Goal: Task Accomplishment & Management: Use online tool/utility

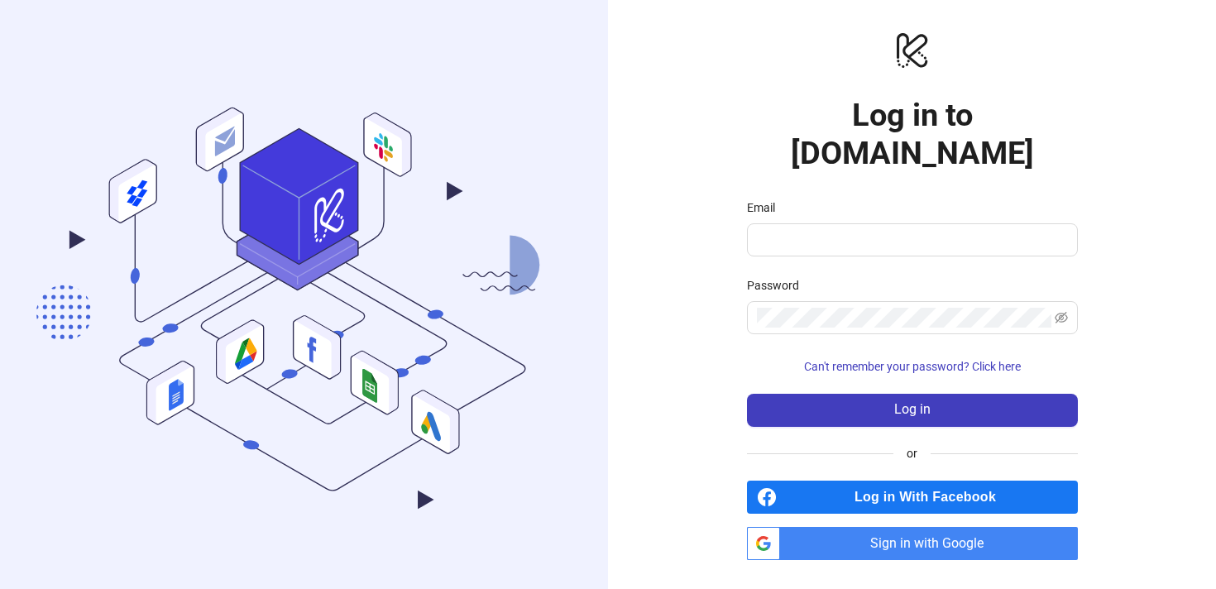
click at [953, 528] on span "Sign in with Google" at bounding box center [931, 543] width 291 height 33
click at [861, 527] on span "Sign in with Google" at bounding box center [931, 543] width 291 height 33
click at [604, 227] on icon ".cls-1,.cls-11,.cls-2,.cls-9{fill:none;}.cls-10,.cls-2,.cls-7,.cls-8{stroke:#31…" at bounding box center [304, 294] width 608 height 567
click at [773, 198] on label "Email" at bounding box center [766, 207] width 39 height 18
click at [773, 230] on input "Email" at bounding box center [911, 240] width 308 height 20
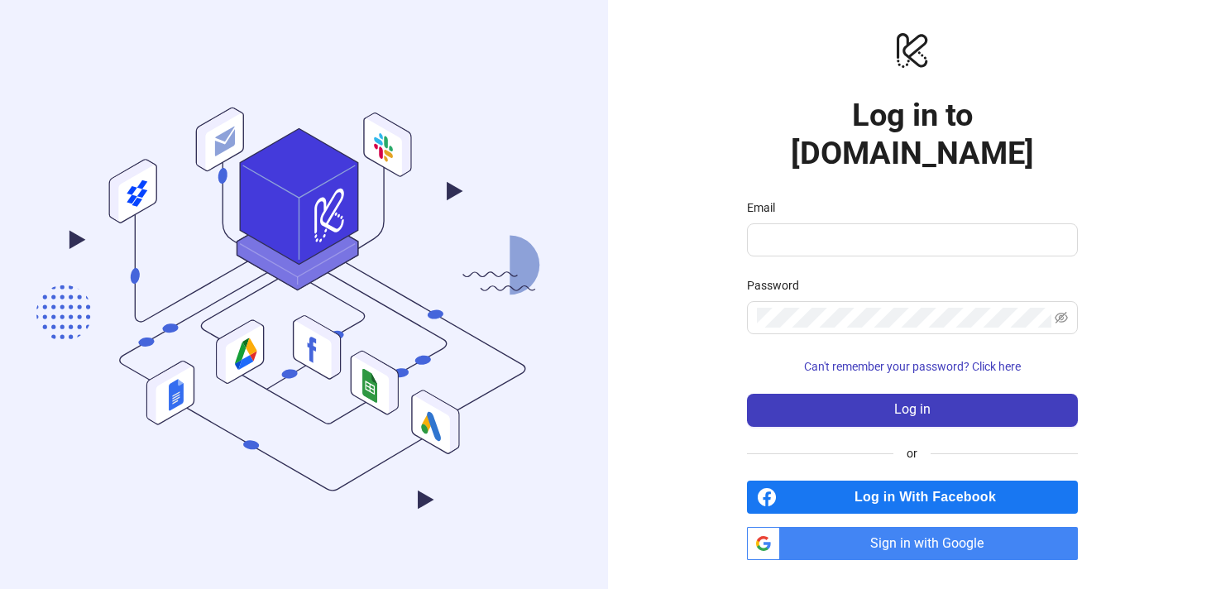
click at [918, 533] on span "Sign in with Google" at bounding box center [931, 543] width 291 height 33
click at [891, 528] on span "Sign in with Google" at bounding box center [931, 543] width 291 height 33
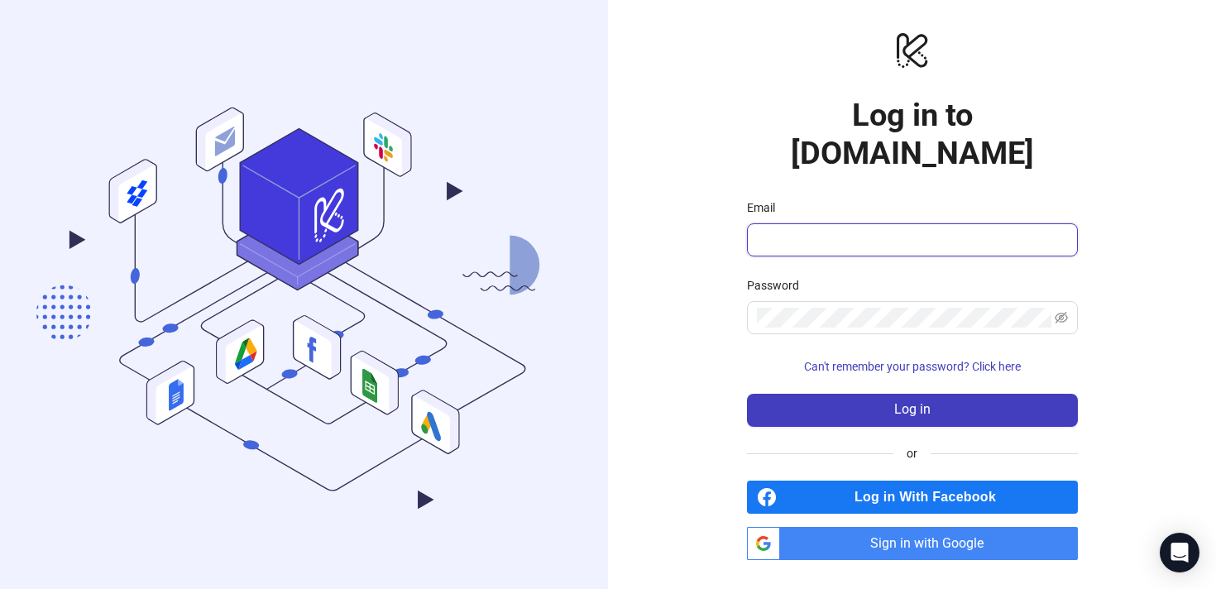
click at [918, 230] on input "Email" at bounding box center [911, 240] width 308 height 20
click at [0, 588] on com-1password-button at bounding box center [0, 589] width 0 height 0
click at [792, 230] on input "Email" at bounding box center [911, 240] width 308 height 20
click at [0, 588] on com-1password-button at bounding box center [0, 589] width 0 height 0
click at [1004, 230] on input "Email" at bounding box center [911, 240] width 308 height 20
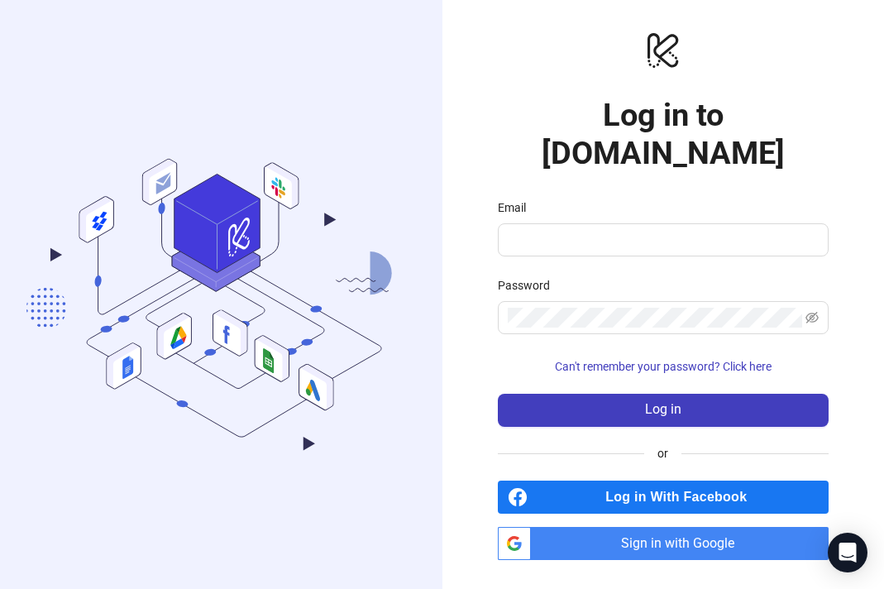
click at [657, 530] on span "Sign in with Google" at bounding box center [682, 543] width 291 height 33
click at [622, 480] on span "Log in With Facebook" at bounding box center [681, 496] width 294 height 33
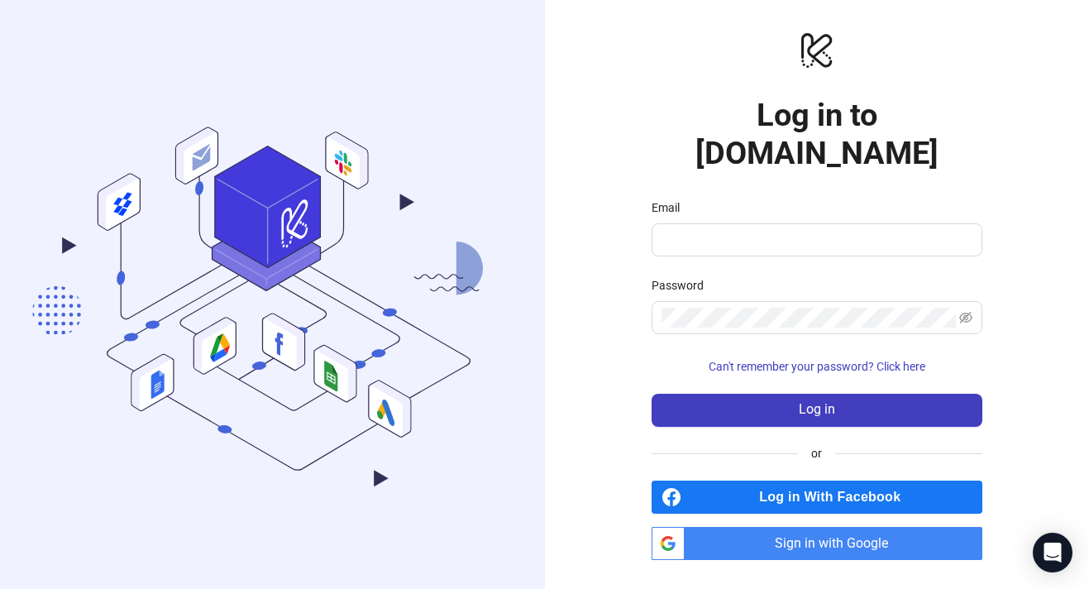
click at [831, 527] on span "Sign in with Google" at bounding box center [836, 543] width 291 height 33
click at [883, 548] on div "Open Intercom Messenger" at bounding box center [1053, 553] width 44 height 44
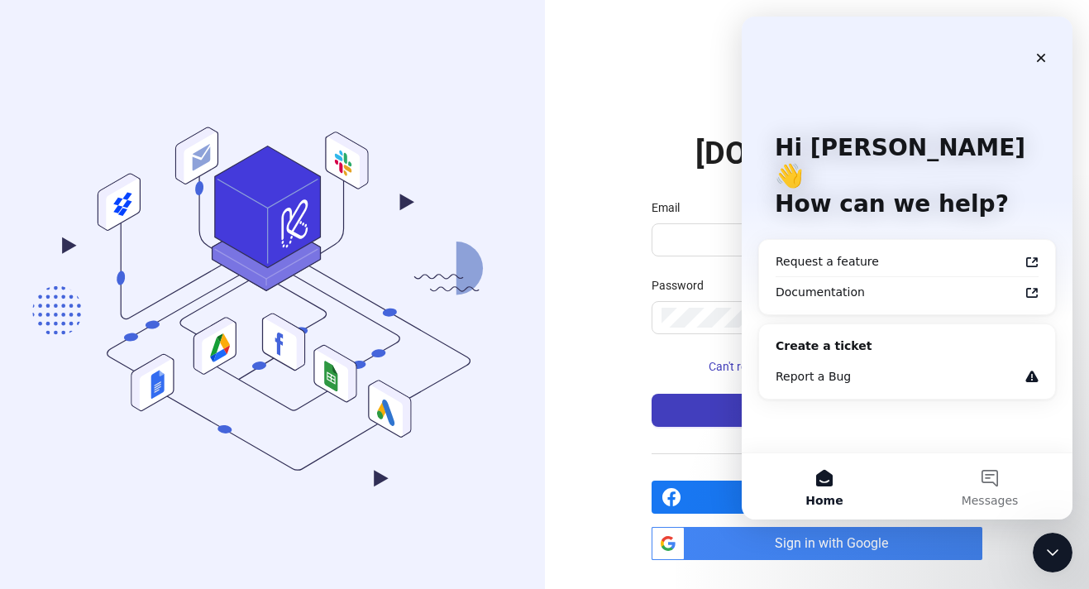
click at [877, 337] on div "Create a ticket" at bounding box center [907, 345] width 263 height 17
click at [869, 368] on div "Report a Bug" at bounding box center [897, 376] width 243 height 17
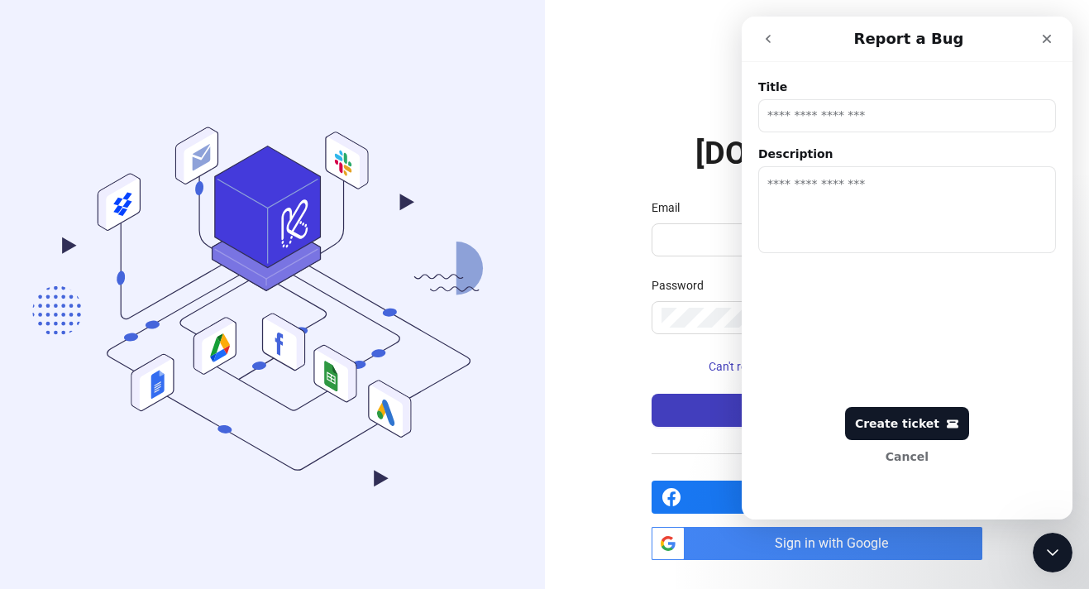
click at [817, 113] on input "Title" at bounding box center [907, 115] width 298 height 33
type input "*"
type input "**********"
type textarea "*"
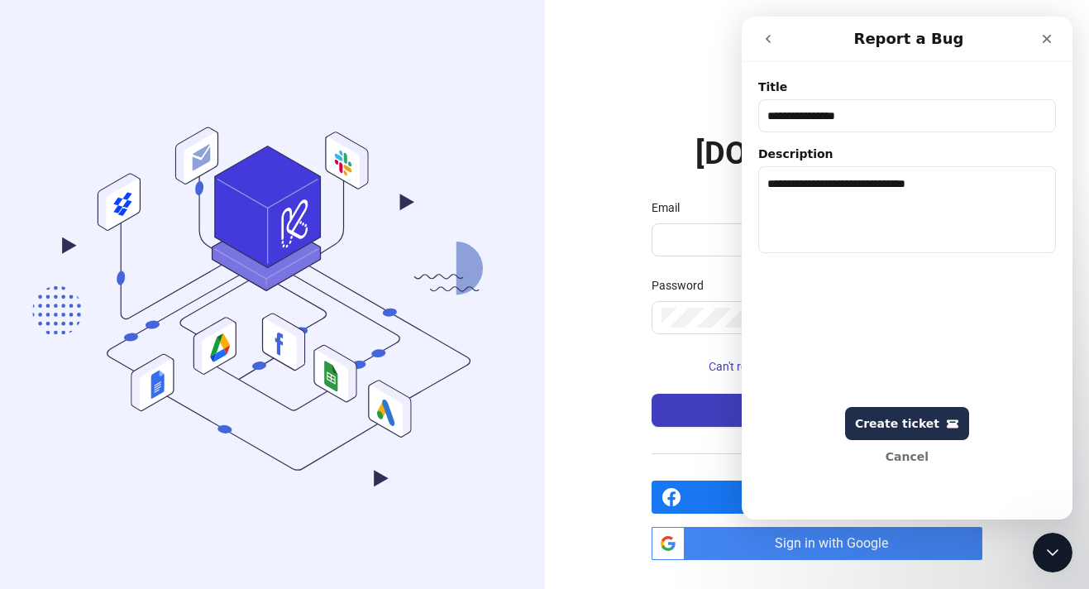
type textarea "**********"
click at [883, 408] on button "Create ticket" at bounding box center [907, 423] width 124 height 33
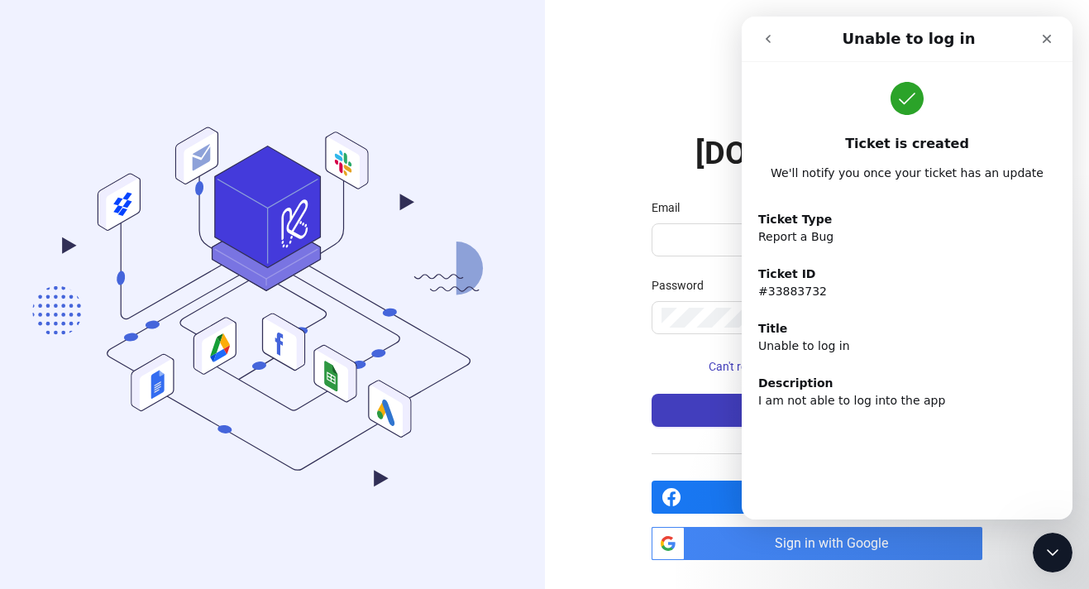
click at [765, 36] on icon "go back" at bounding box center [768, 38] width 13 height 13
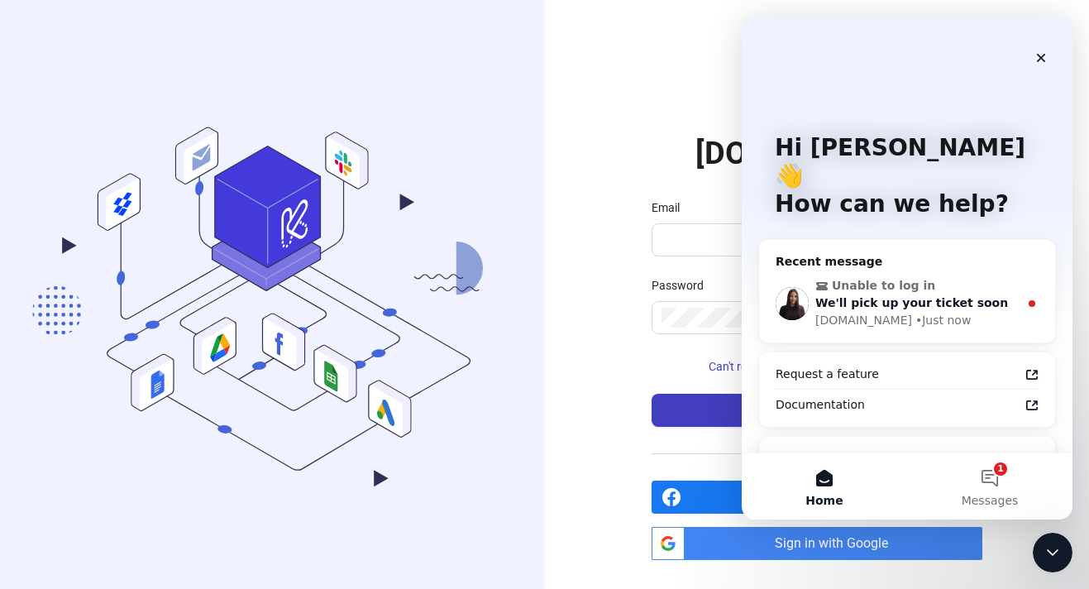
click at [883, 296] on span "We'll pick up your ticket soon" at bounding box center [911, 302] width 193 height 13
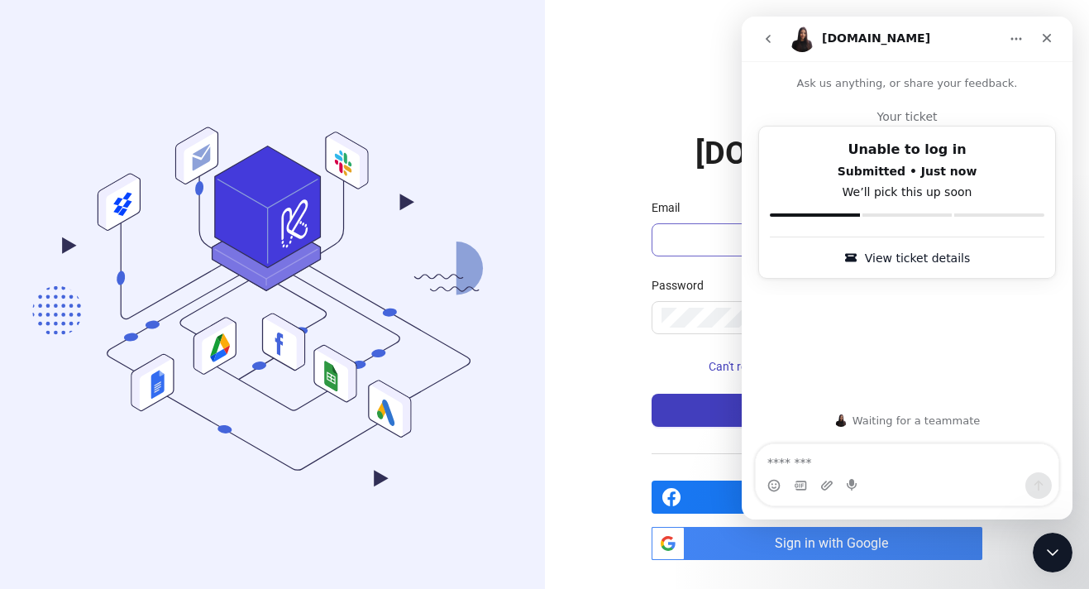
click at [690, 223] on span at bounding box center [817, 239] width 331 height 33
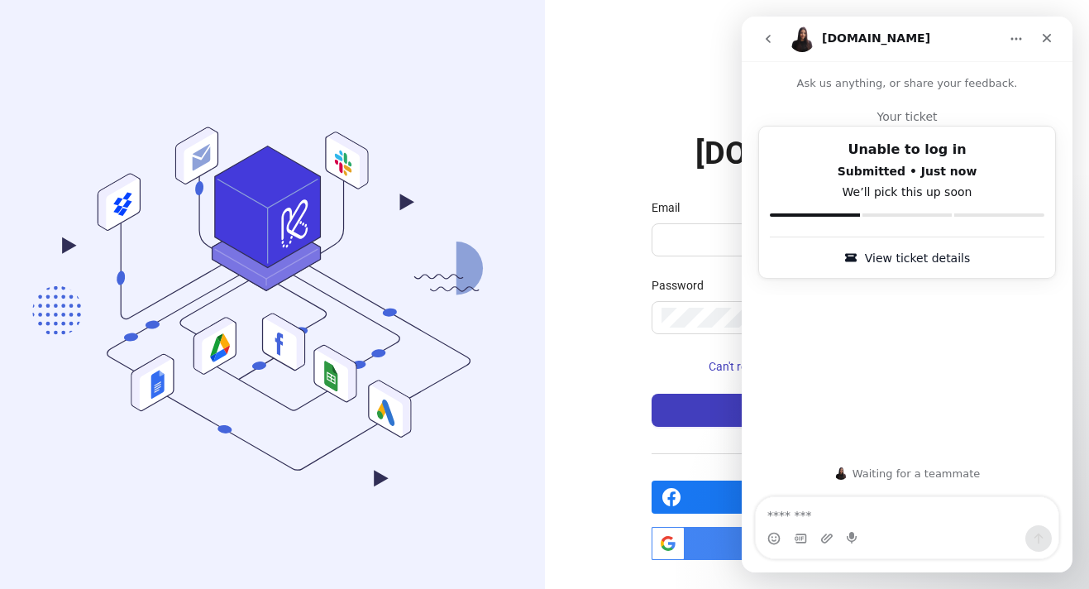
click at [702, 529] on span "Sign in with Google" at bounding box center [836, 543] width 291 height 33
click at [802, 509] on textarea "Message…" at bounding box center [907, 511] width 303 height 28
click at [687, 230] on input "Email" at bounding box center [816, 240] width 308 height 20
click at [686, 230] on input "Email" at bounding box center [816, 240] width 308 height 20
type input "*"
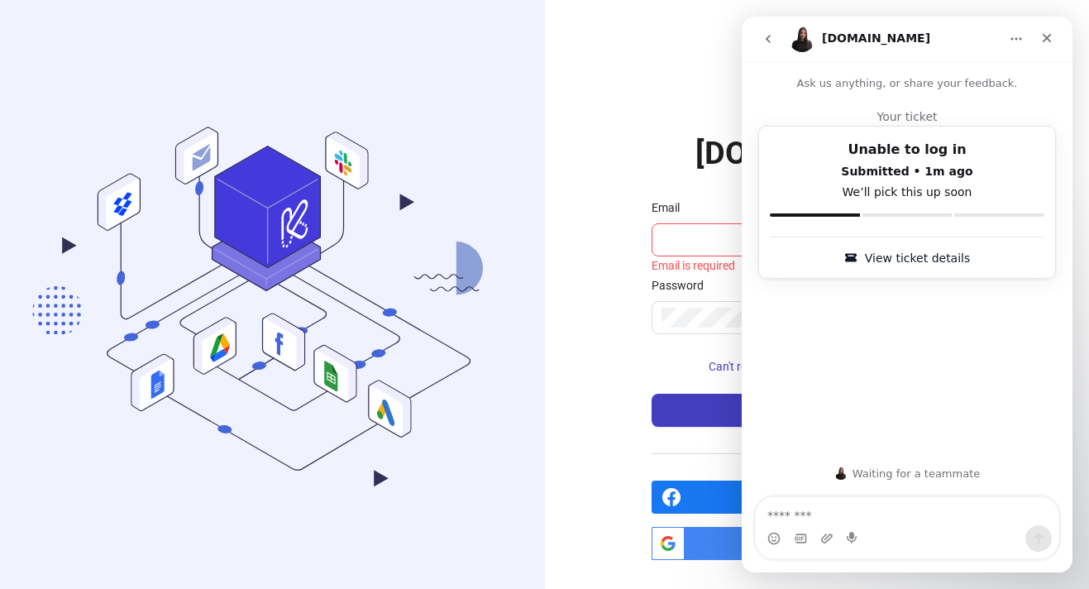
click at [1020, 34] on icon "Home" at bounding box center [1016, 38] width 13 height 13
click at [1049, 45] on div "Close" at bounding box center [1047, 38] width 30 height 30
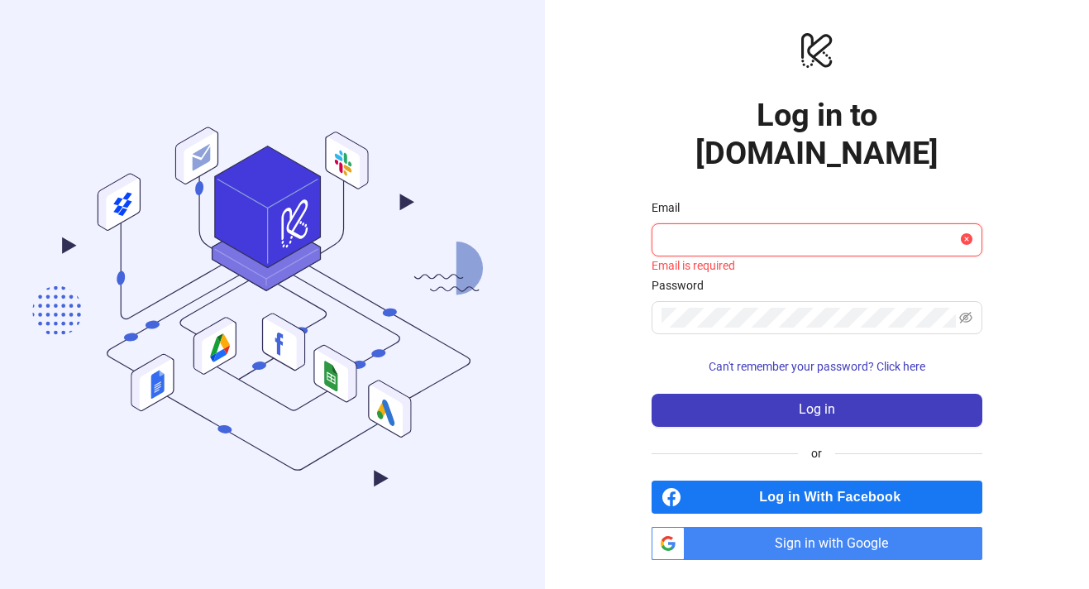
click at [777, 230] on input "Email" at bounding box center [810, 240] width 296 height 20
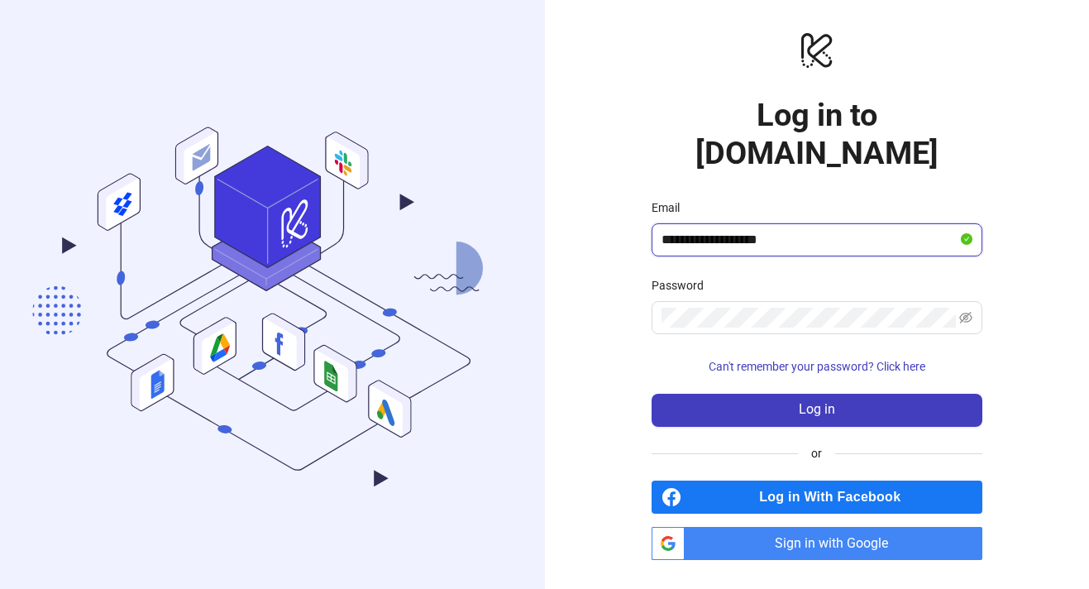
type input "**********"
click at [652, 394] on button "Log in" at bounding box center [817, 410] width 331 height 33
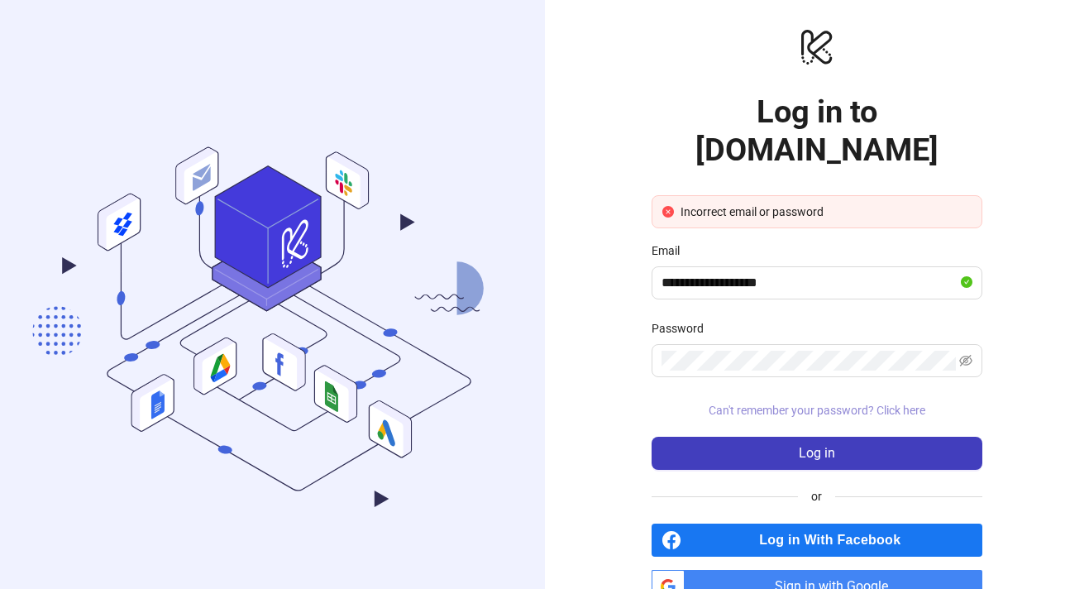
click at [891, 404] on span "Can't remember your password? Click here" at bounding box center [817, 410] width 217 height 13
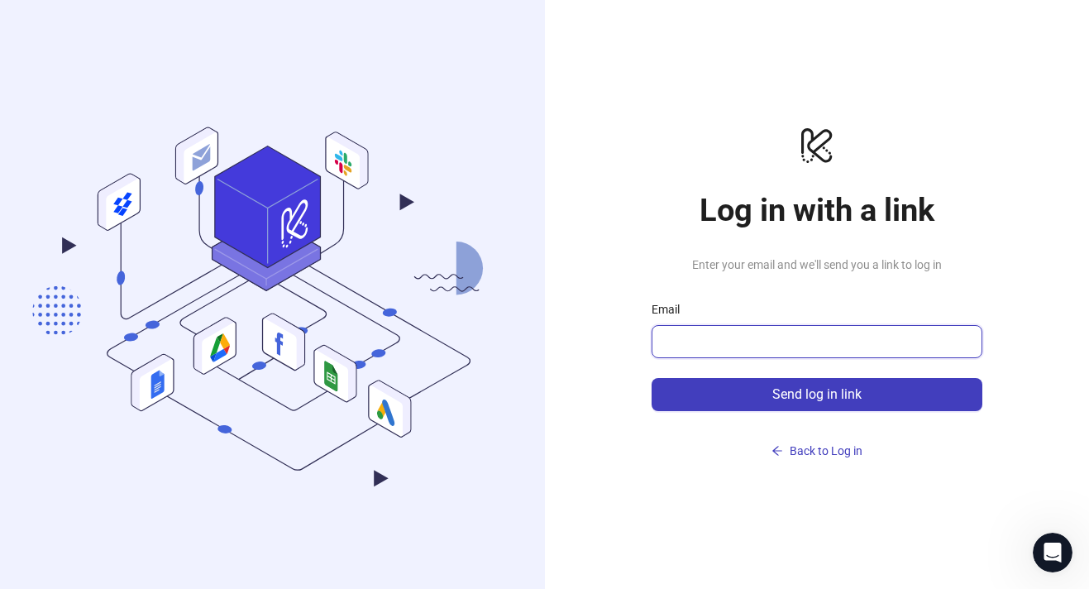
click at [827, 349] on input "Email" at bounding box center [816, 342] width 308 height 20
type input "**********"
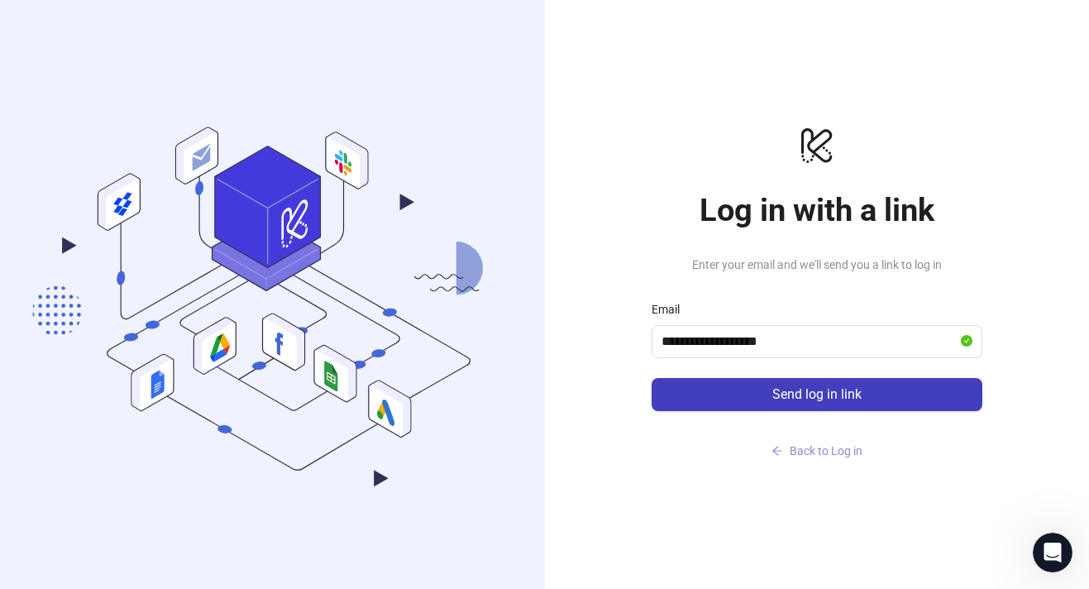
click at [762, 459] on button "Back to Log in" at bounding box center [817, 450] width 331 height 26
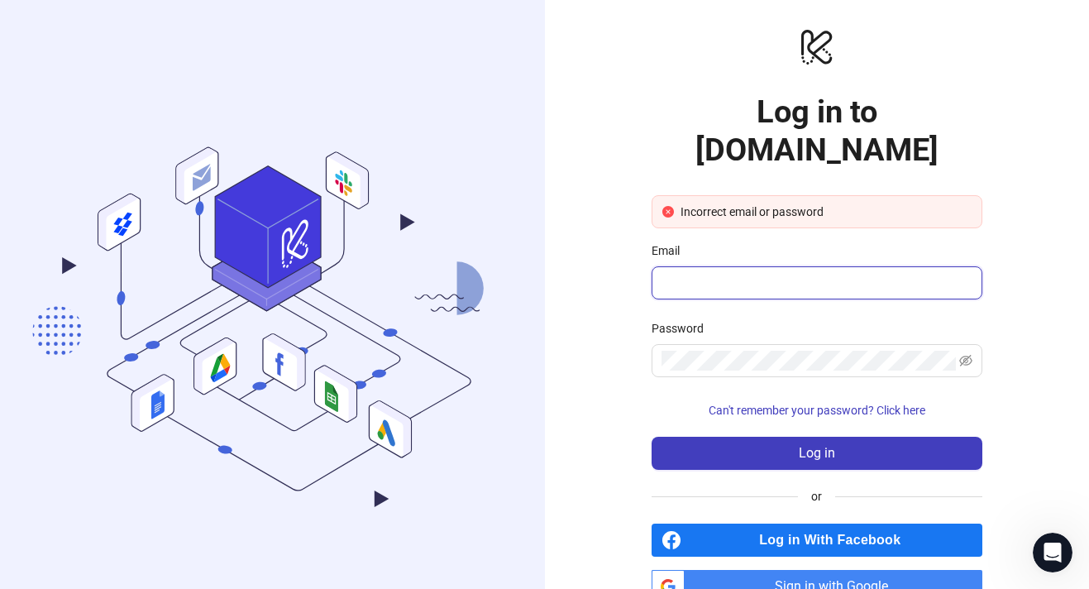
click at [754, 273] on input "Email" at bounding box center [816, 283] width 308 height 20
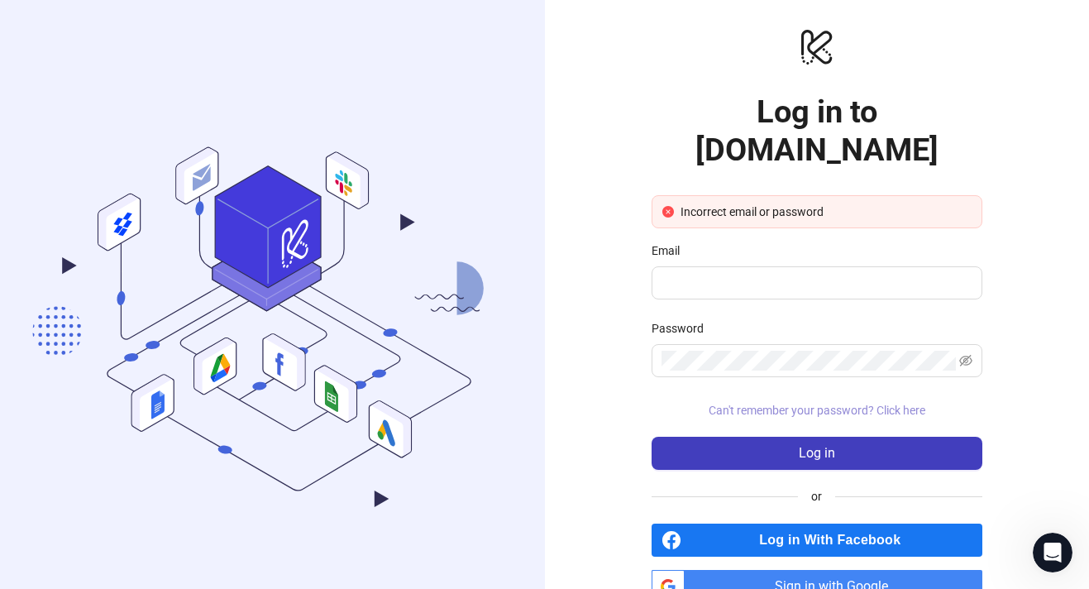
click at [791, 404] on span "Can't remember your password? Click here" at bounding box center [817, 410] width 217 height 13
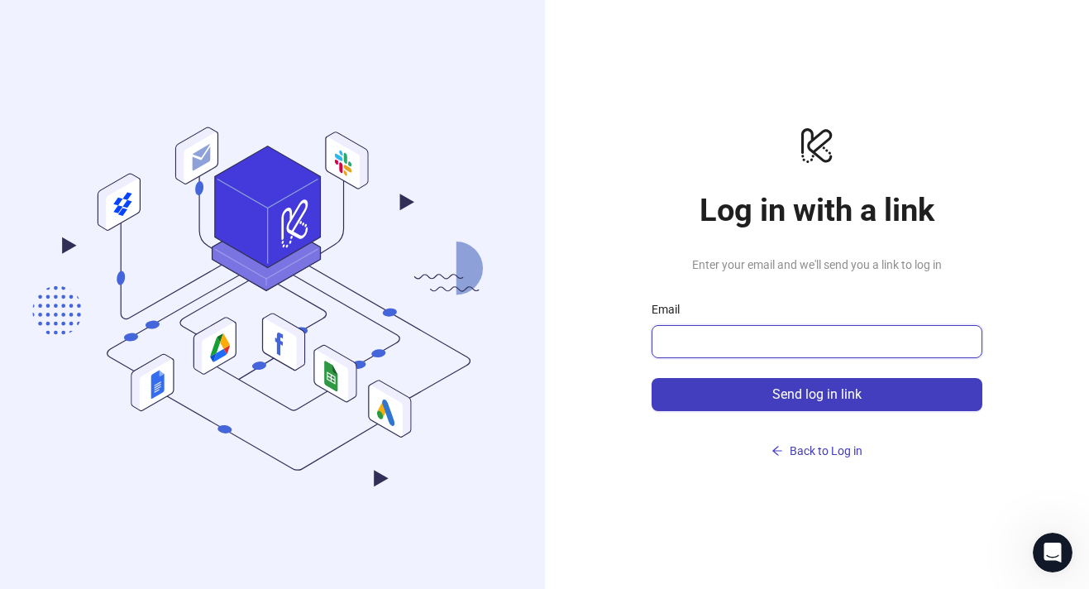
click at [752, 346] on input "Email" at bounding box center [816, 342] width 308 height 20
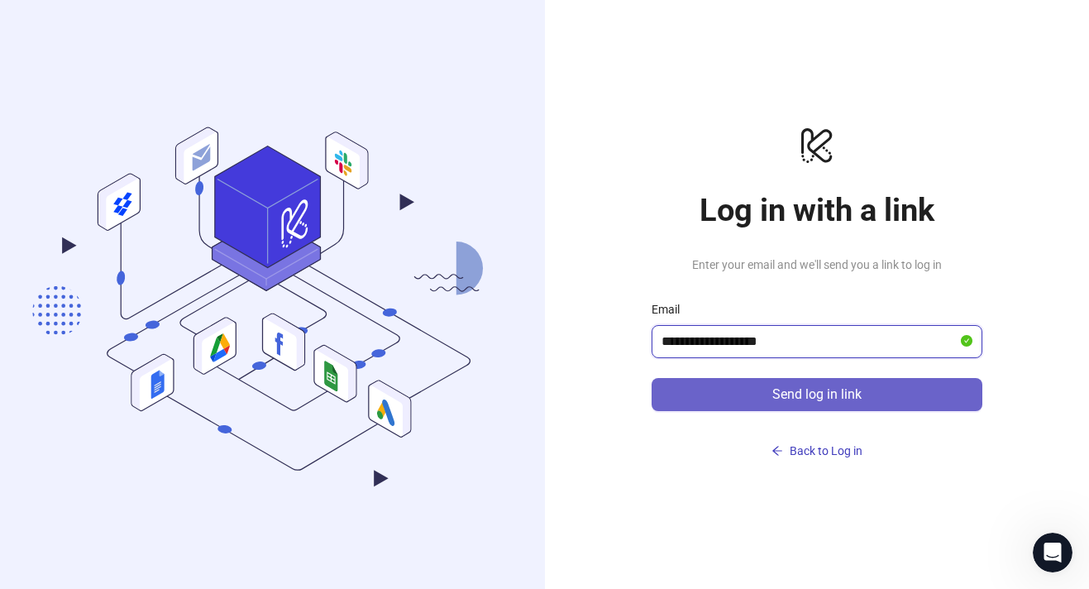
type input "**********"
click at [948, 399] on button "Send log in link" at bounding box center [817, 394] width 331 height 33
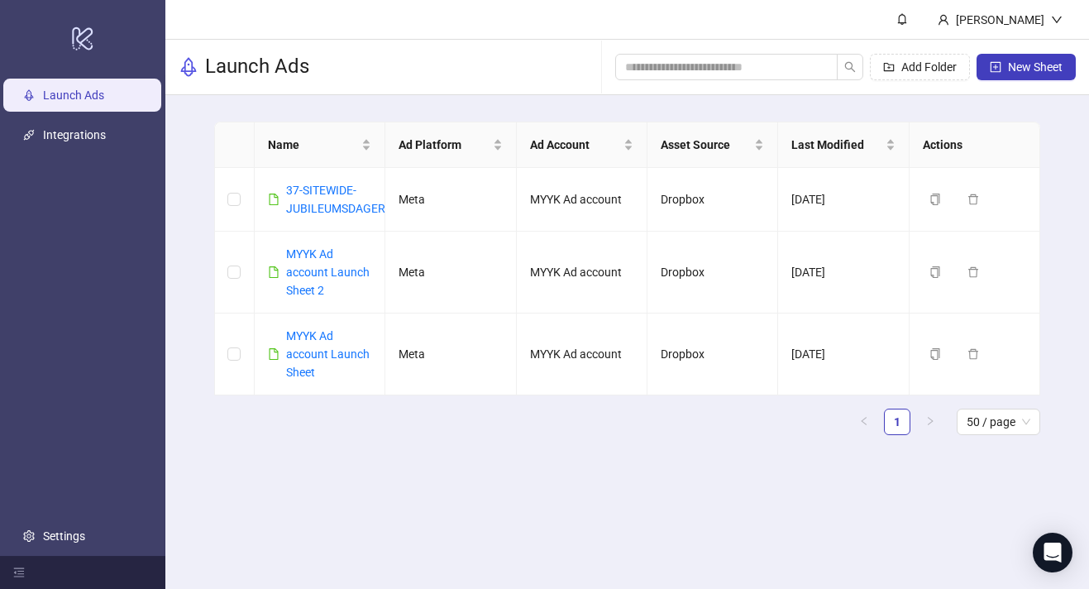
click at [443, 54] on div "Launch Ads Add Folder New Sheet" at bounding box center [627, 67] width 924 height 55
click at [801, 65] on input "search" at bounding box center [719, 67] width 189 height 18
click at [877, 66] on button "Add Folder" at bounding box center [920, 67] width 100 height 26
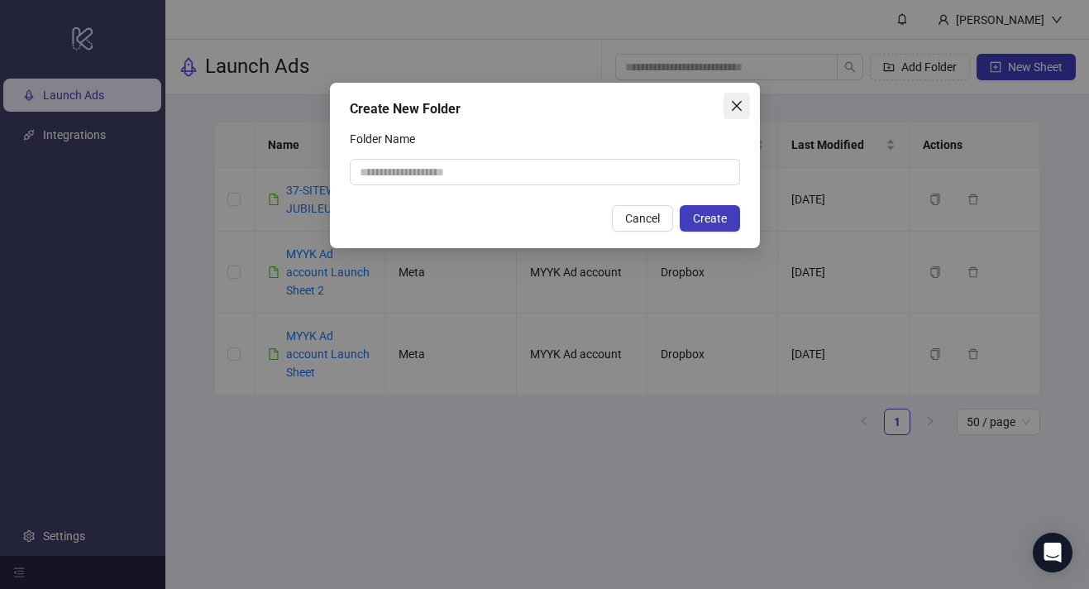
click at [743, 104] on span "Close" at bounding box center [737, 105] width 26 height 13
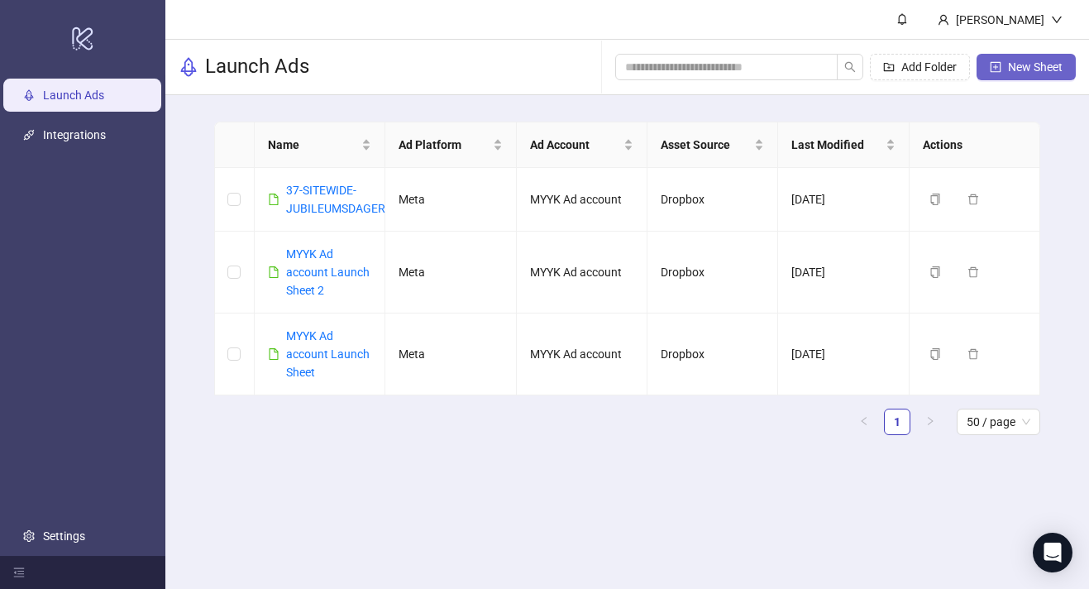
click at [1011, 67] on span "New Sheet" at bounding box center [1035, 66] width 55 height 13
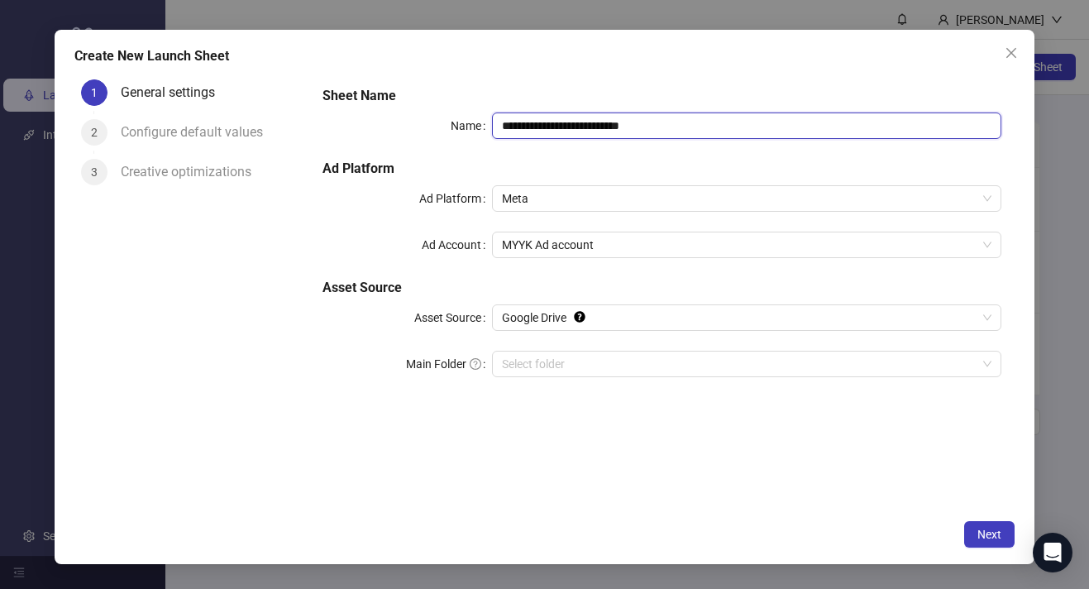
click at [660, 134] on input "**********" at bounding box center [746, 125] width 509 height 26
type input "**********"
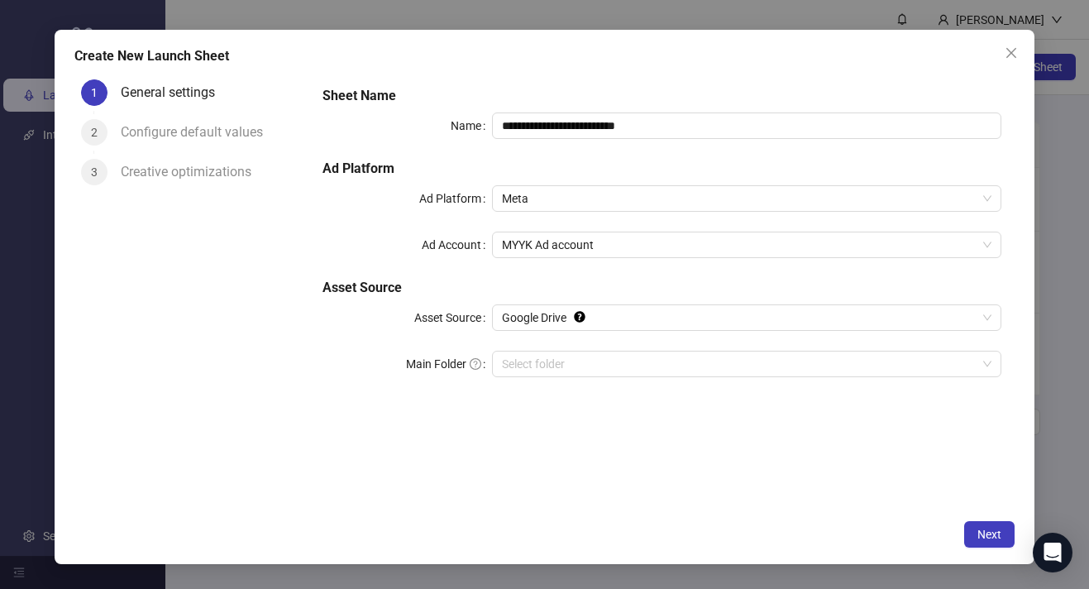
click at [652, 88] on h5 "Sheet Name" at bounding box center [661, 96] width 679 height 20
click at [611, 319] on span "Google Drive" at bounding box center [747, 317] width 490 height 25
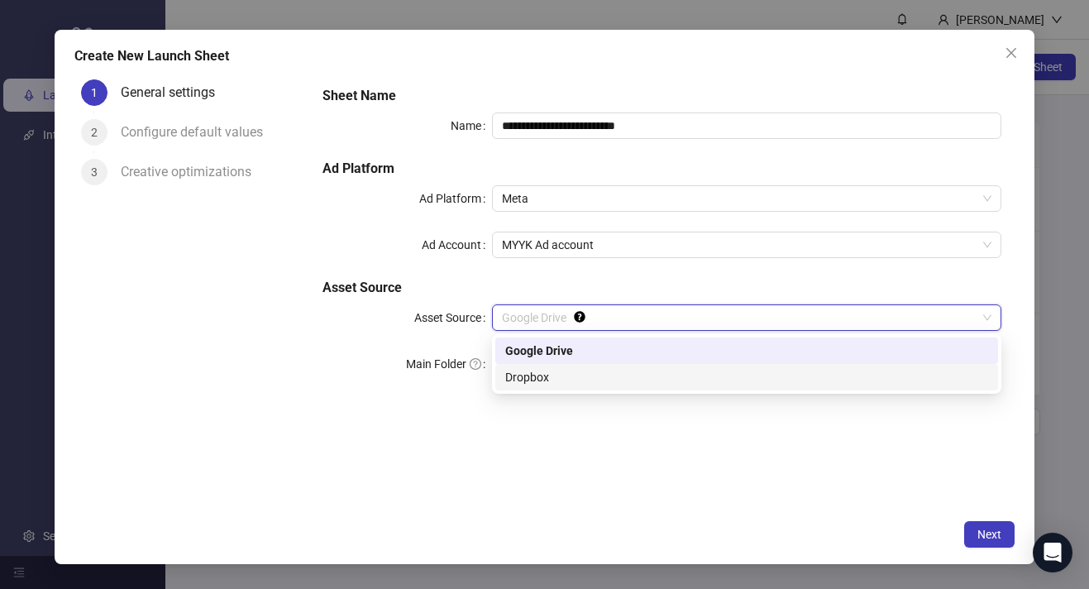
click at [585, 378] on div "Dropbox" at bounding box center [746, 377] width 483 height 18
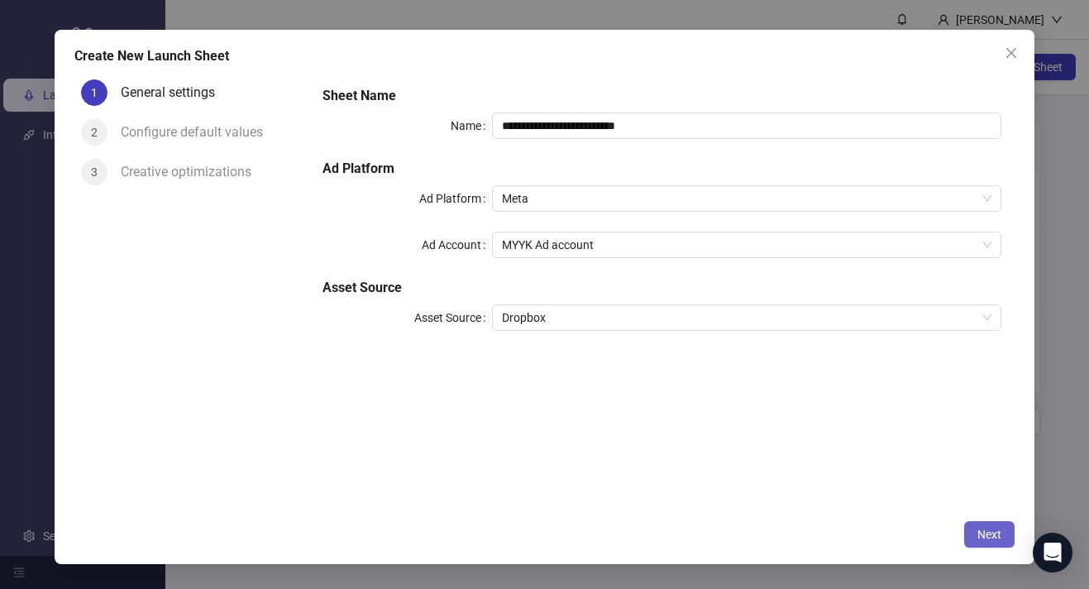
click at [996, 533] on span "Next" at bounding box center [989, 534] width 24 height 13
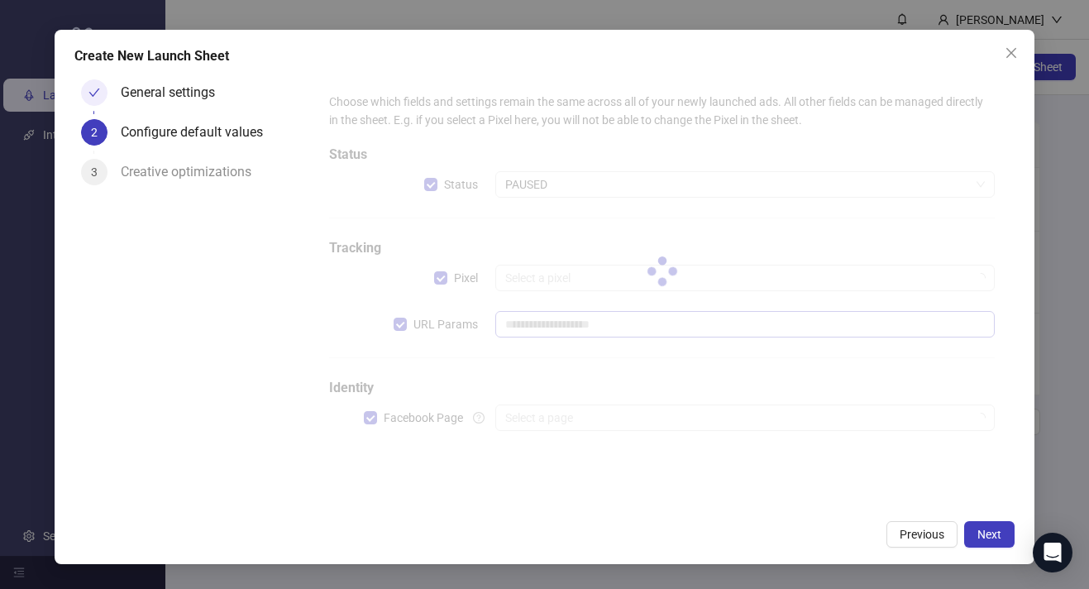
type input "**********"
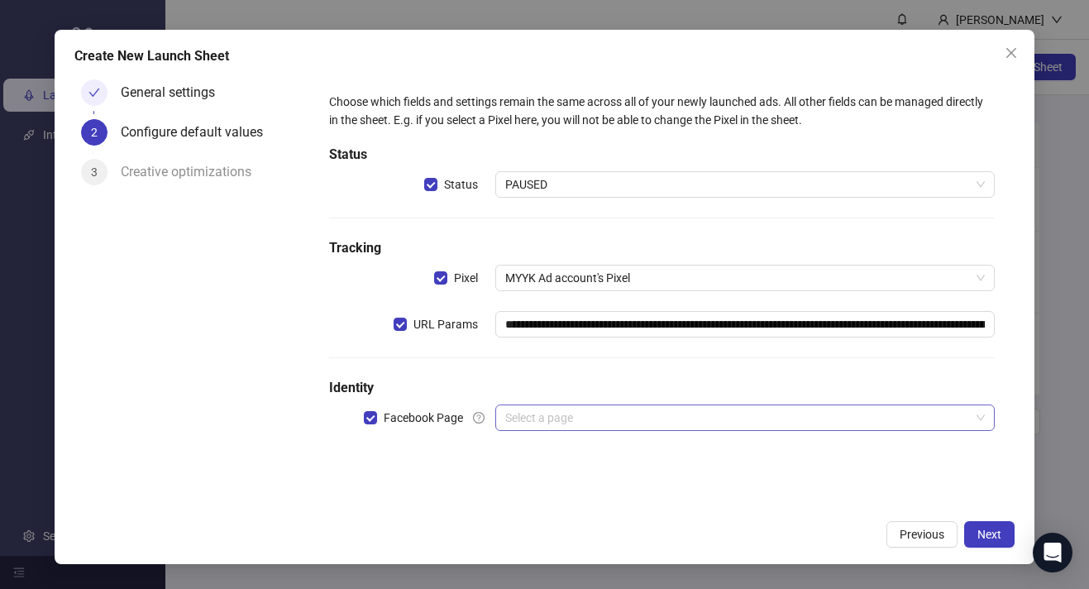
click at [545, 423] on input "search" at bounding box center [737, 417] width 465 height 25
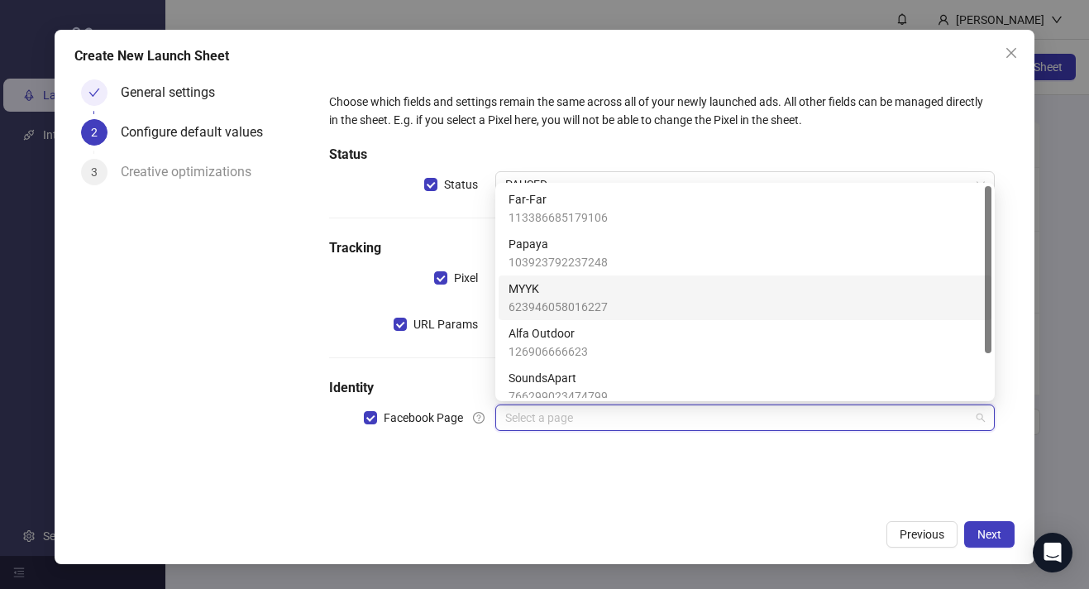
click at [547, 295] on span "MYYK" at bounding box center [558, 288] width 99 height 18
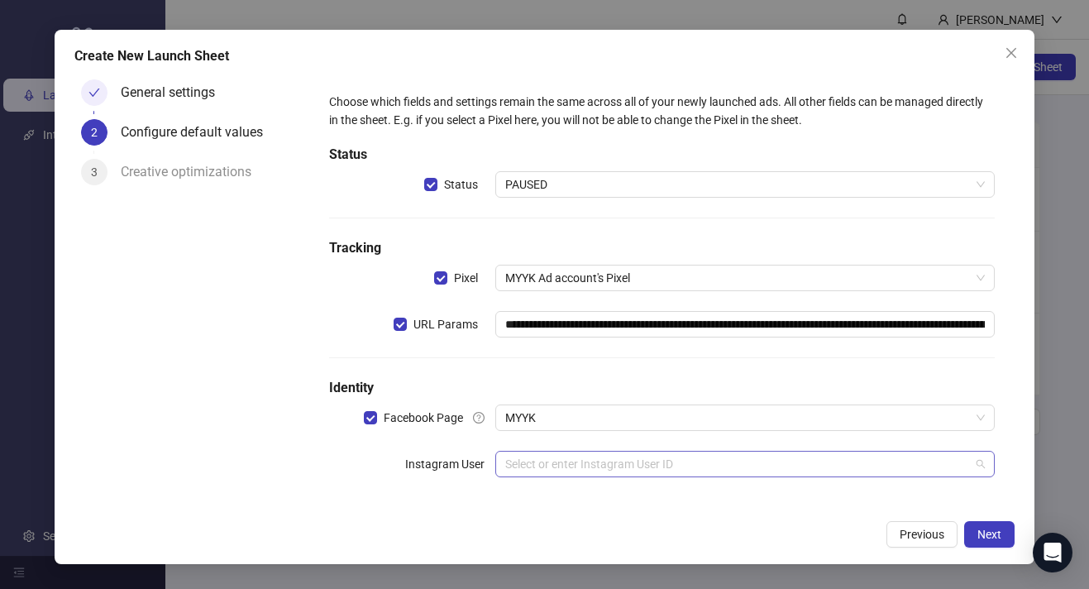
click at [567, 460] on input "search" at bounding box center [737, 463] width 465 height 25
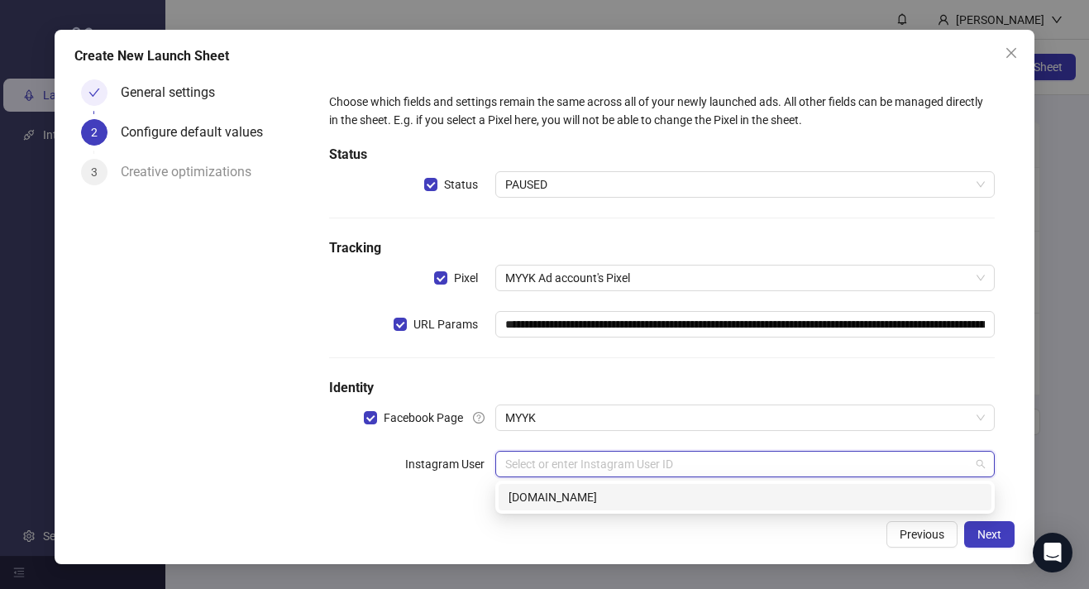
click at [563, 501] on div "[DOMAIN_NAME]" at bounding box center [745, 497] width 473 height 18
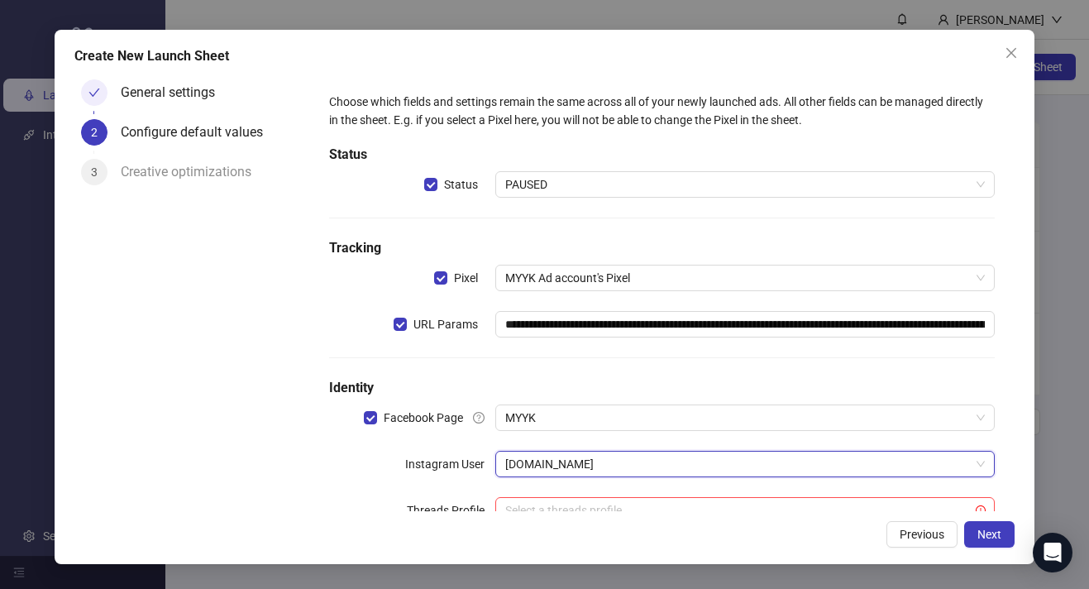
scroll to position [51, 0]
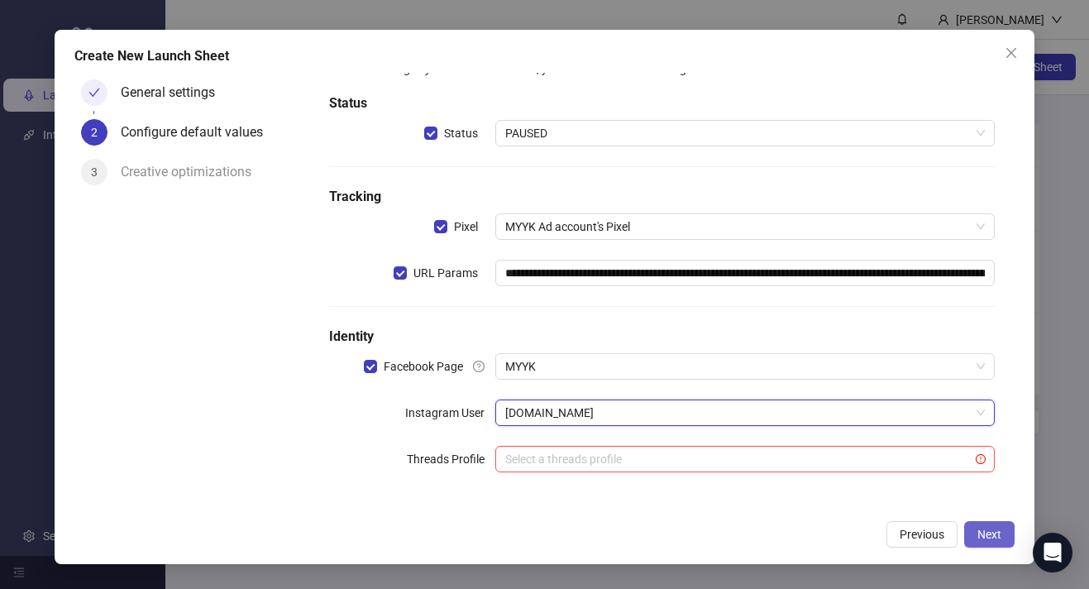
click at [986, 530] on span "Next" at bounding box center [989, 534] width 24 height 13
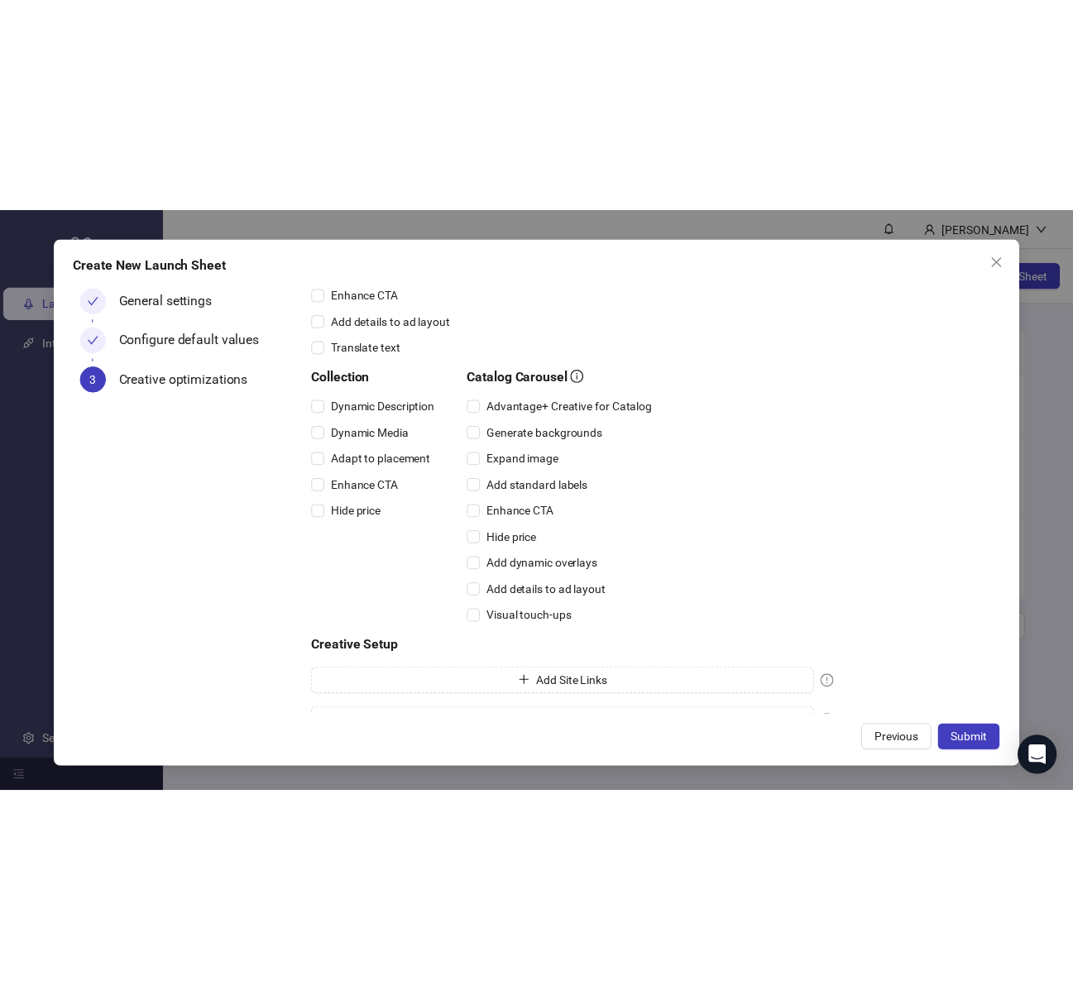
scroll to position [423, 0]
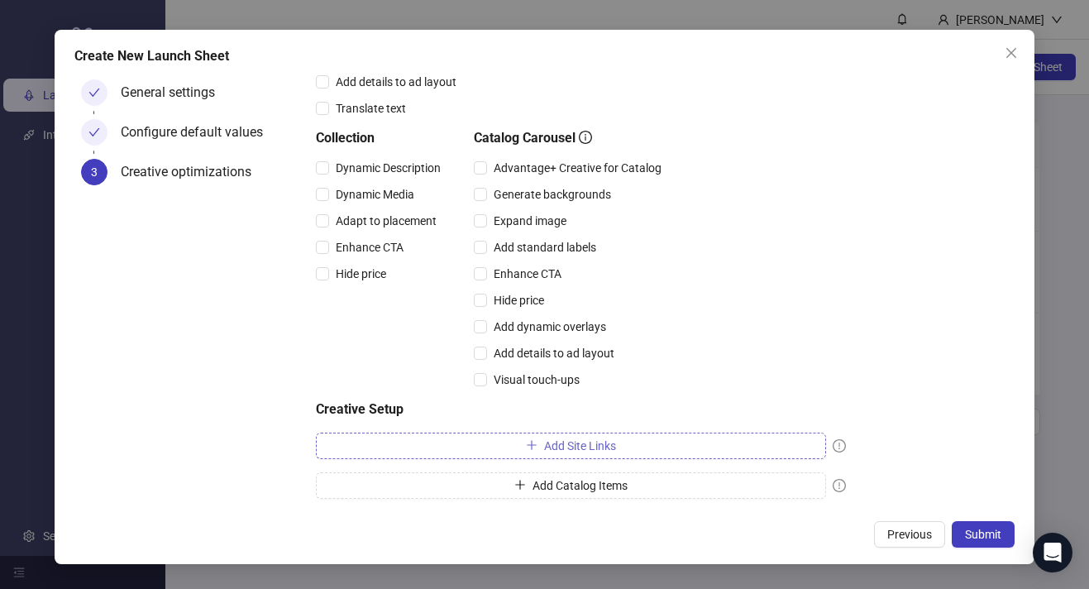
click at [703, 456] on button "Add Site Links" at bounding box center [571, 445] width 510 height 26
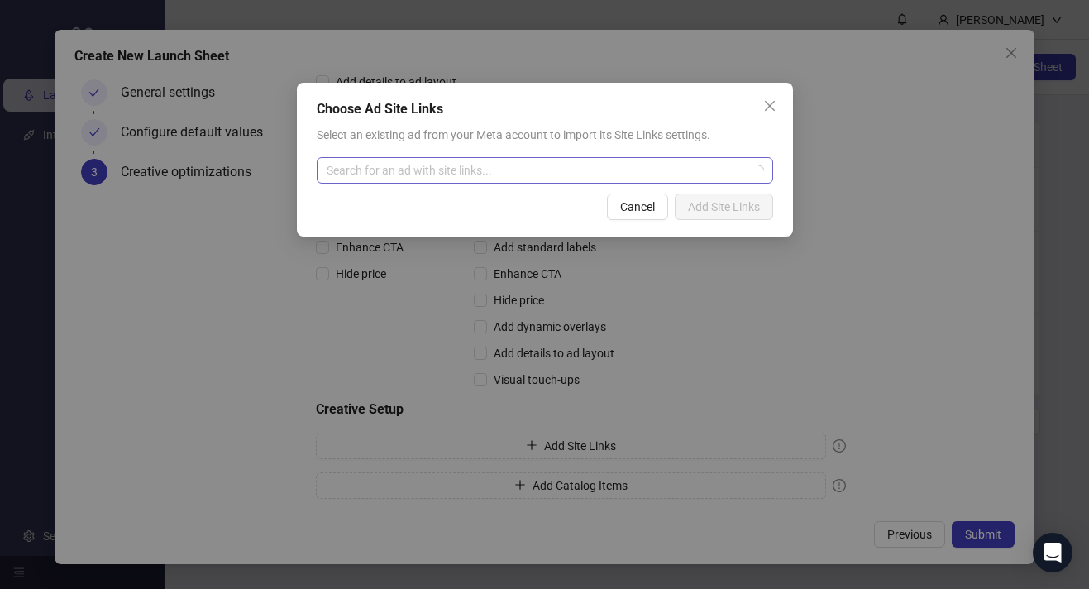
click at [549, 168] on input "search" at bounding box center [538, 170] width 422 height 25
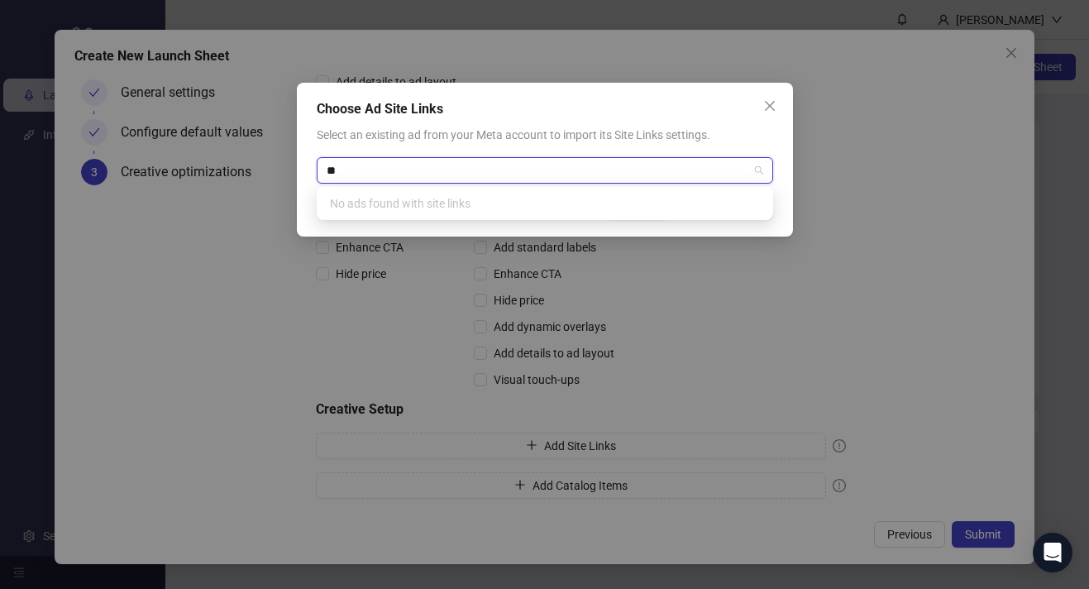
type input "*"
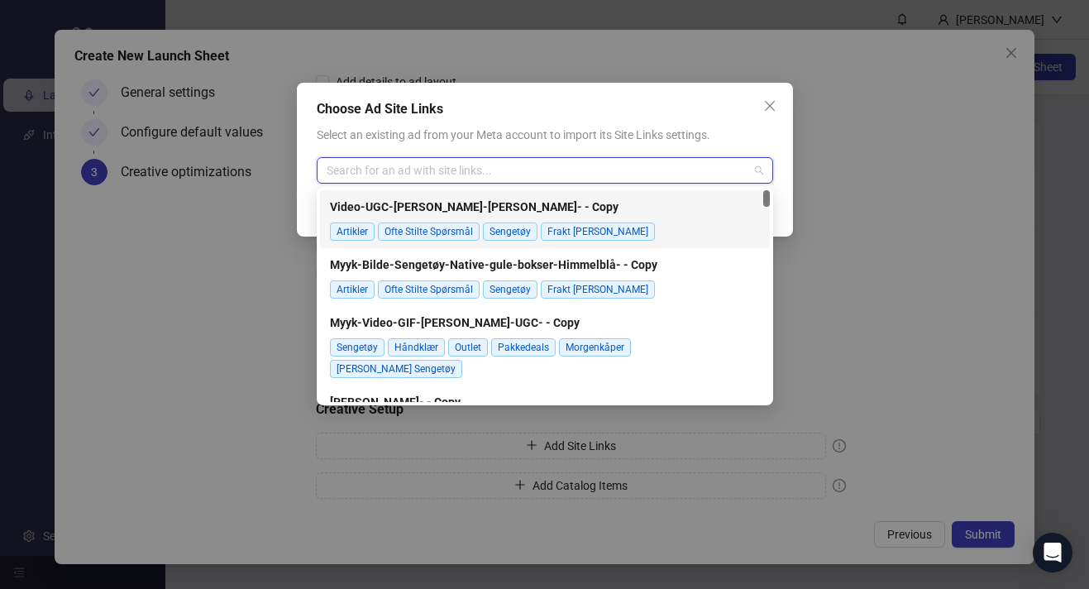
click at [485, 208] on strong "Video-UGC-Gutt-Harald-kort- - Copy" at bounding box center [474, 206] width 289 height 13
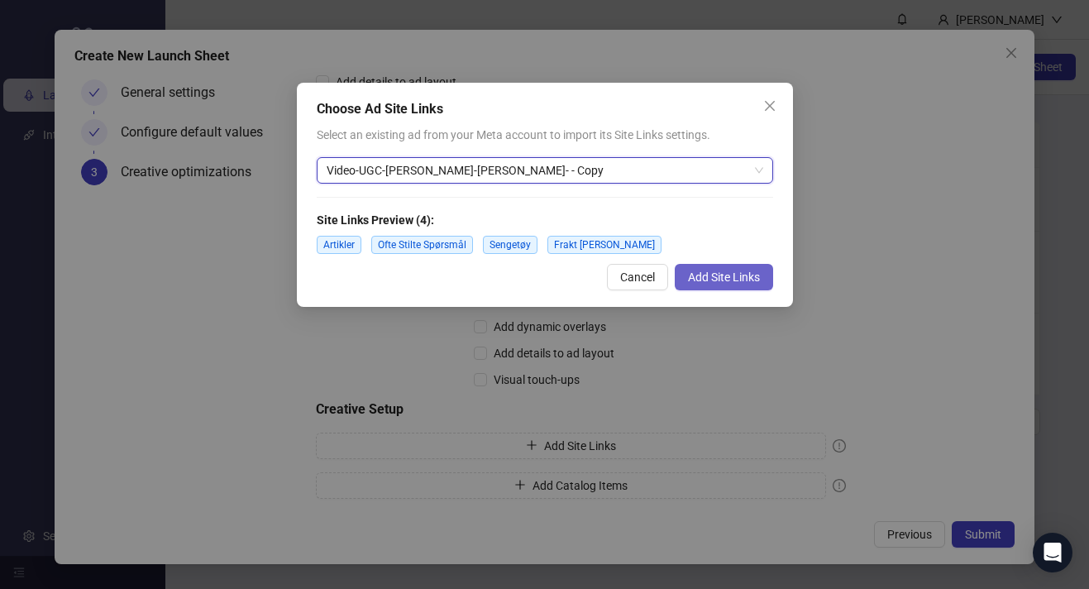
click at [709, 278] on span "Add Site Links" at bounding box center [724, 276] width 72 height 13
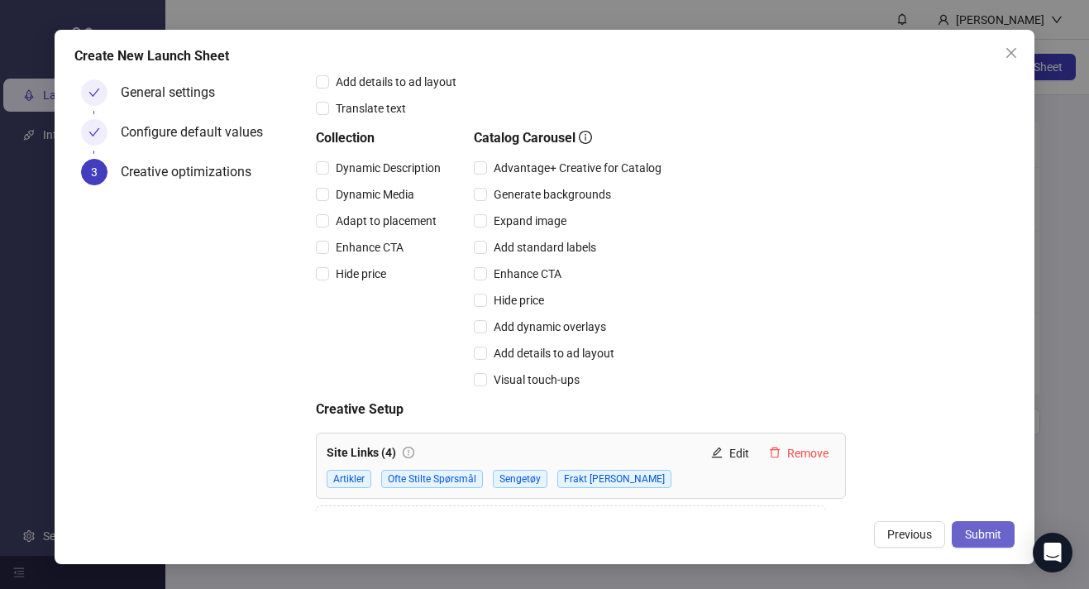
click at [988, 535] on span "Submit" at bounding box center [983, 534] width 36 height 13
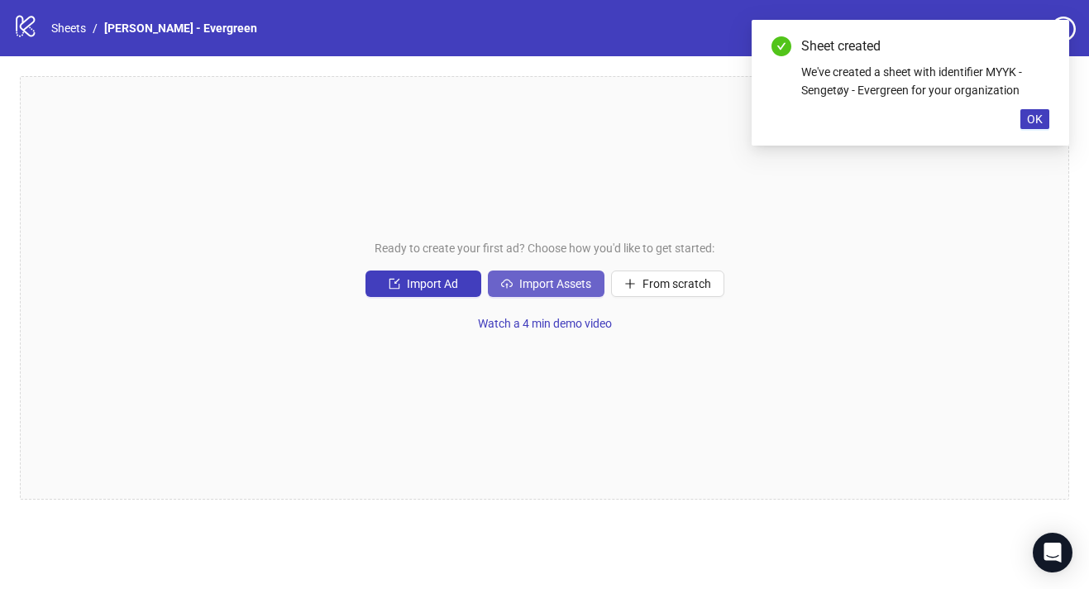
click at [576, 286] on span "Import Assets" at bounding box center [555, 283] width 72 height 13
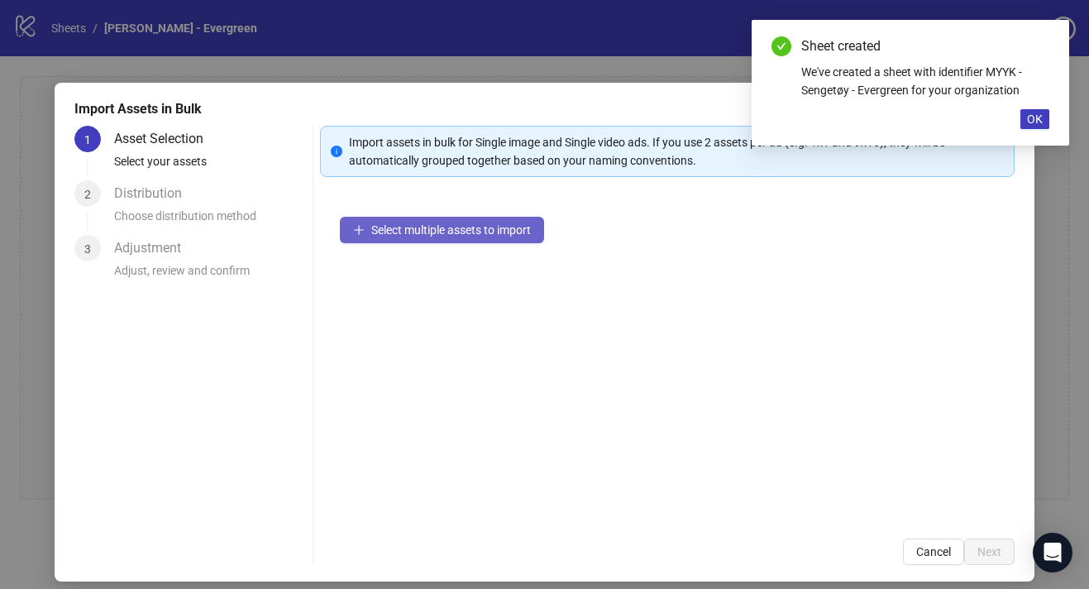
click at [497, 230] on span "Select multiple assets to import" at bounding box center [451, 229] width 160 height 13
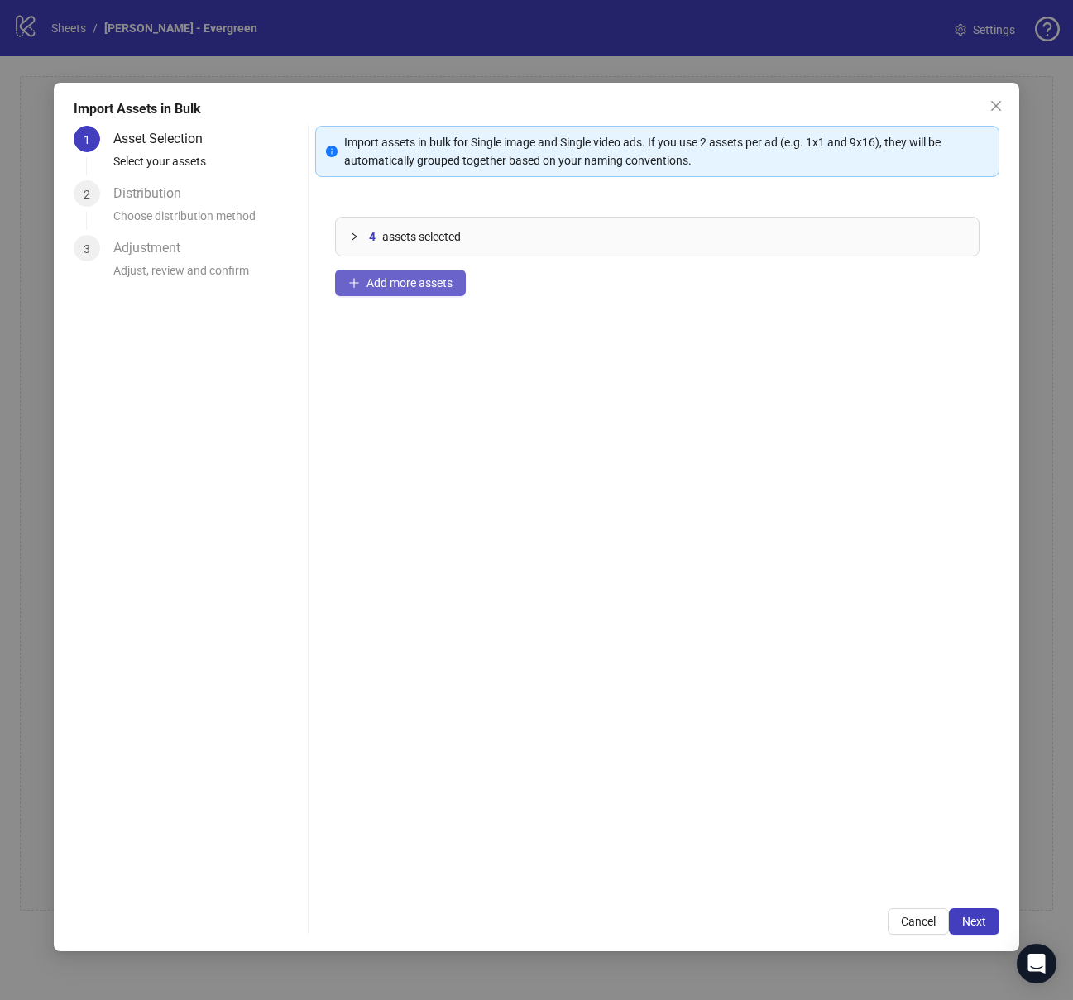
click at [450, 285] on span "Add more assets" at bounding box center [409, 282] width 86 height 13
click at [977, 588] on button "Next" at bounding box center [973, 921] width 50 height 26
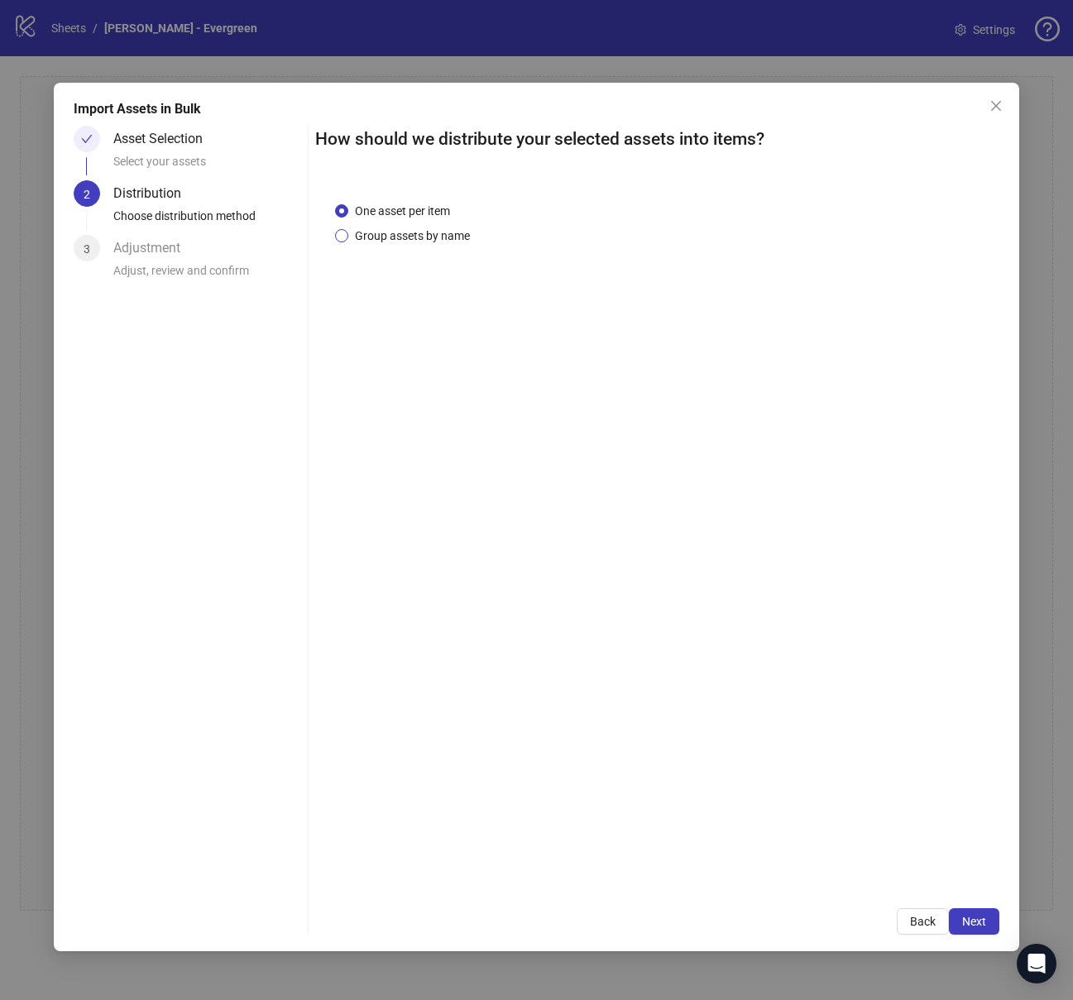
click at [437, 234] on span "Group assets by name" at bounding box center [412, 236] width 128 height 18
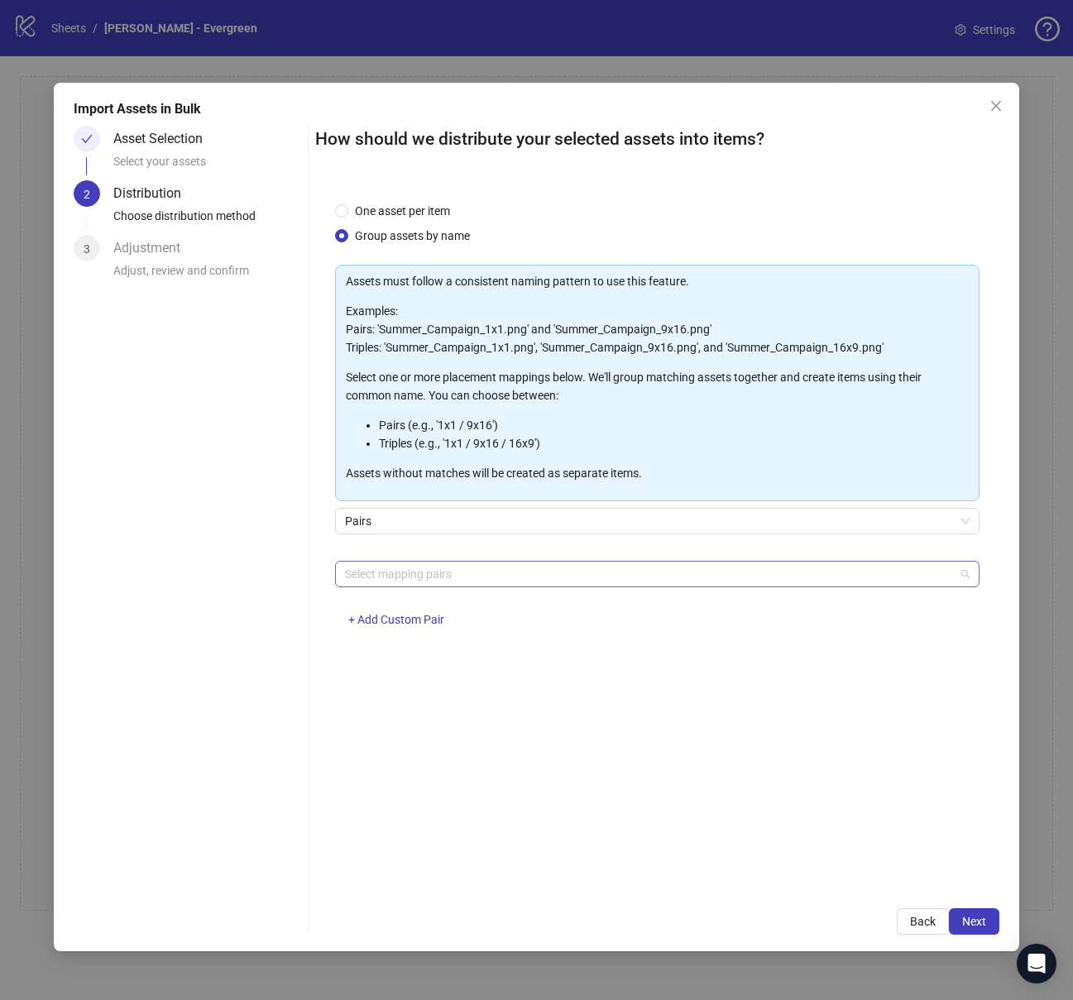
click at [428, 576] on div at bounding box center [648, 573] width 620 height 23
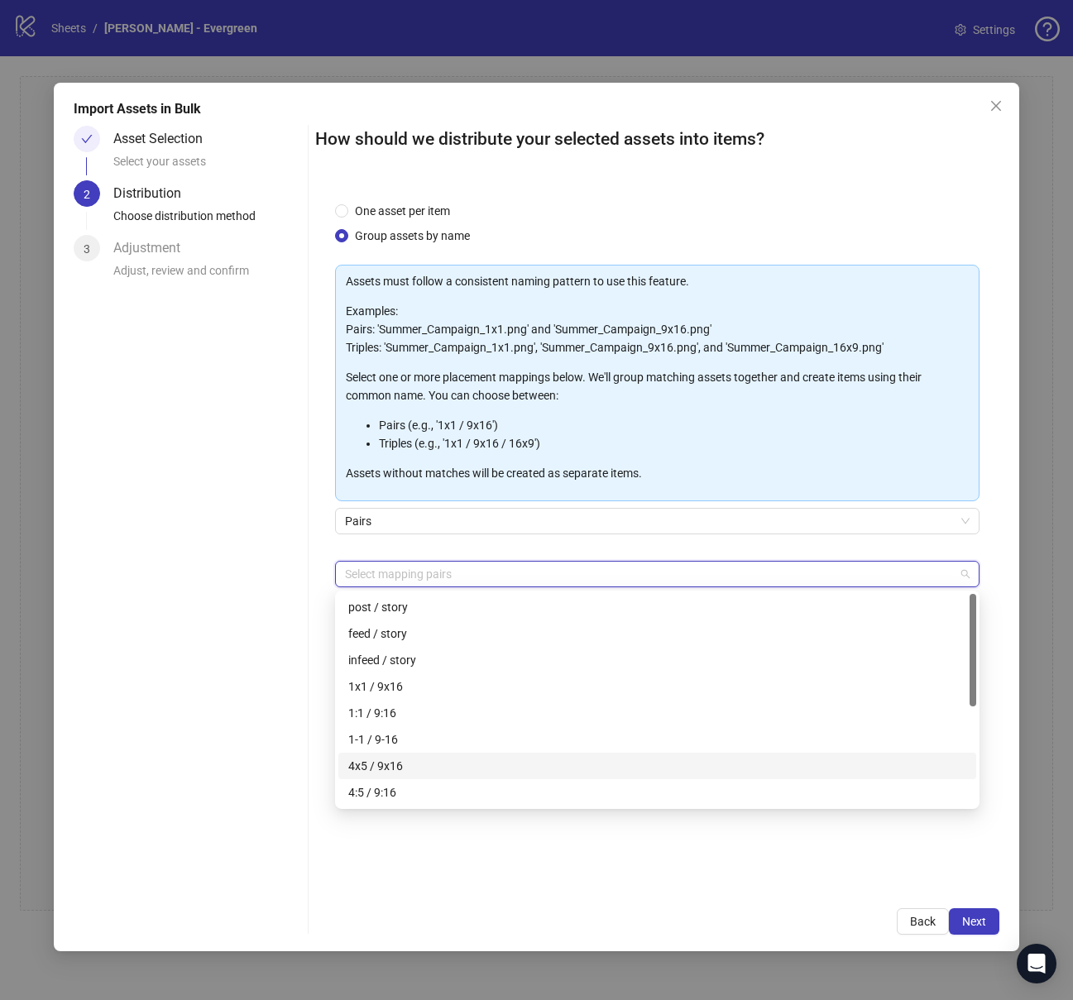
click at [407, 588] on div "4x5 / 9x16" at bounding box center [657, 766] width 618 height 18
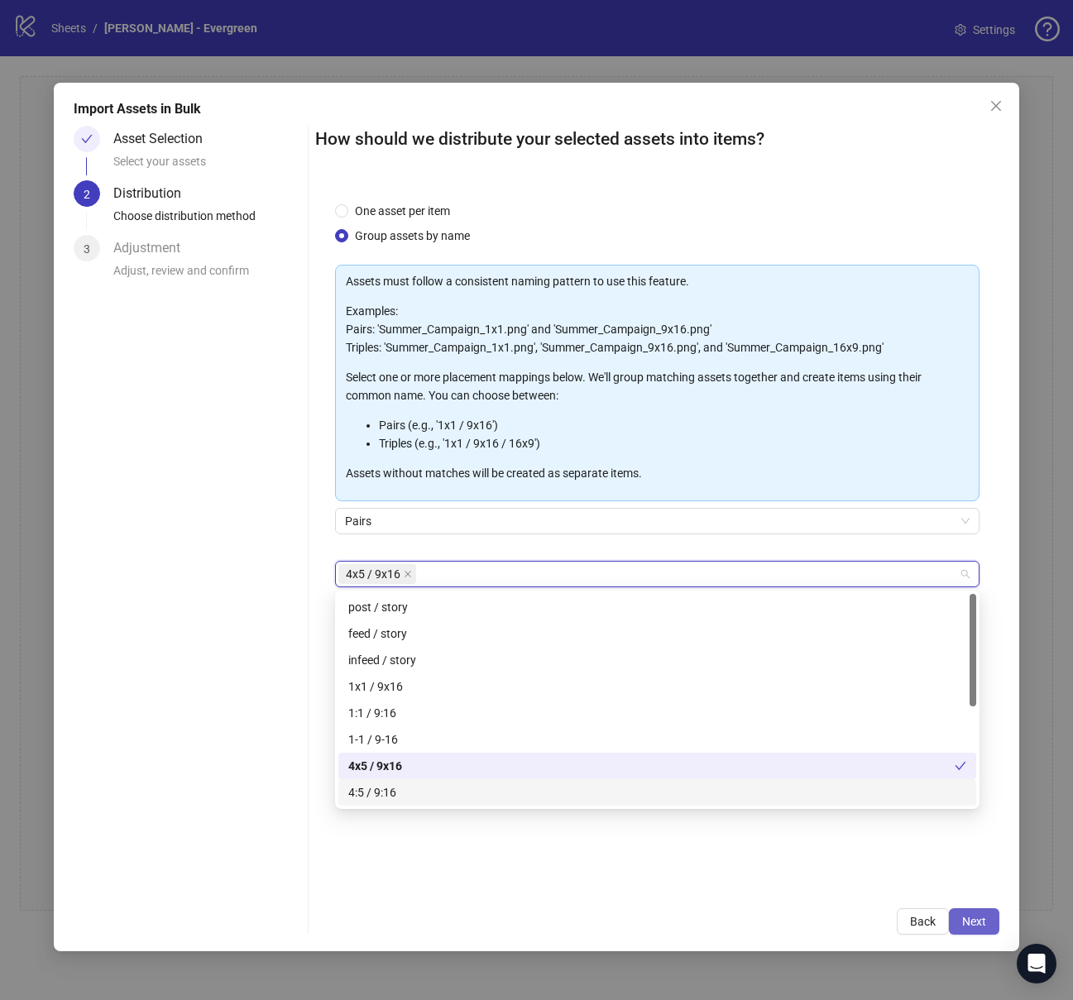
click at [982, 588] on span "Next" at bounding box center [974, 921] width 24 height 13
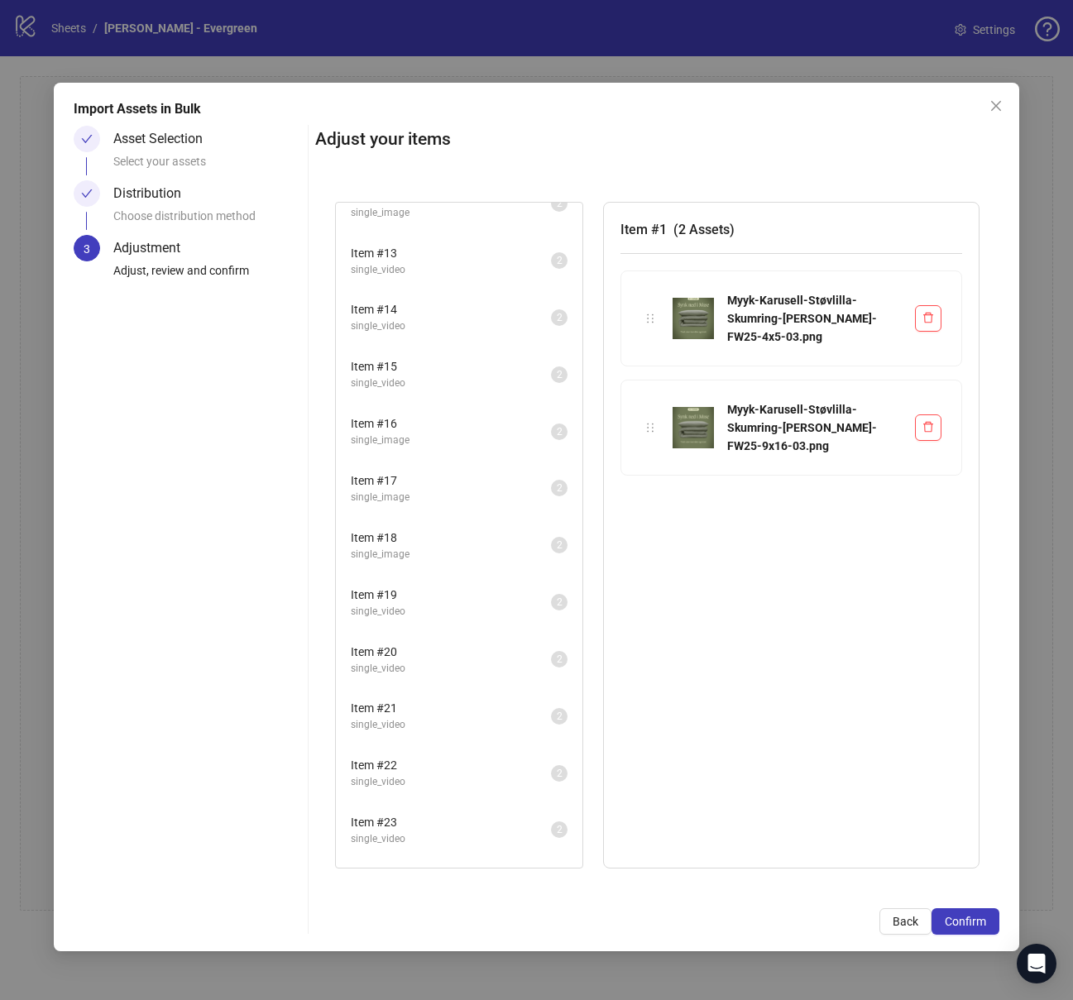
scroll to position [929, 0]
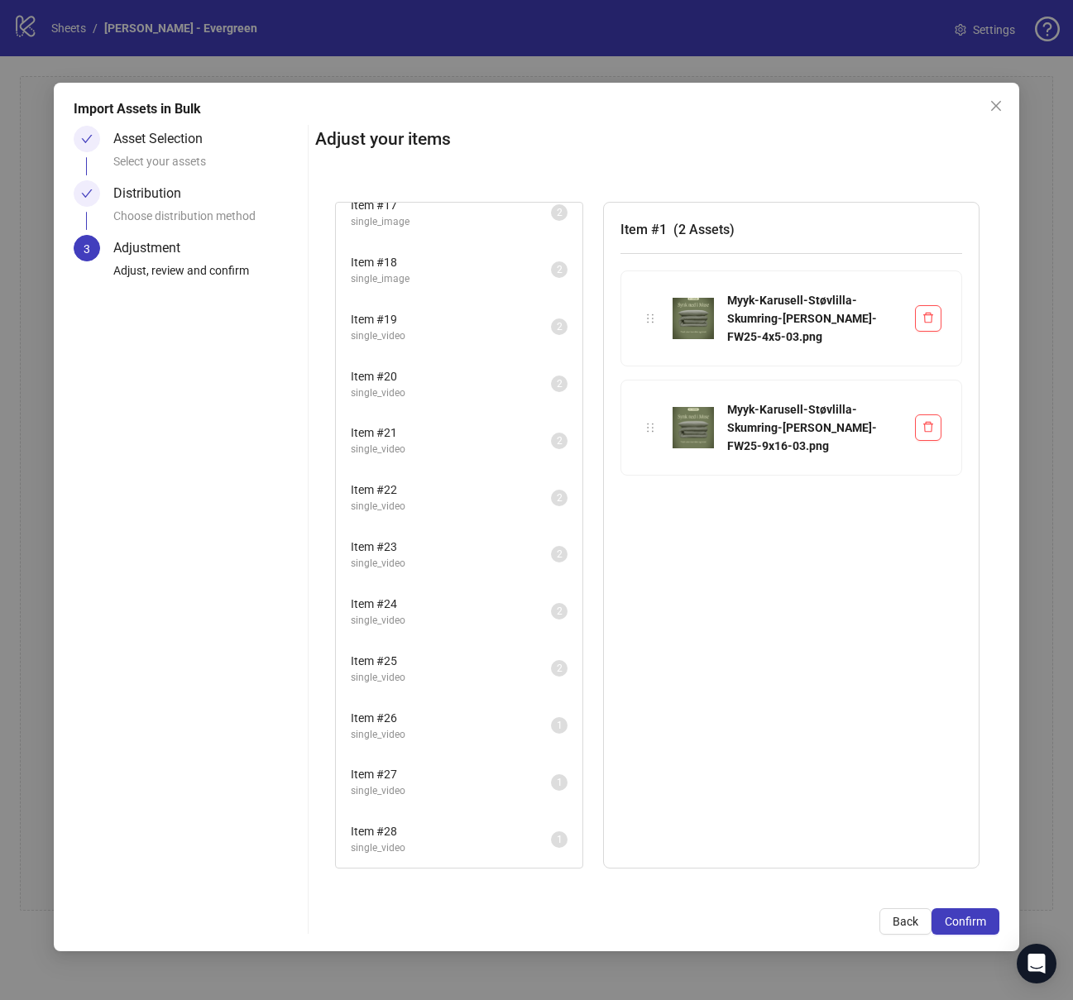
click at [453, 588] on span "single_video" at bounding box center [451, 735] width 200 height 16
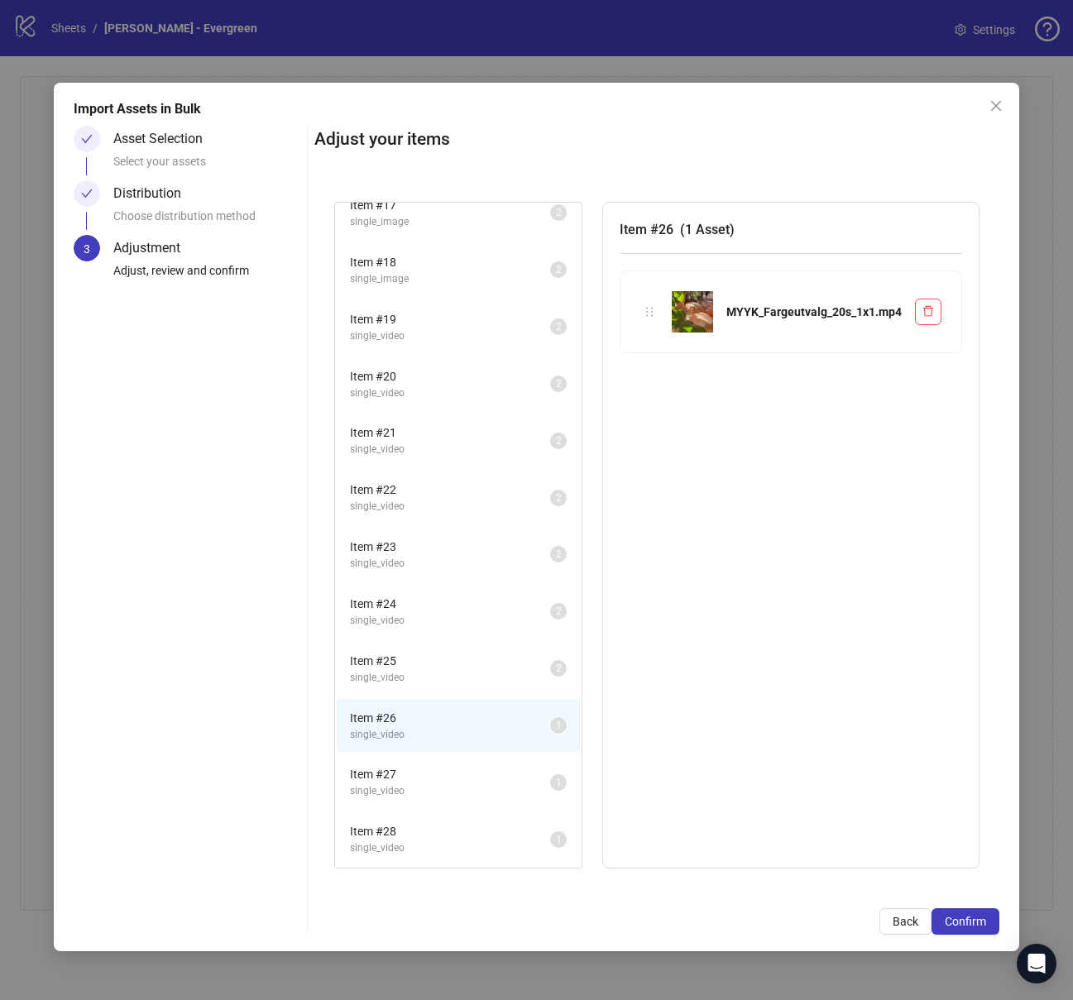
click at [452, 588] on span "Item # 27" at bounding box center [450, 774] width 200 height 18
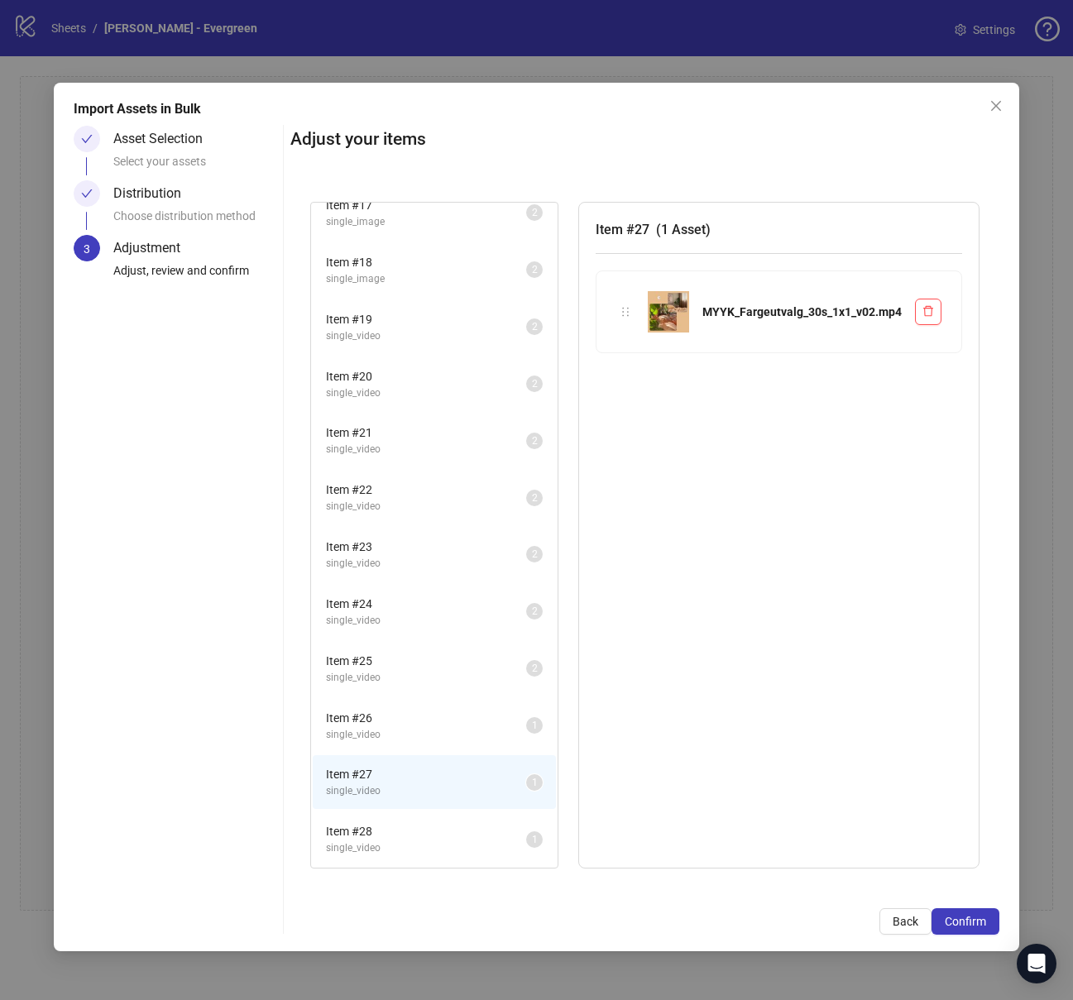
click at [451, 588] on span "single_video" at bounding box center [426, 848] width 200 height 16
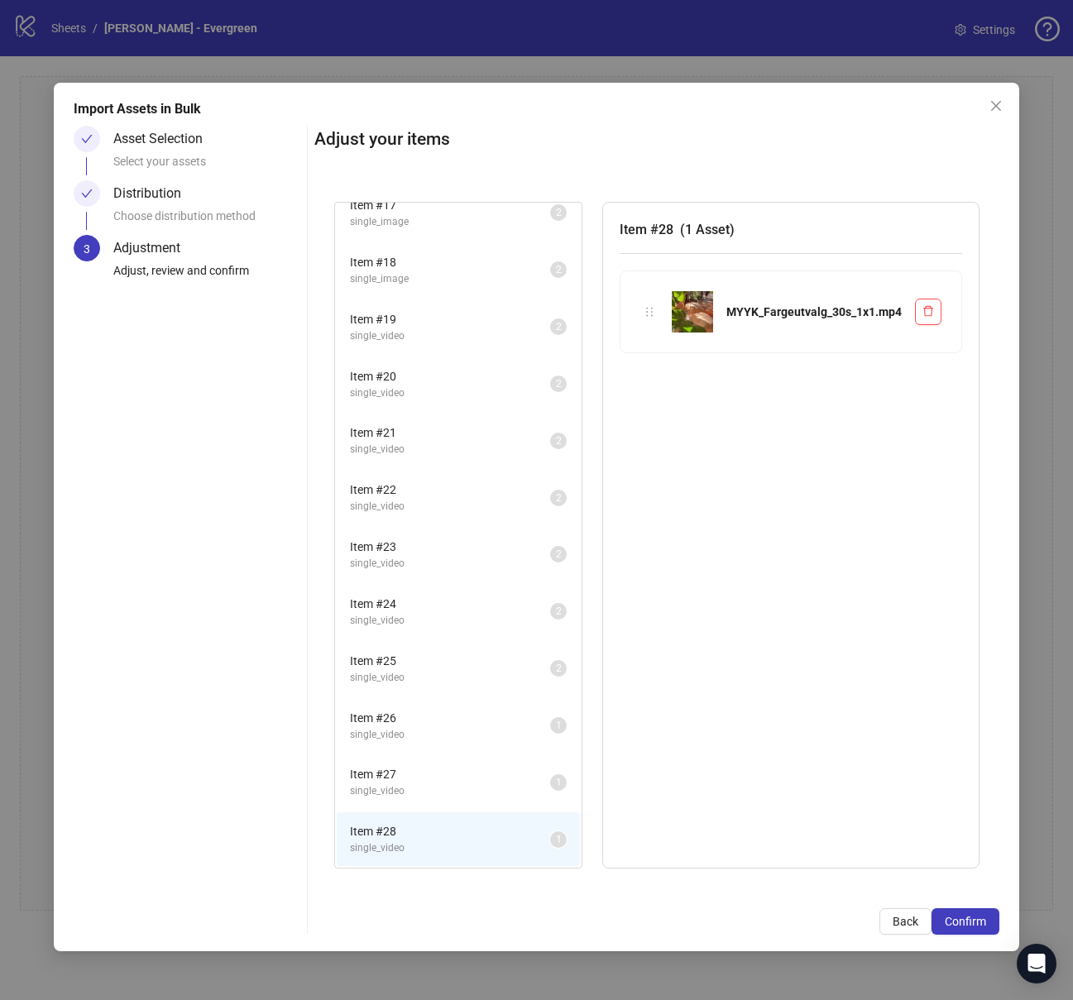
click at [449, 588] on div "Item # 28 single_video 1" at bounding box center [458, 838] width 246 height 57
click at [438, 588] on span "single_video" at bounding box center [450, 791] width 200 height 16
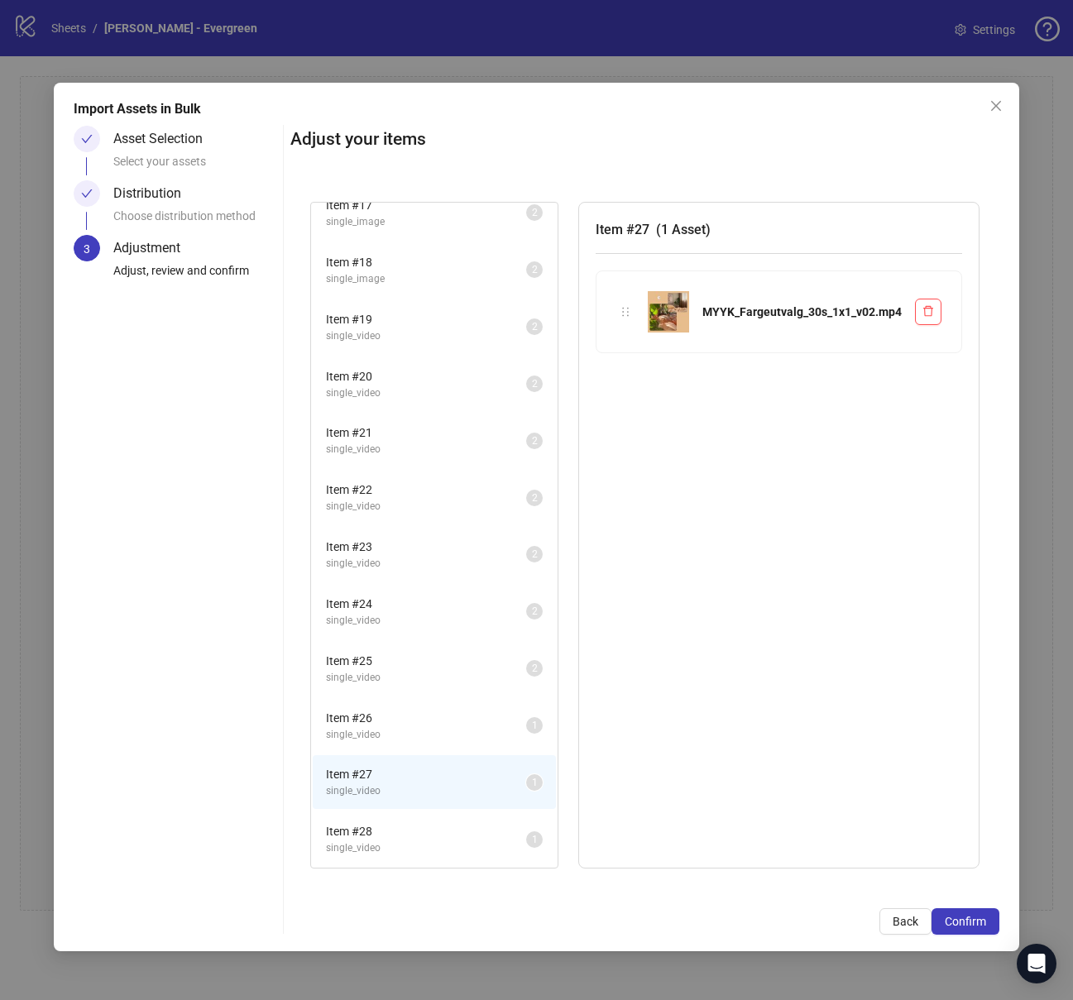
click at [423, 588] on span "single_video" at bounding box center [426, 735] width 200 height 16
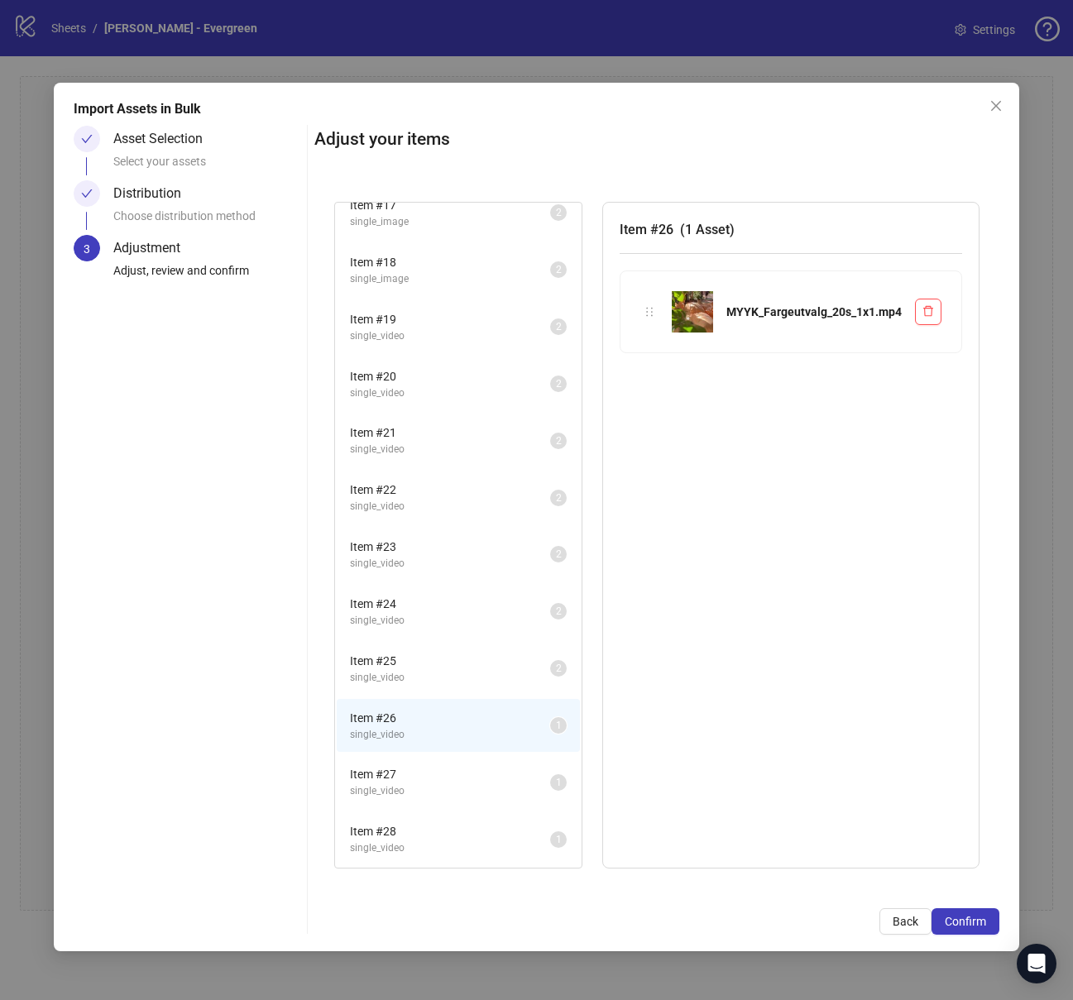
click at [418, 588] on span "Item # 27" at bounding box center [450, 774] width 200 height 18
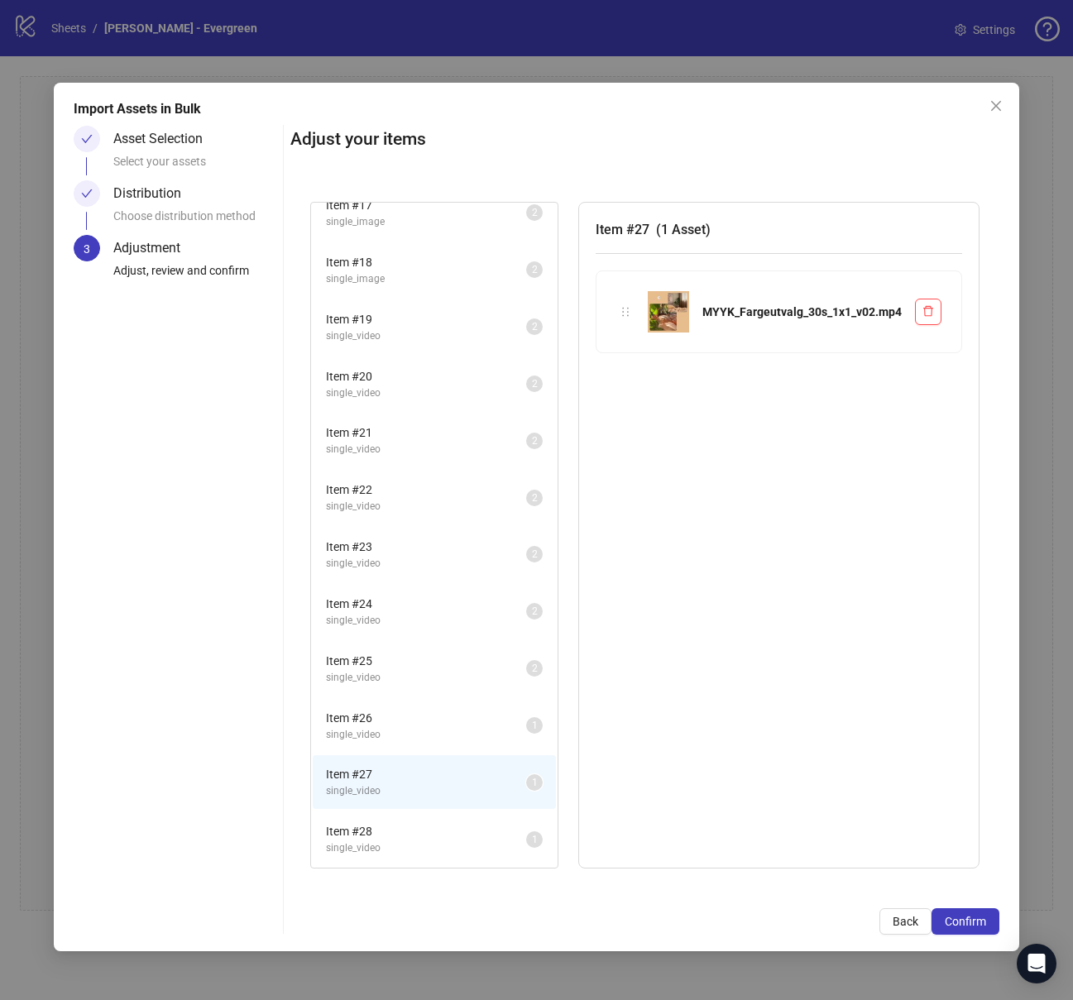
click at [410, 588] on span "Item # 28" at bounding box center [426, 831] width 200 height 18
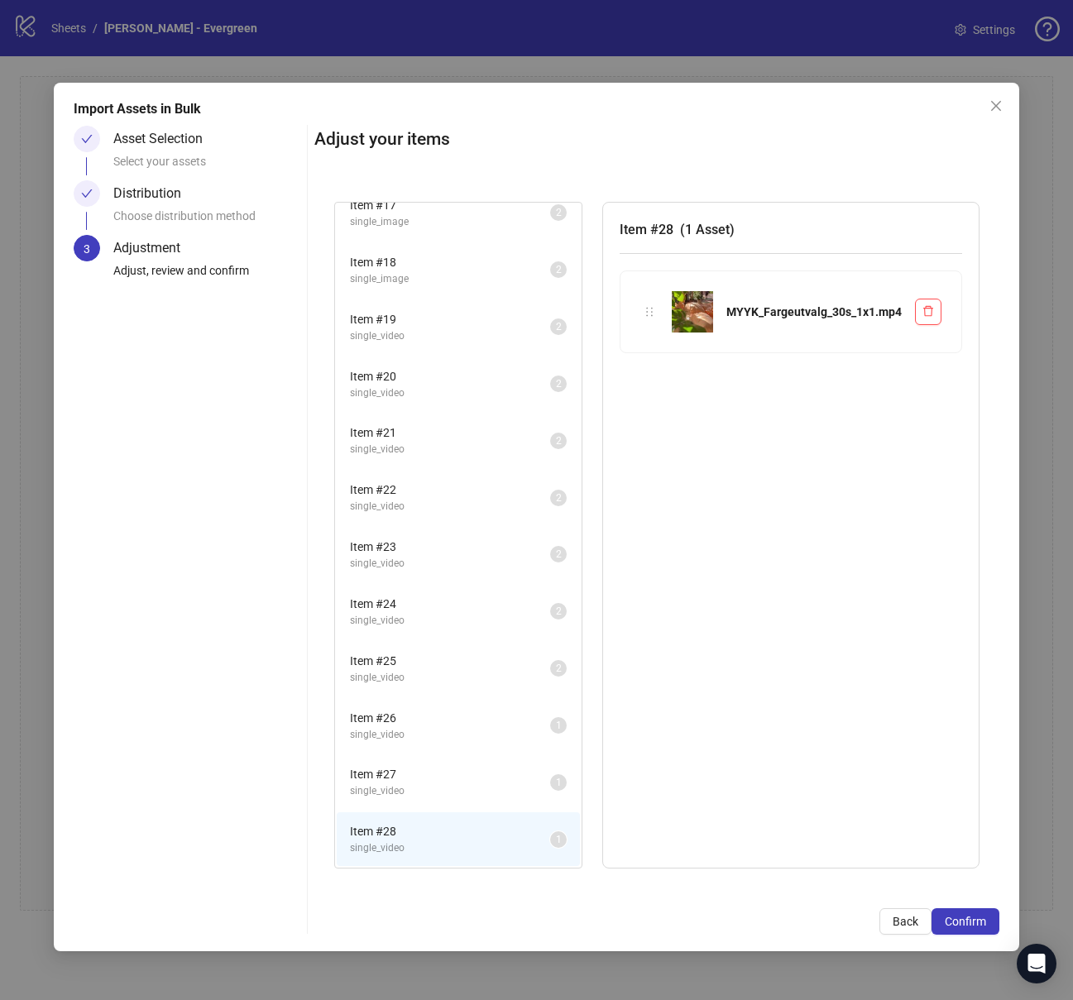
click at [410, 588] on span "Item # 27" at bounding box center [450, 774] width 200 height 18
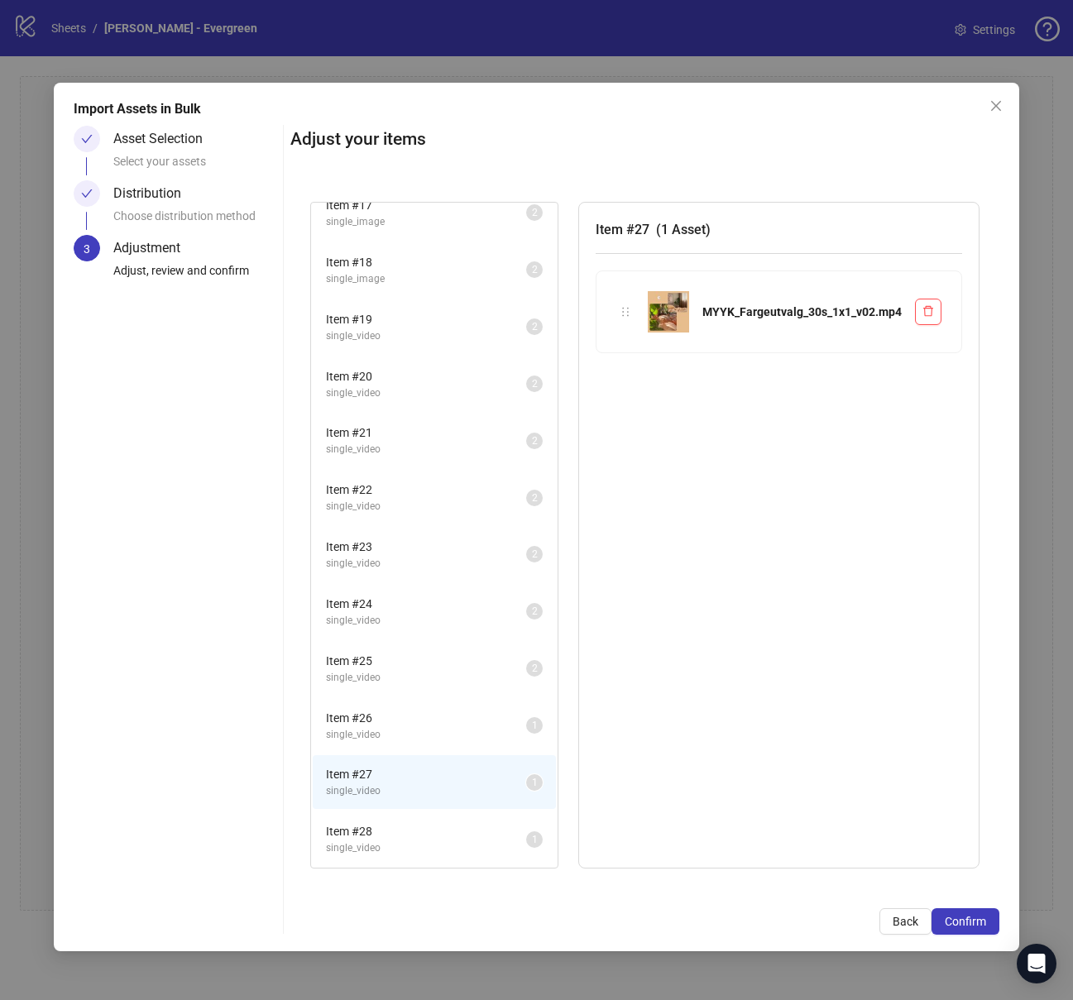
click at [409, 588] on span "single_video" at bounding box center [426, 735] width 200 height 16
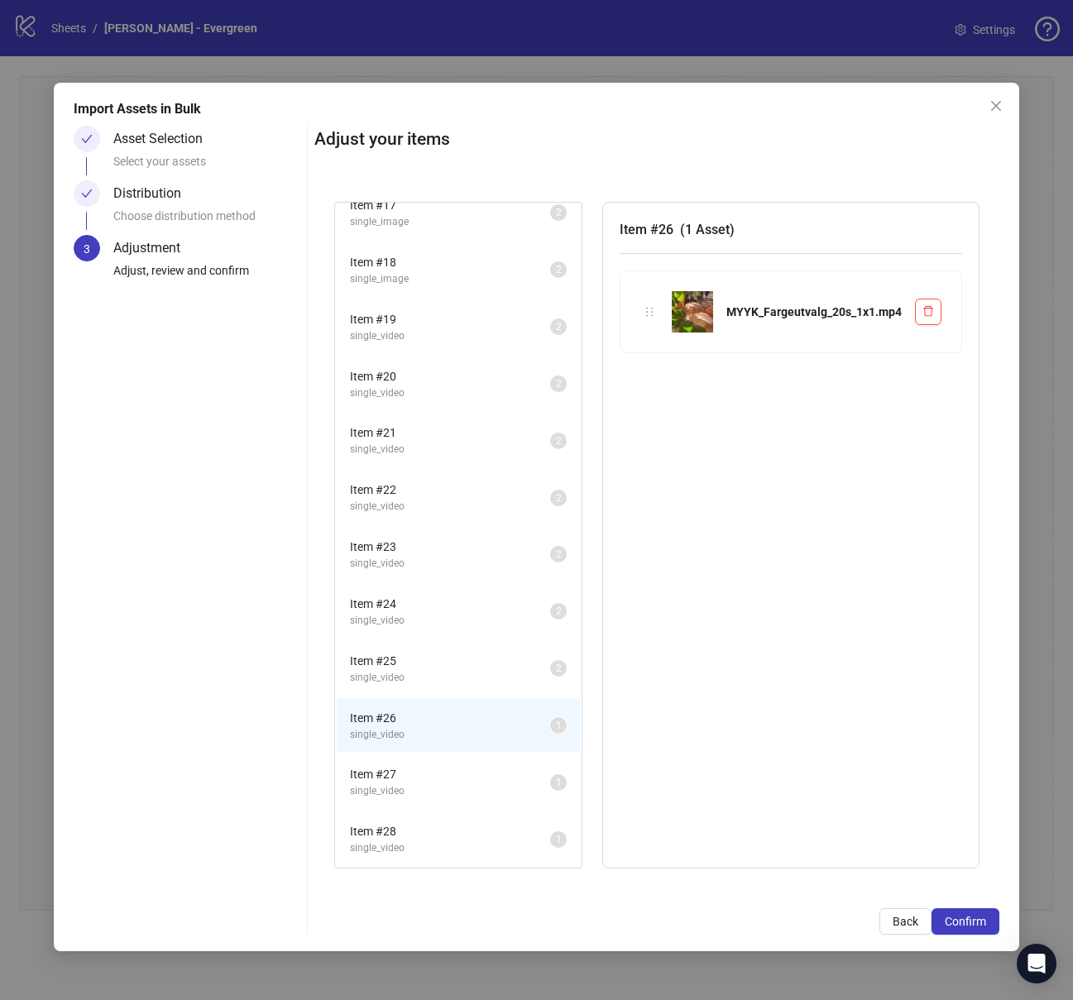
click at [408, 588] on span "Item # 27" at bounding box center [450, 774] width 200 height 18
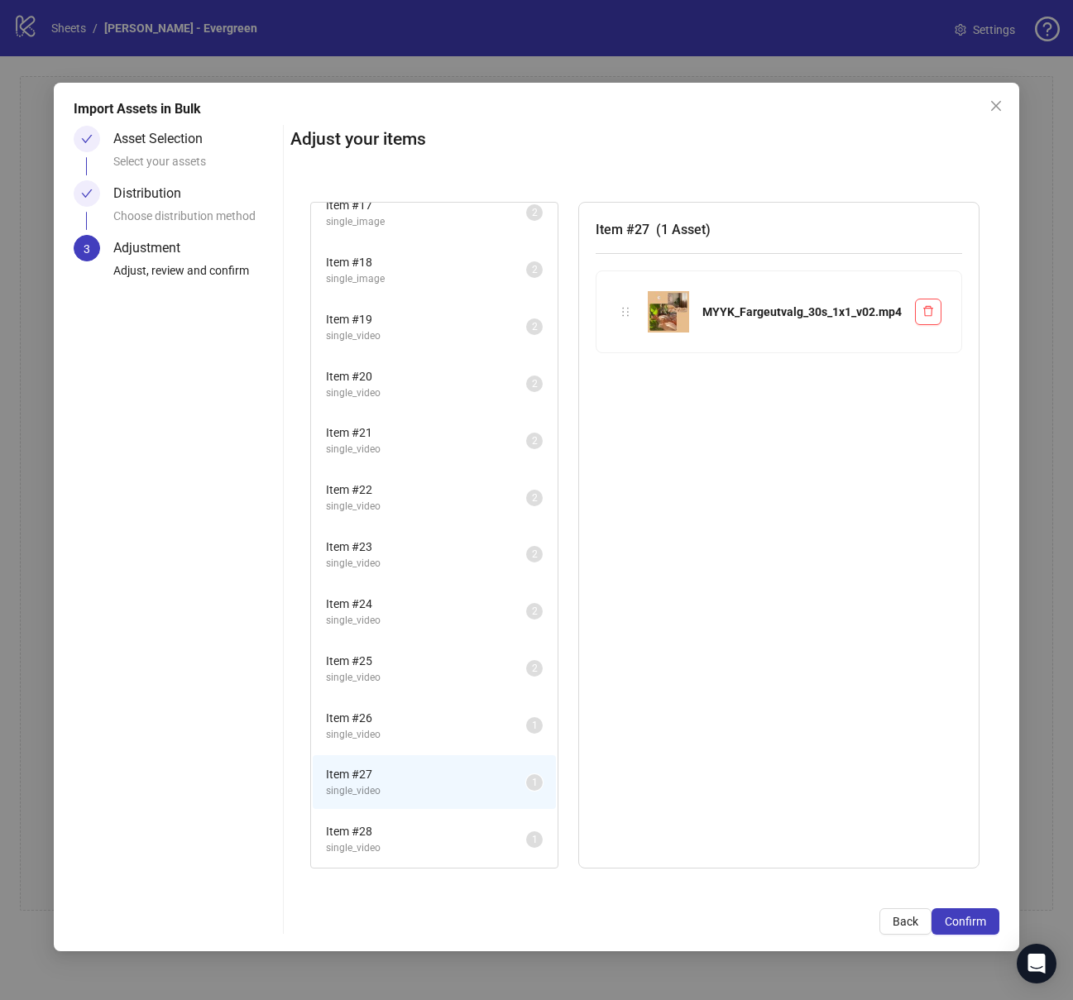
click at [409, 588] on li "Item # 28 single_video 1" at bounding box center [434, 839] width 243 height 54
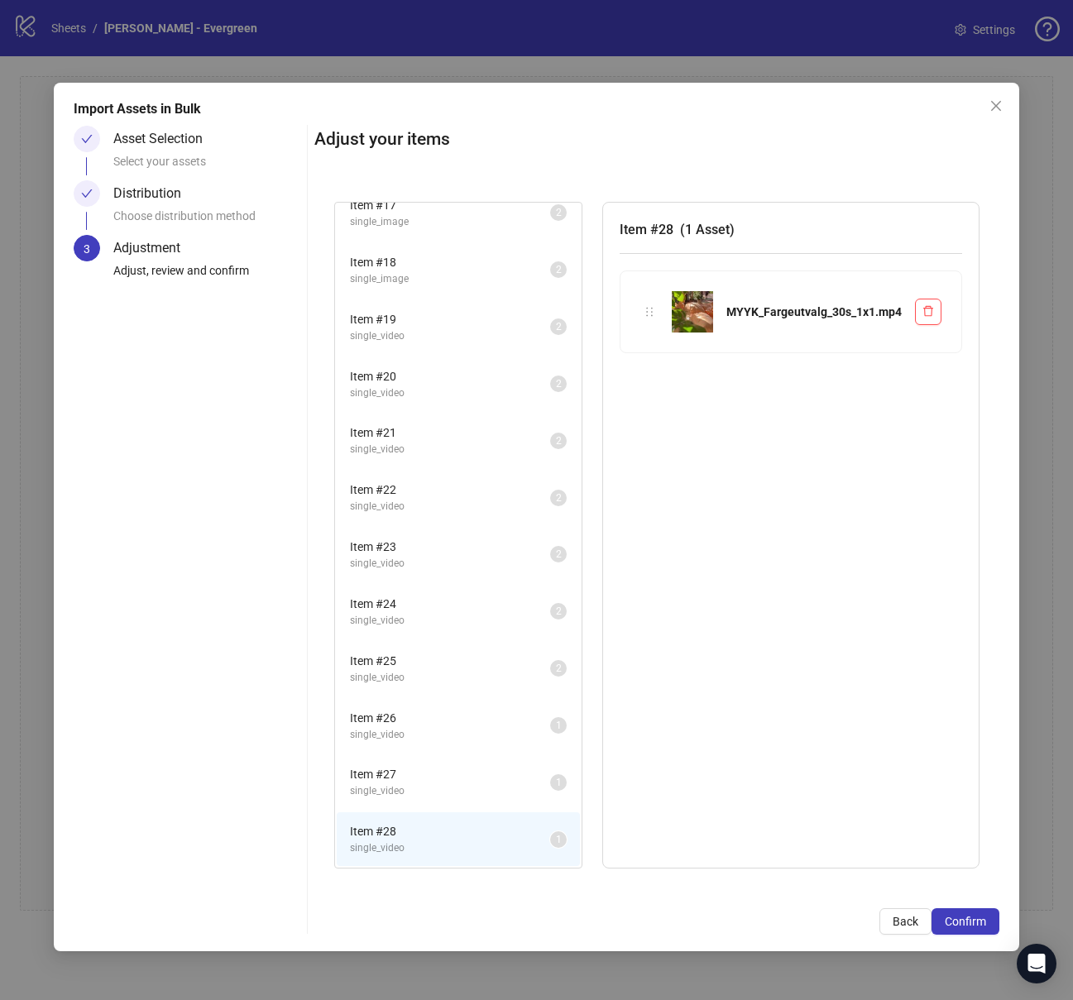
click at [428, 588] on span "Item # 26" at bounding box center [450, 718] width 200 height 18
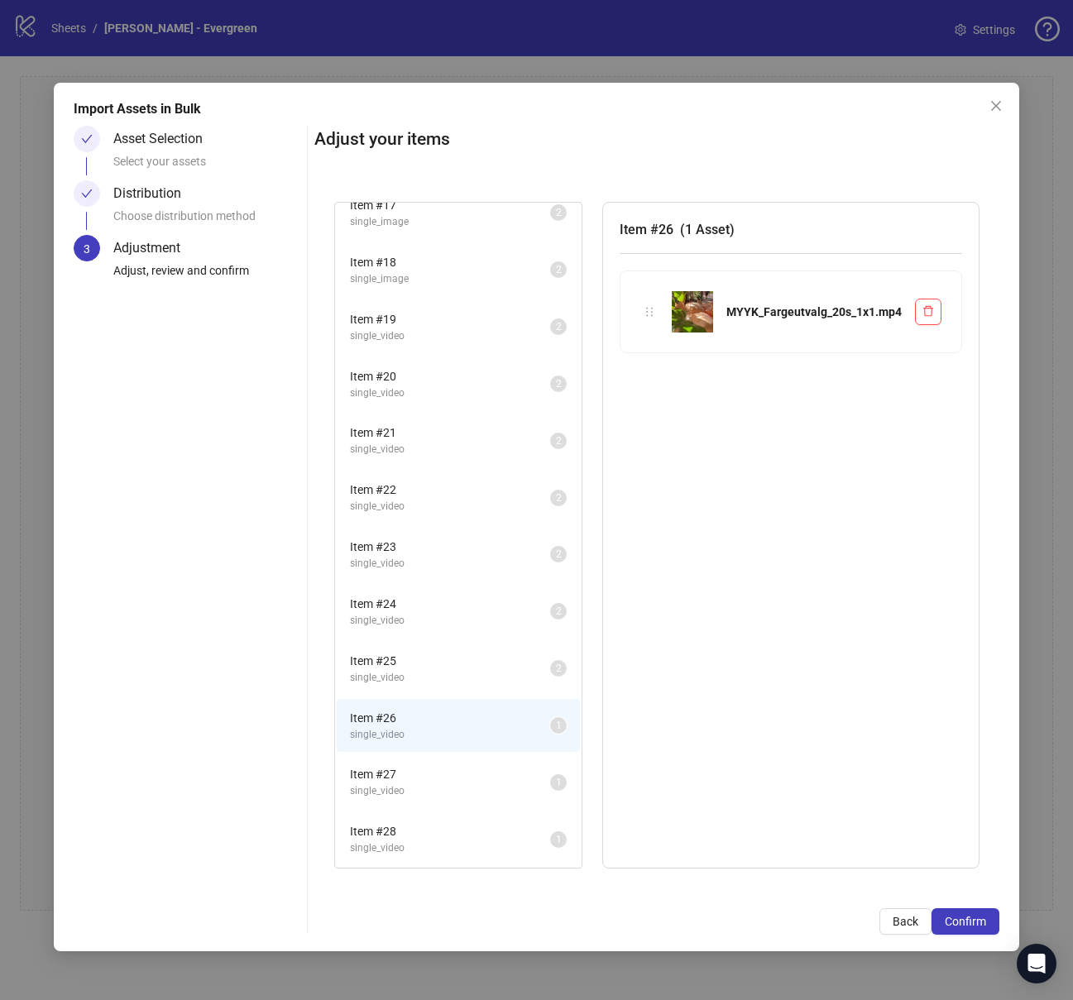
click at [432, 588] on span "single_video" at bounding box center [450, 678] width 200 height 16
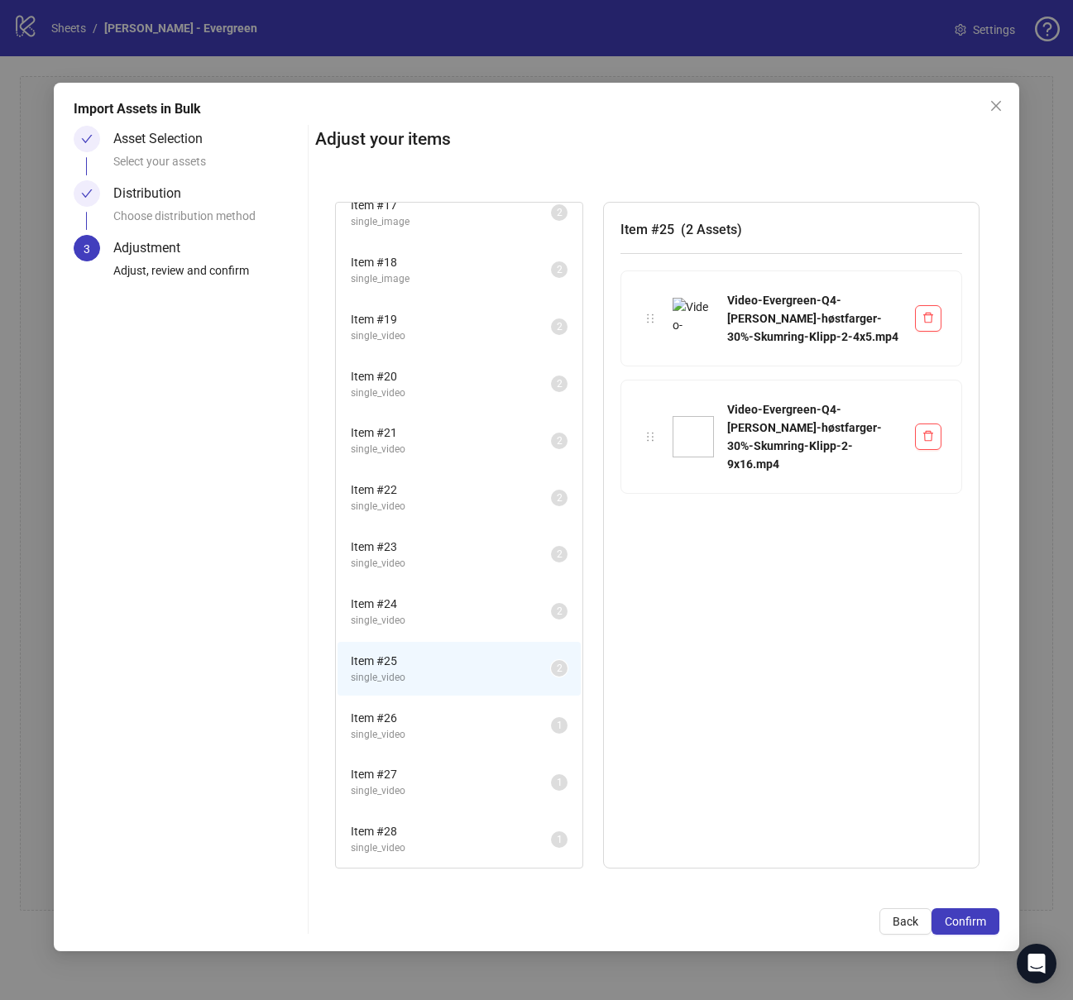
click at [432, 588] on span "single_video" at bounding box center [451, 621] width 200 height 16
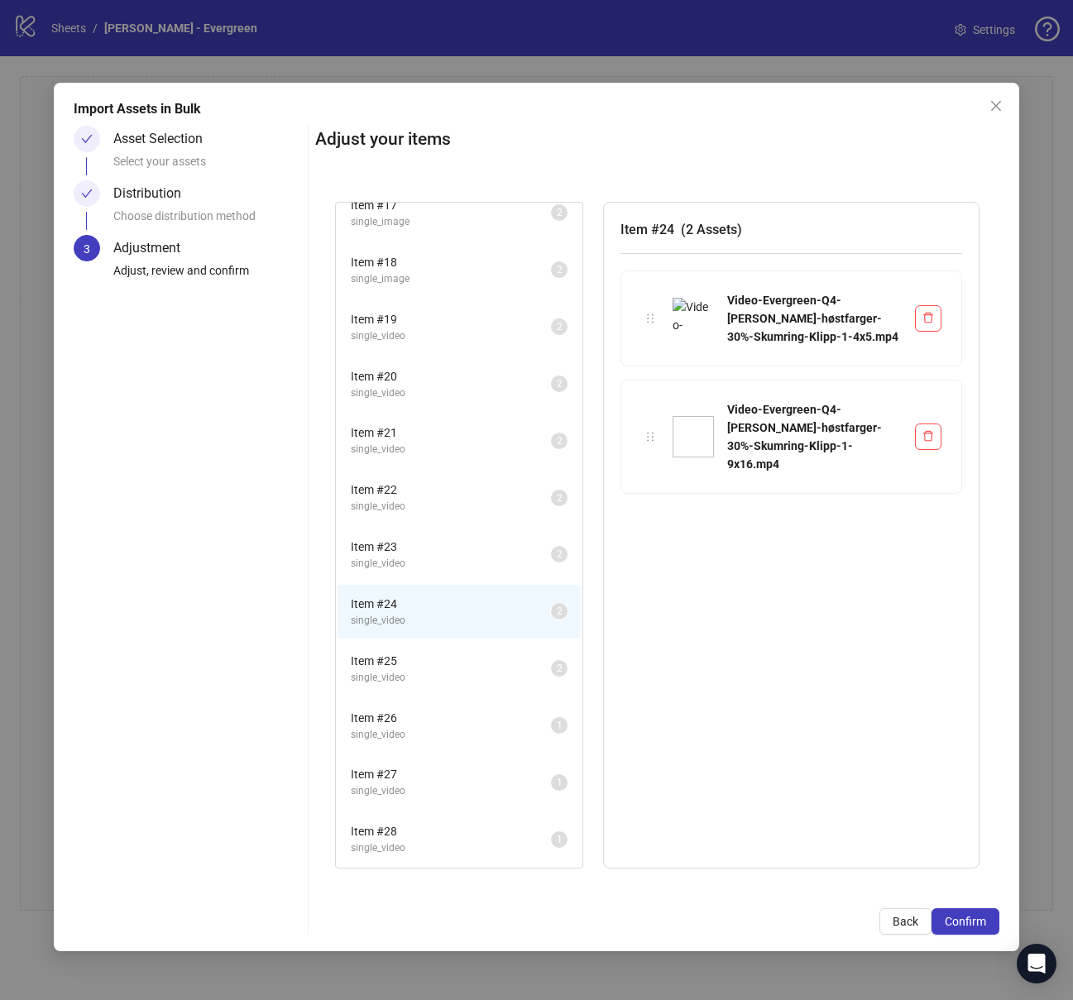
click at [433, 588] on li "Item # 25 single_video 2" at bounding box center [458, 669] width 243 height 54
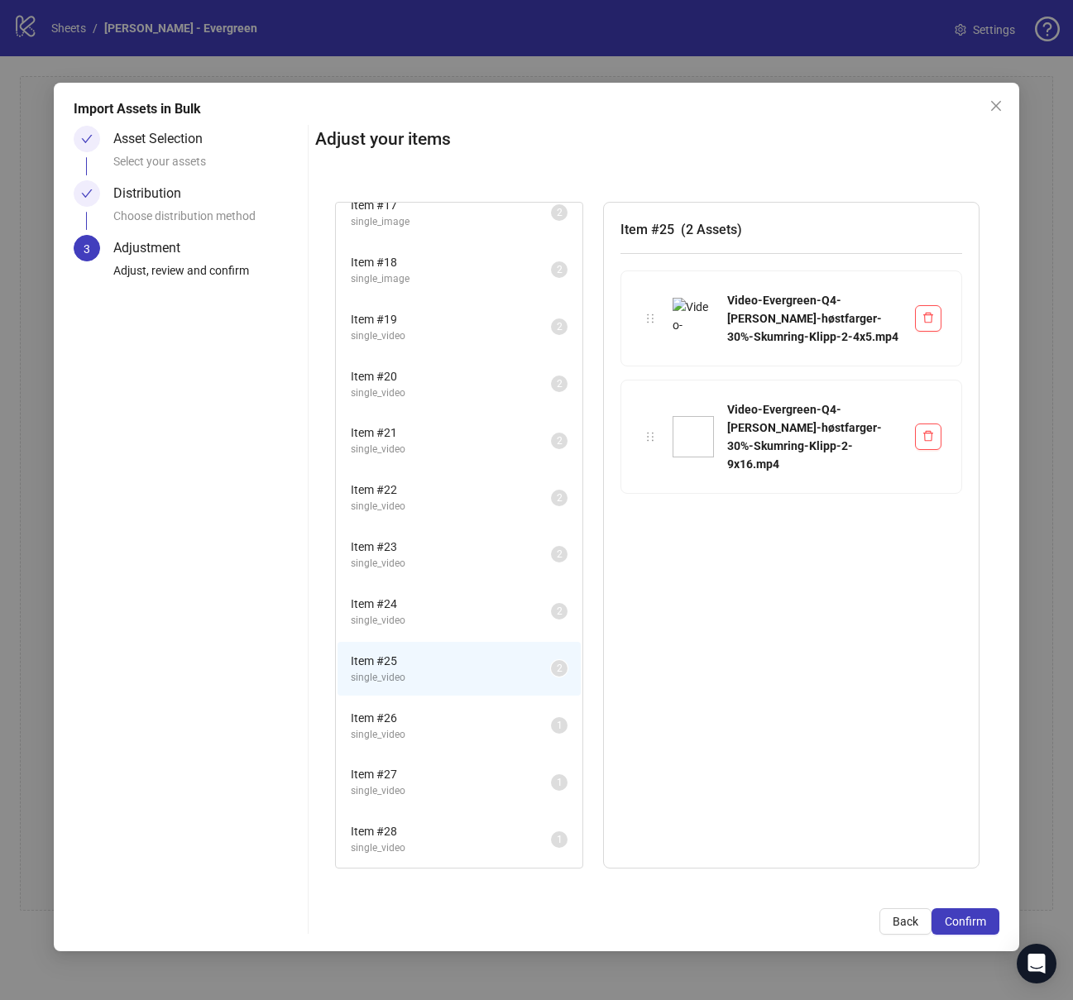
click at [428, 588] on span "Item # 26" at bounding box center [451, 718] width 200 height 18
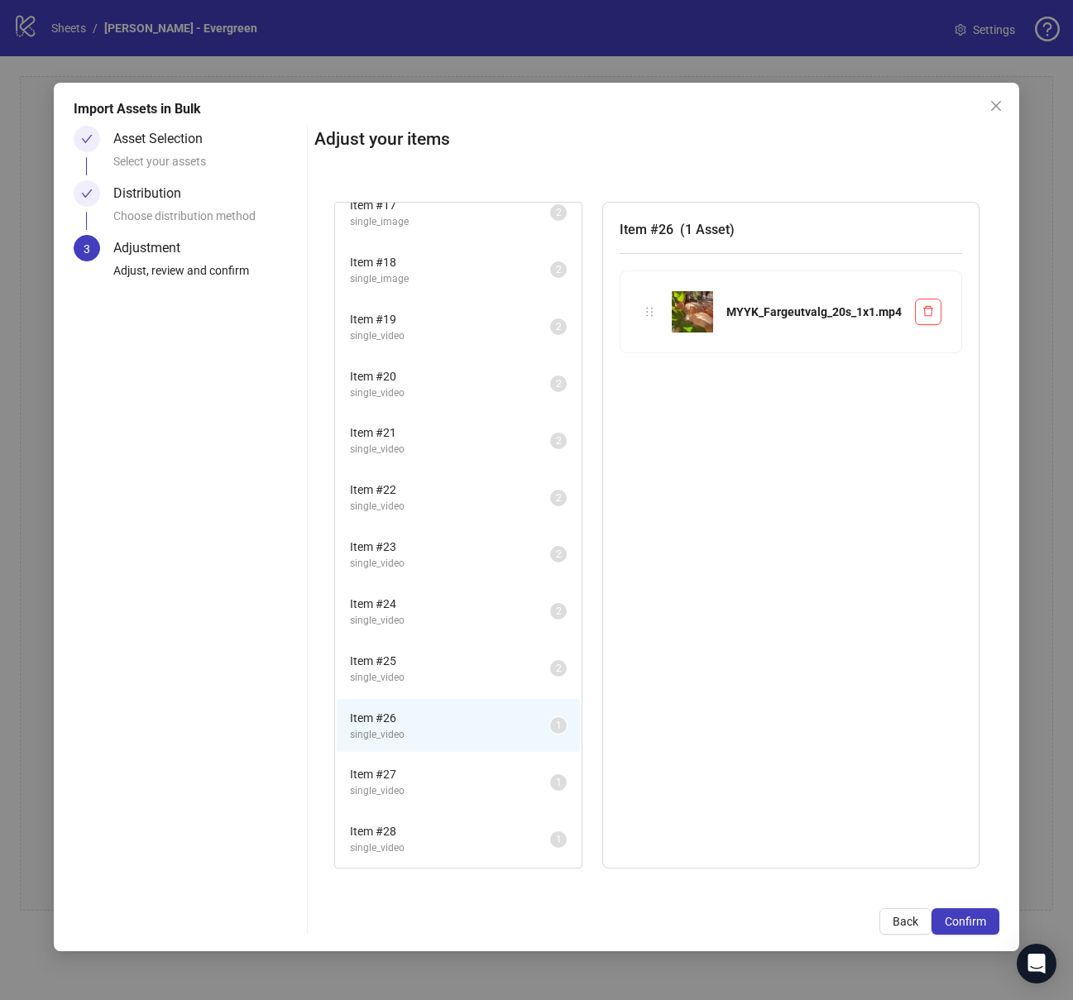
click at [423, 588] on span "Item # 27" at bounding box center [450, 774] width 200 height 18
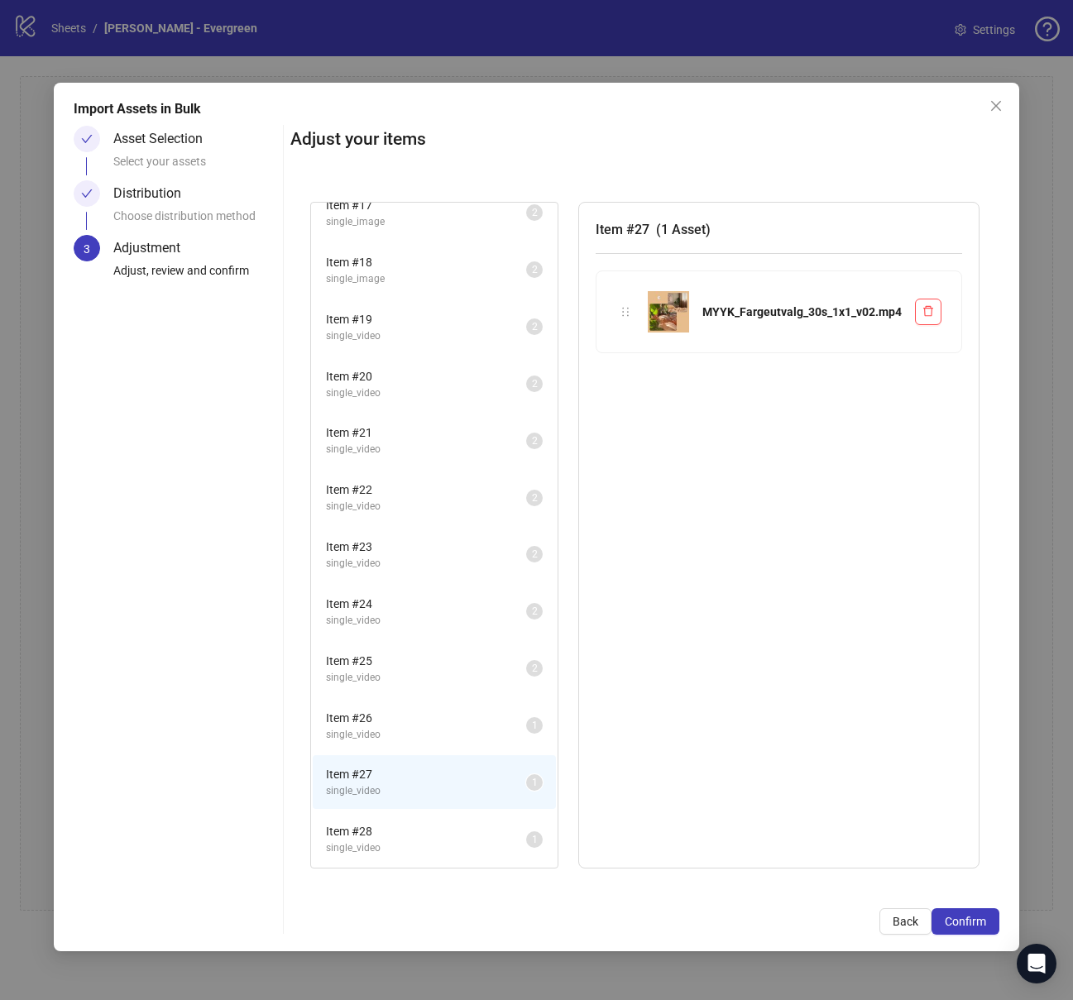
click at [419, 588] on li "Item # 28 single_video 1" at bounding box center [434, 839] width 243 height 54
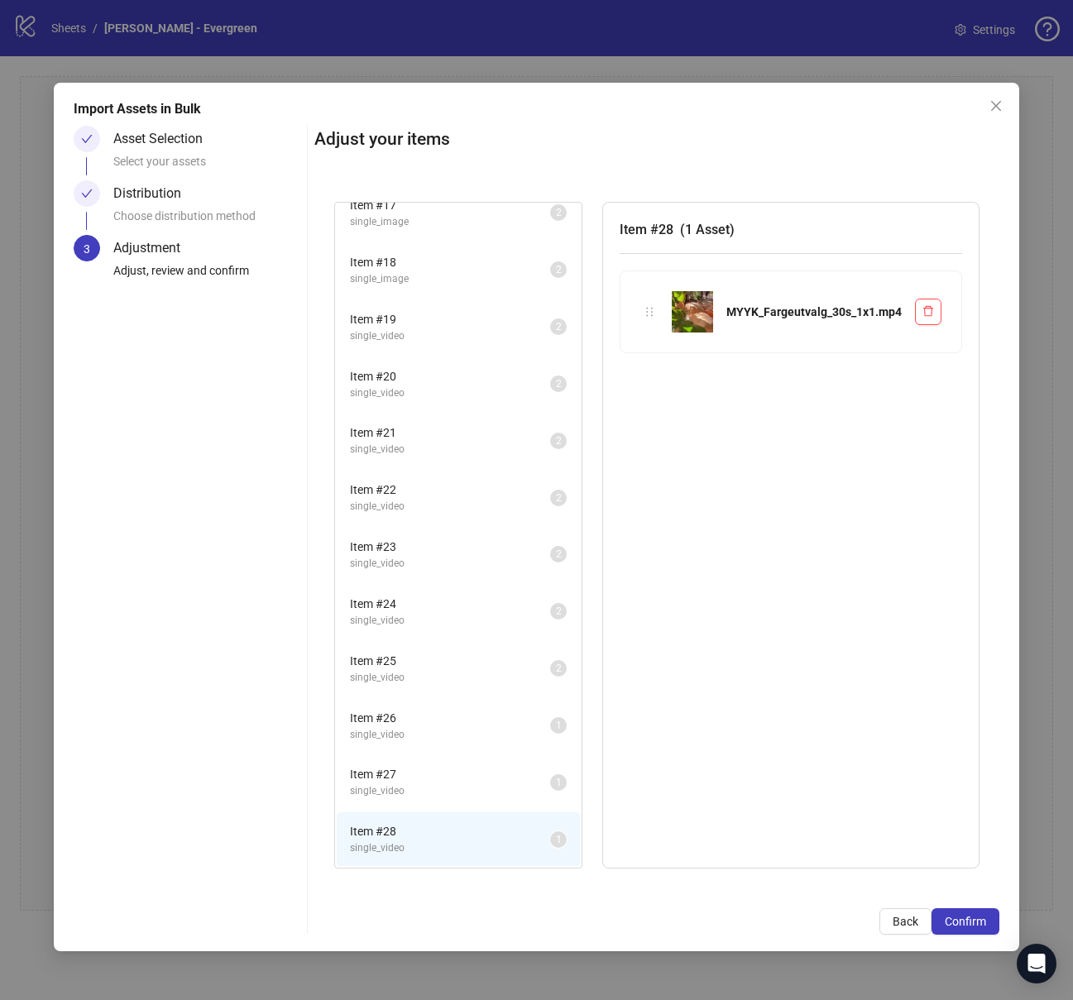
click at [912, 313] on div "MYYK_Fargeutvalg_30s_1x1.mp4" at bounding box center [790, 311] width 301 height 41
click at [924, 314] on icon "delete" at bounding box center [928, 311] width 12 height 12
click at [494, 588] on span "Item # 27" at bounding box center [450, 774] width 200 height 18
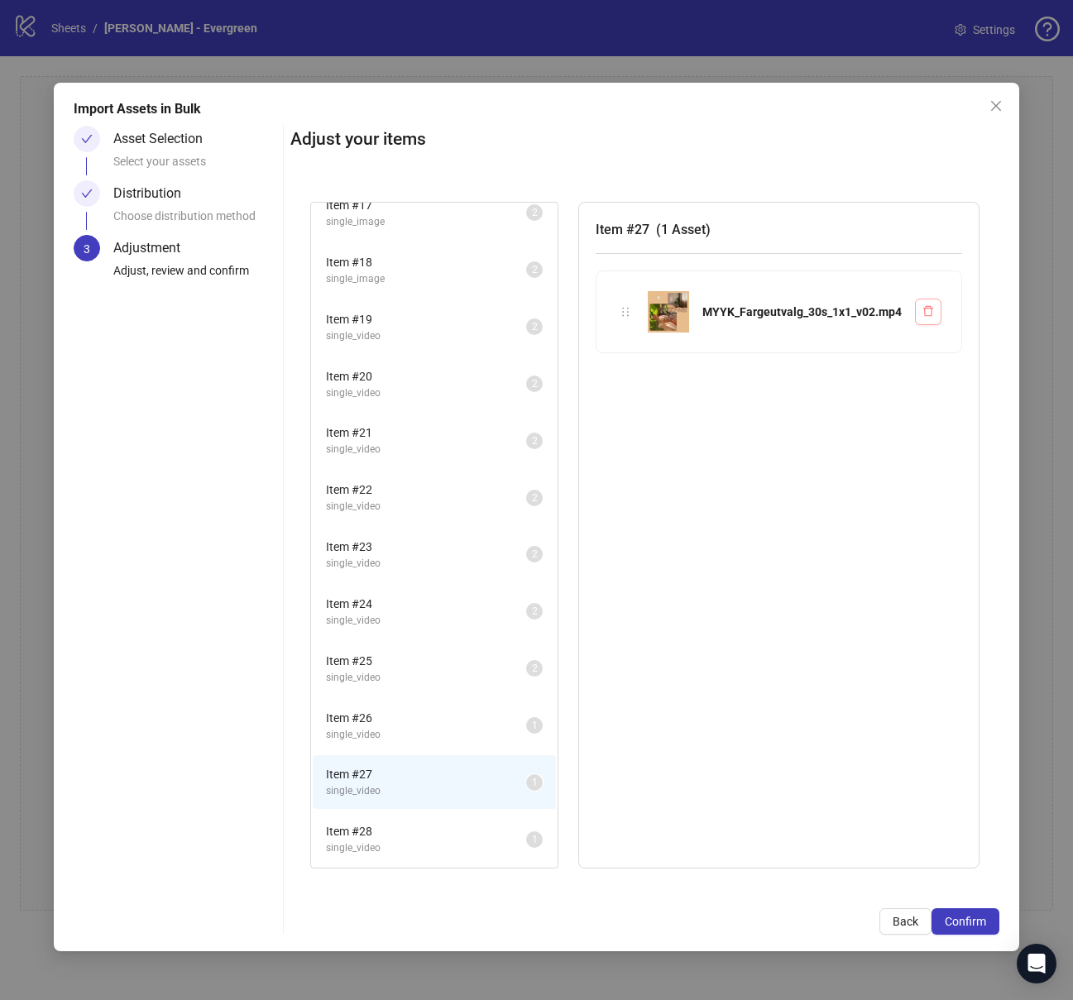
click at [924, 305] on icon "delete" at bounding box center [928, 311] width 12 height 12
click at [448, 588] on span "Item # 26" at bounding box center [426, 718] width 200 height 18
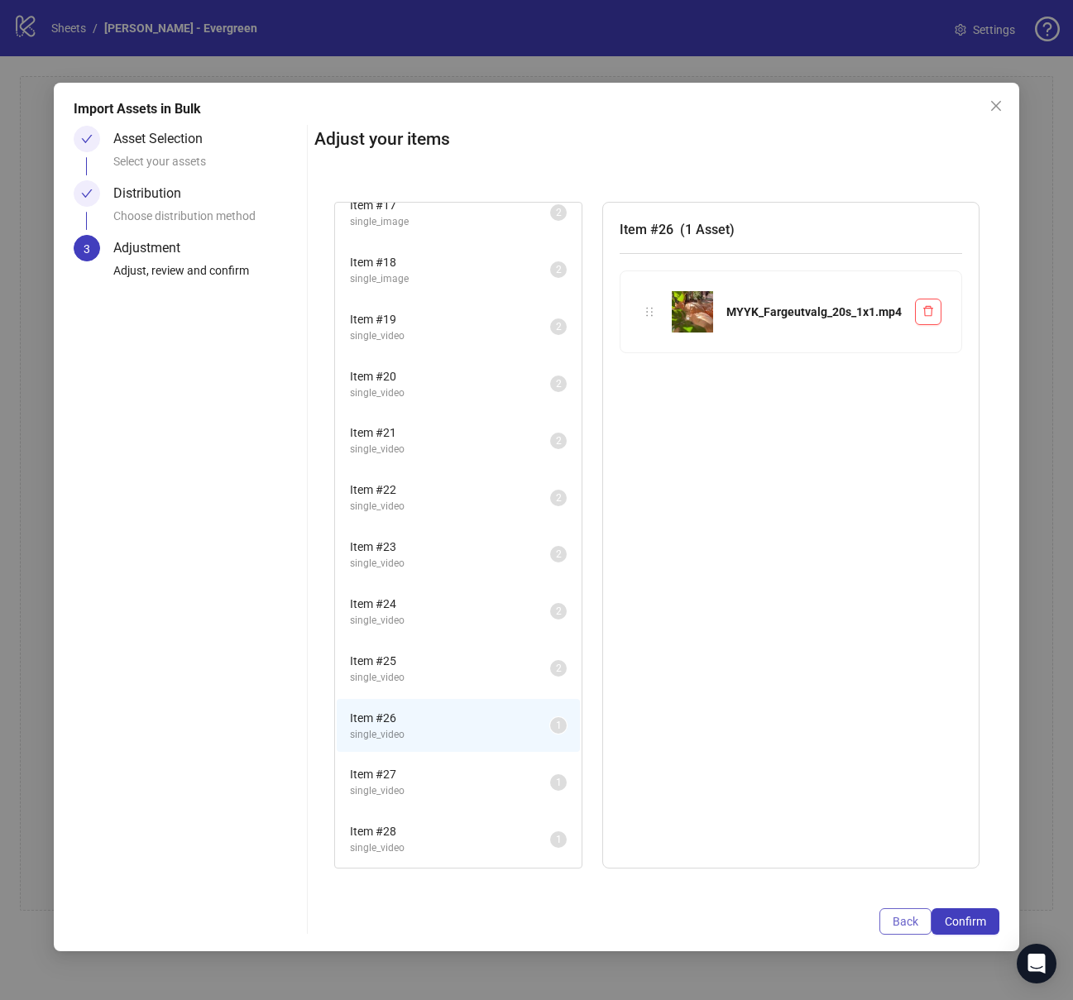
click at [914, 588] on span "Back" at bounding box center [905, 921] width 26 height 13
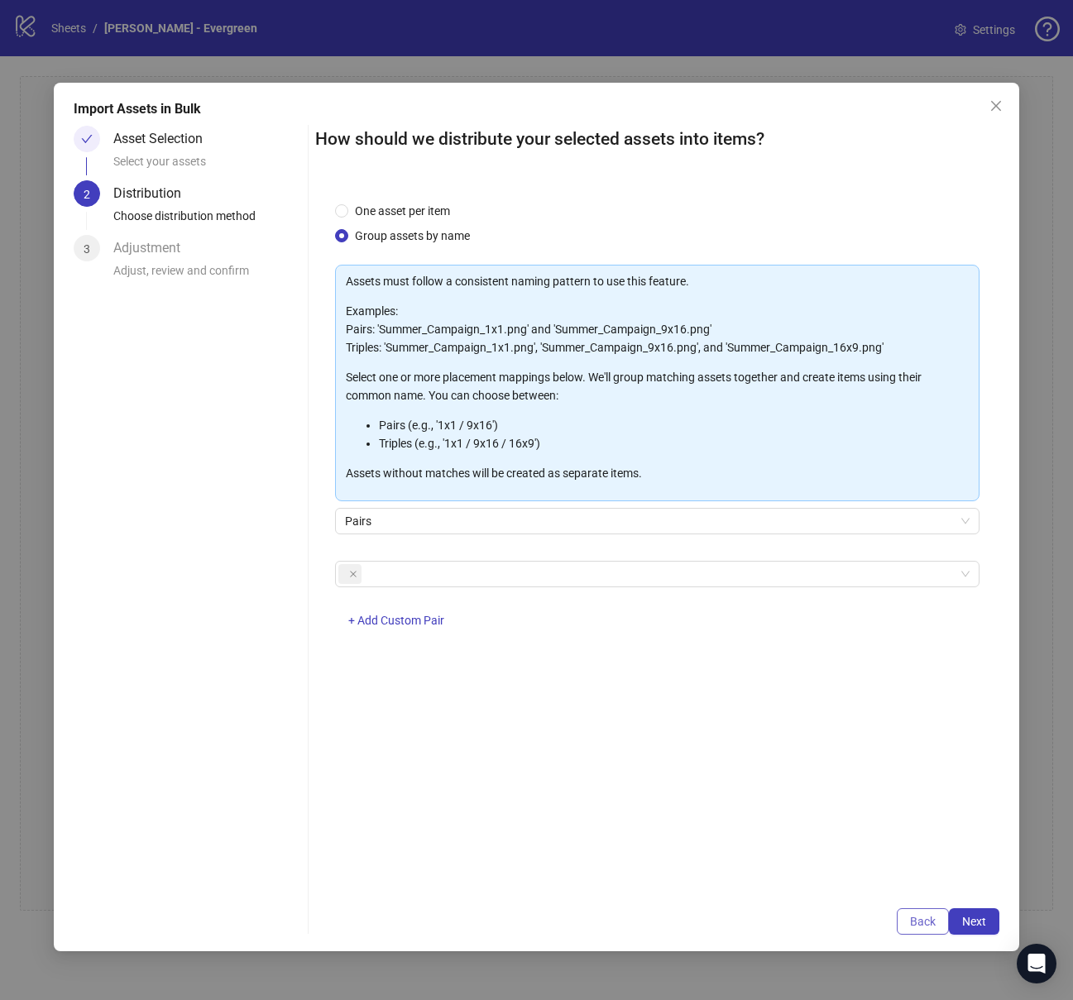
click at [915, 588] on button "Back" at bounding box center [922, 921] width 52 height 26
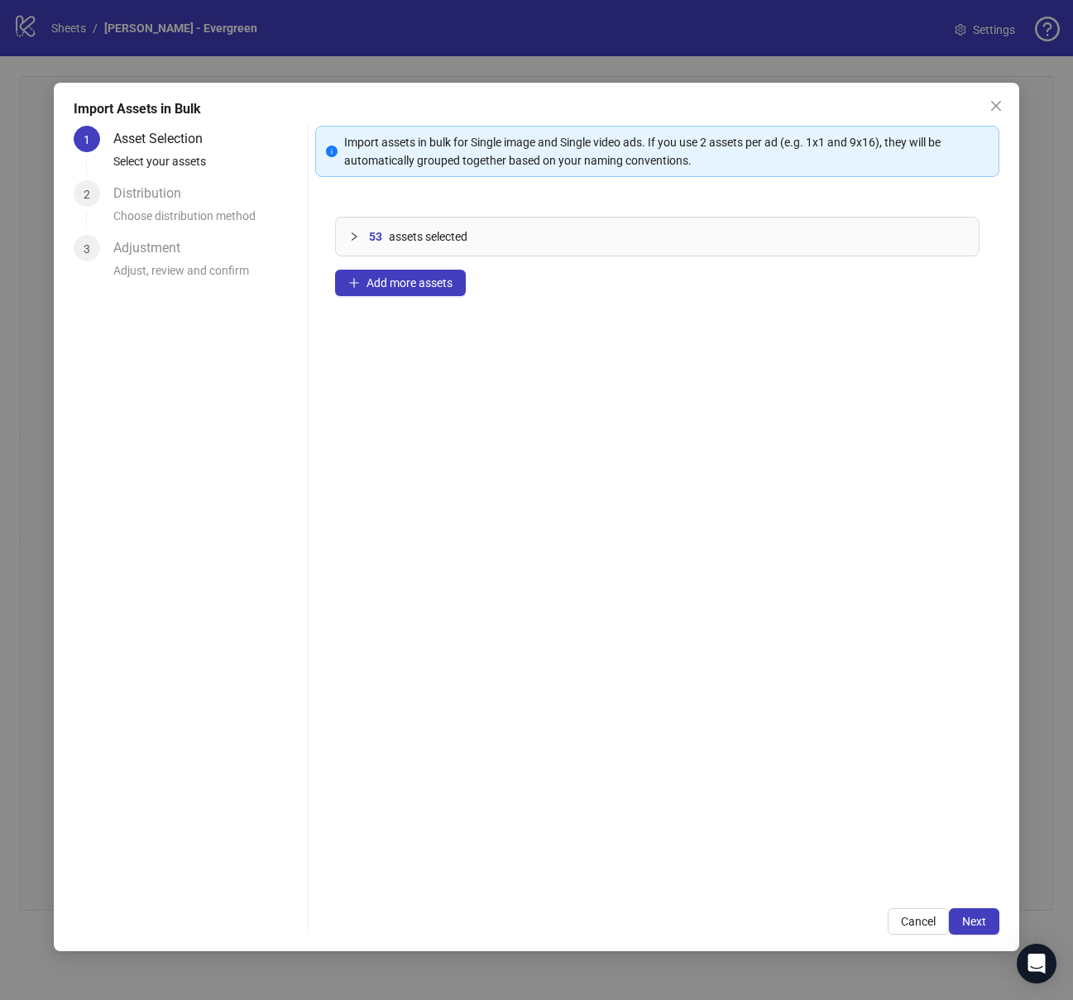
click at [354, 237] on icon "collapsed" at bounding box center [354, 237] width 10 height 10
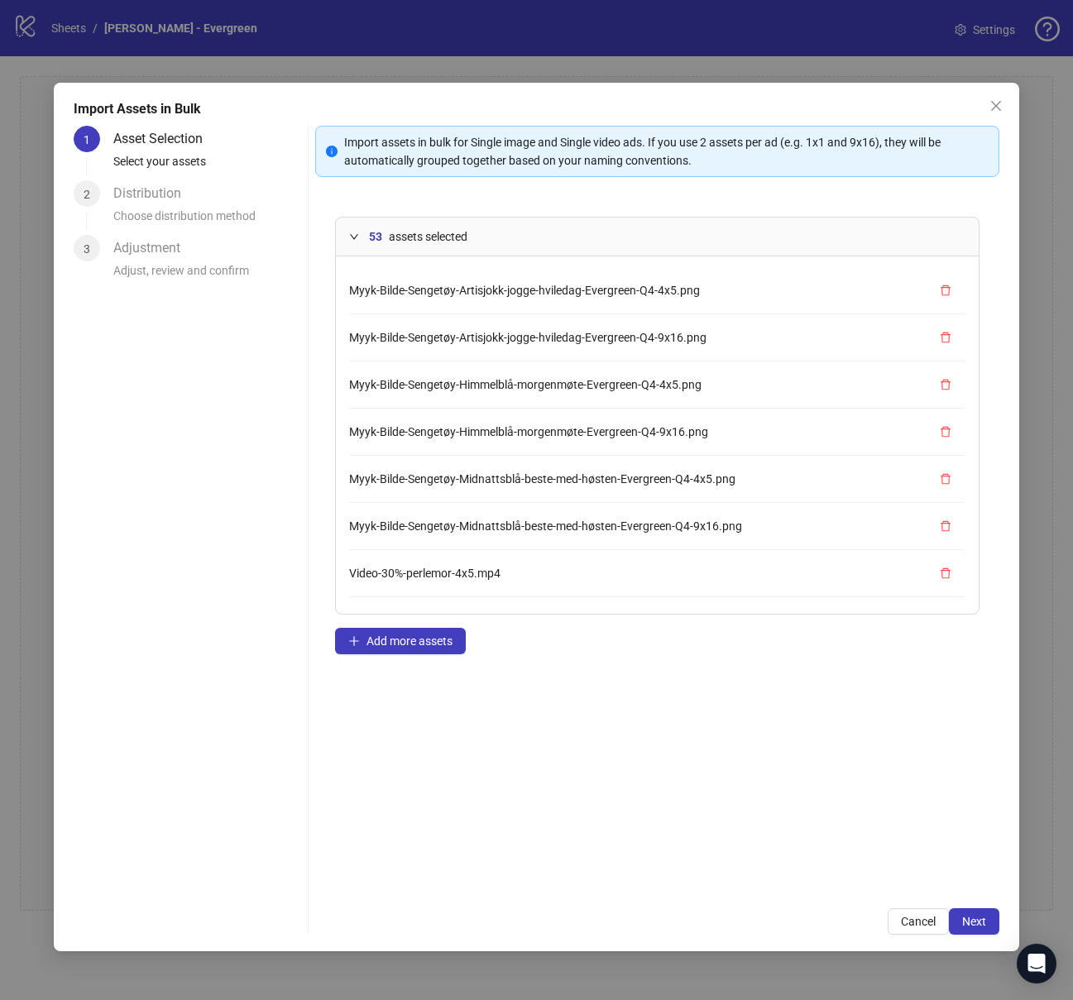
scroll to position [2167, 0]
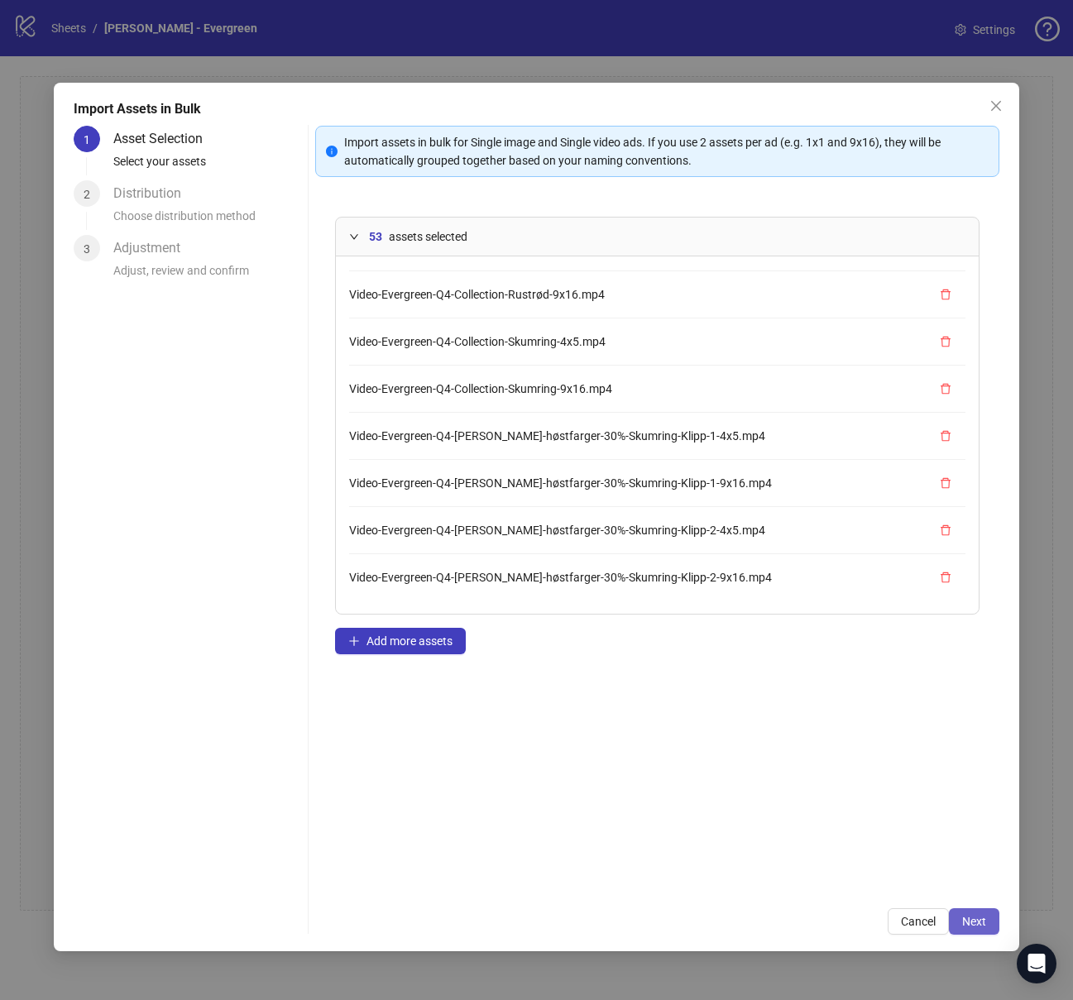
click at [979, 588] on span "Next" at bounding box center [974, 921] width 24 height 13
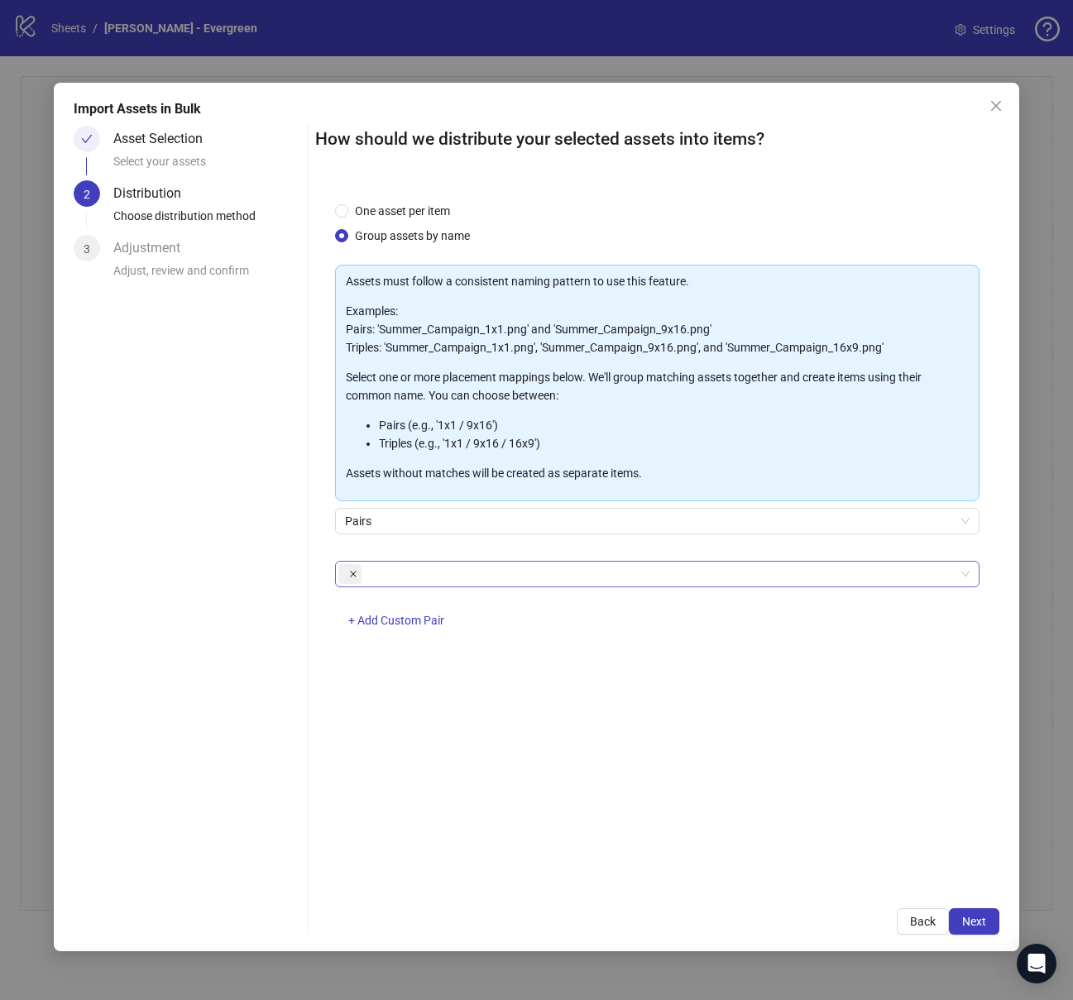
click at [352, 577] on span at bounding box center [353, 574] width 8 height 18
click at [352, 577] on div at bounding box center [648, 573] width 620 height 23
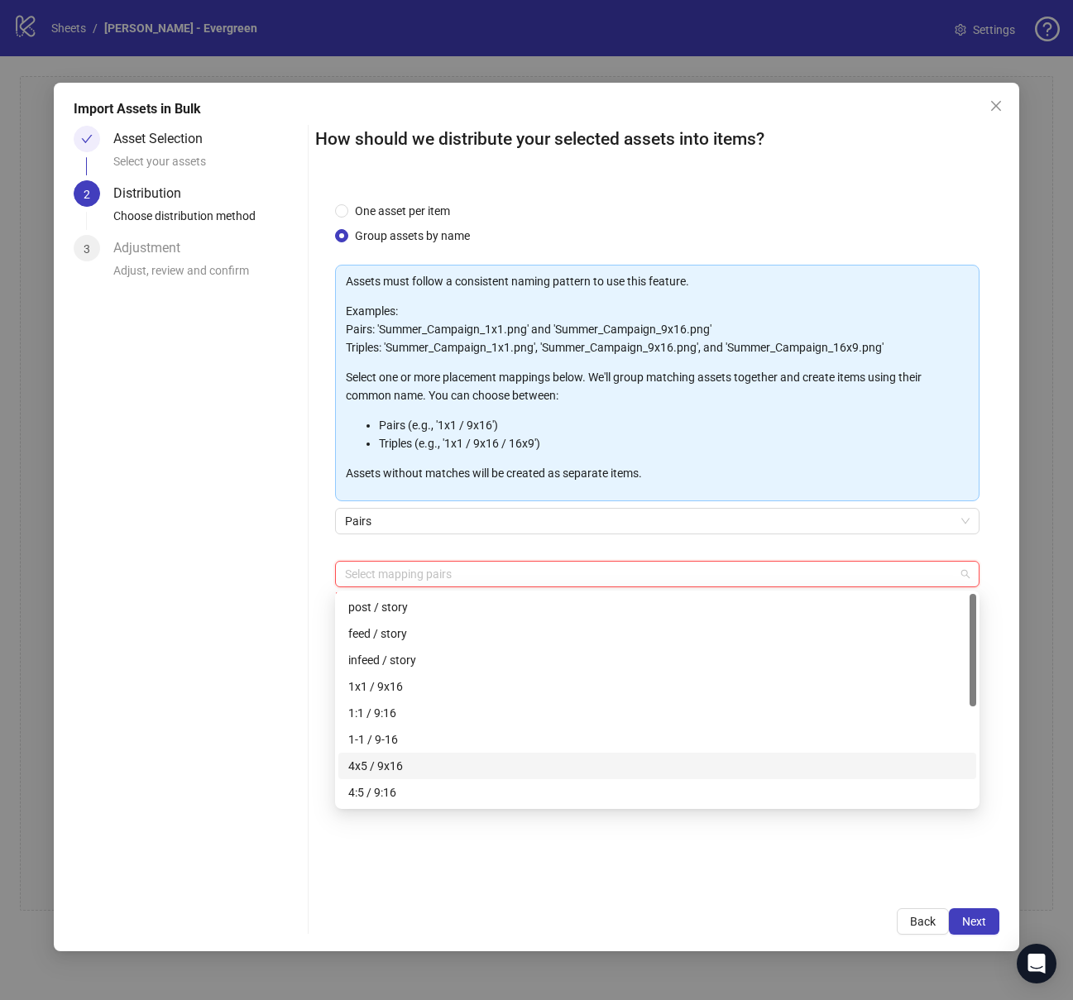
click at [423, 588] on div "4x5 / 9x16" at bounding box center [657, 766] width 618 height 18
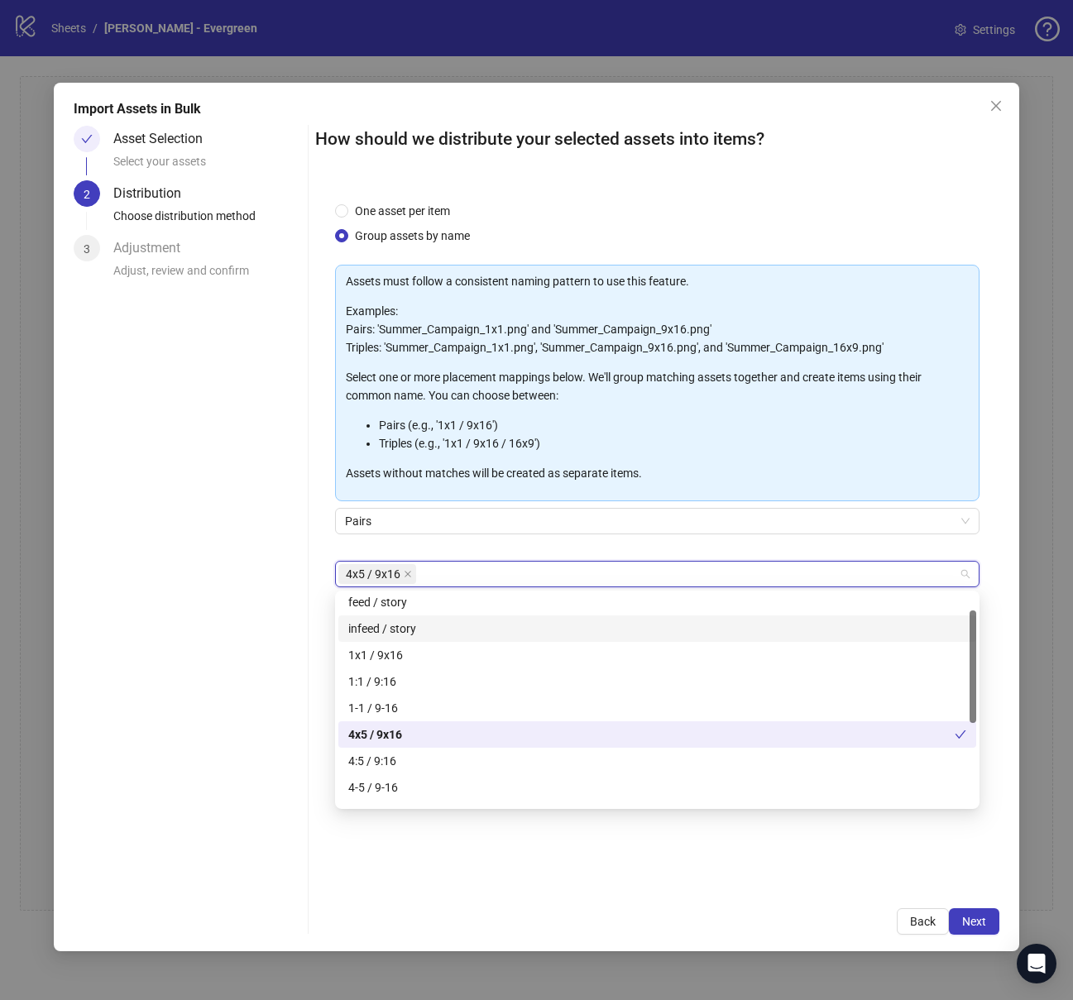
scroll to position [31, 0]
click at [703, 588] on div "1x1 / 9x16" at bounding box center [657, 656] width 618 height 18
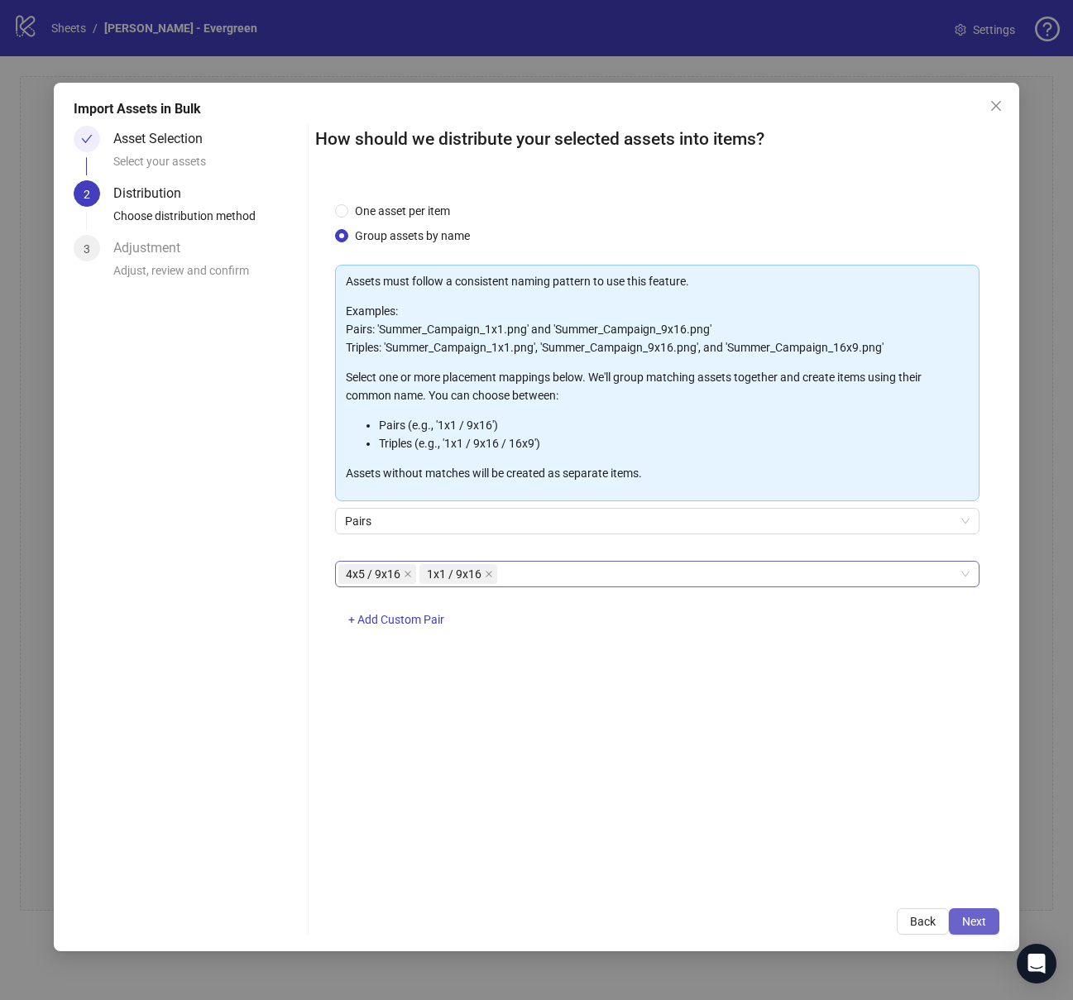
click at [974, 588] on span "Next" at bounding box center [974, 921] width 24 height 13
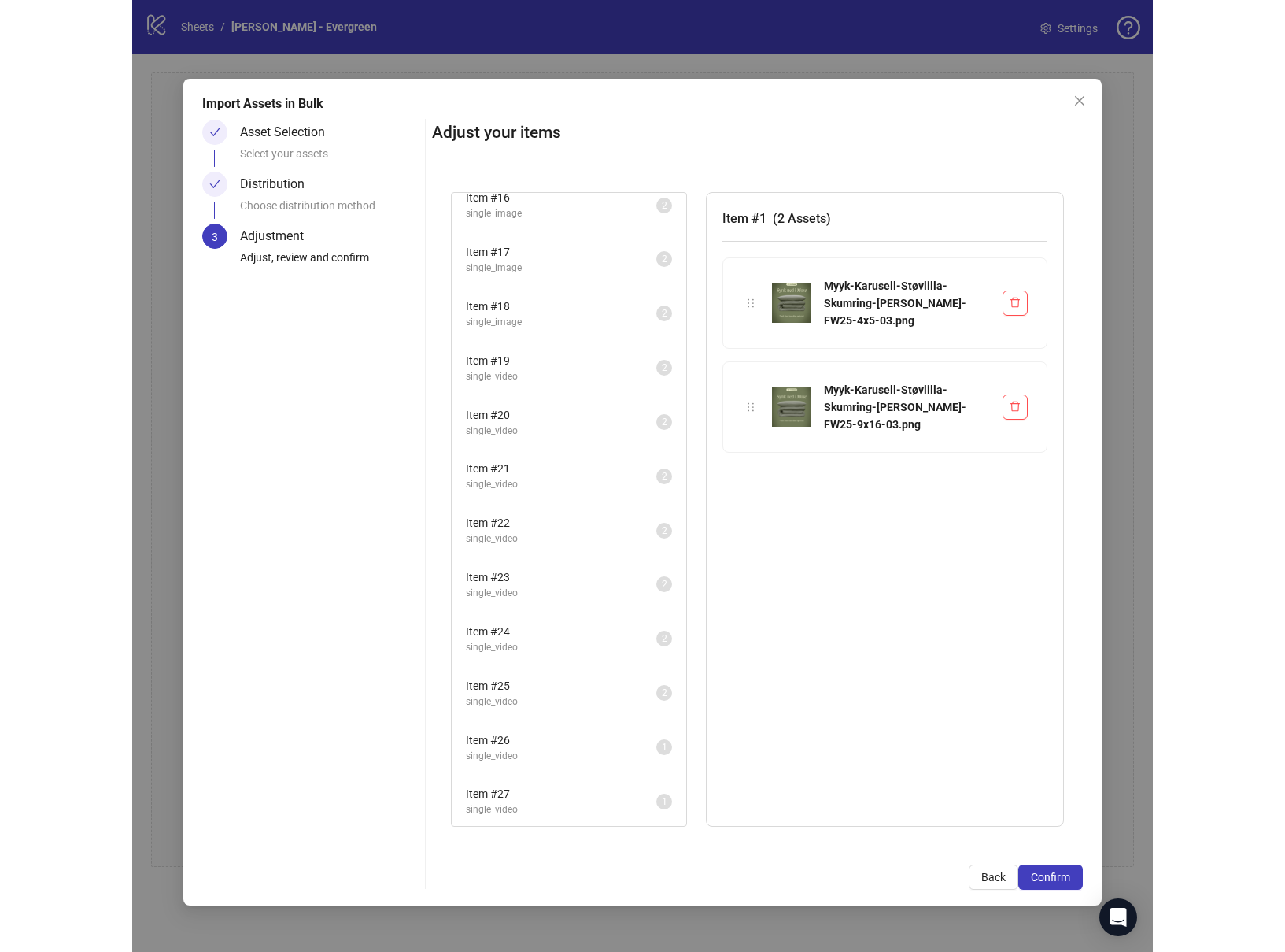
scroll to position [884, 0]
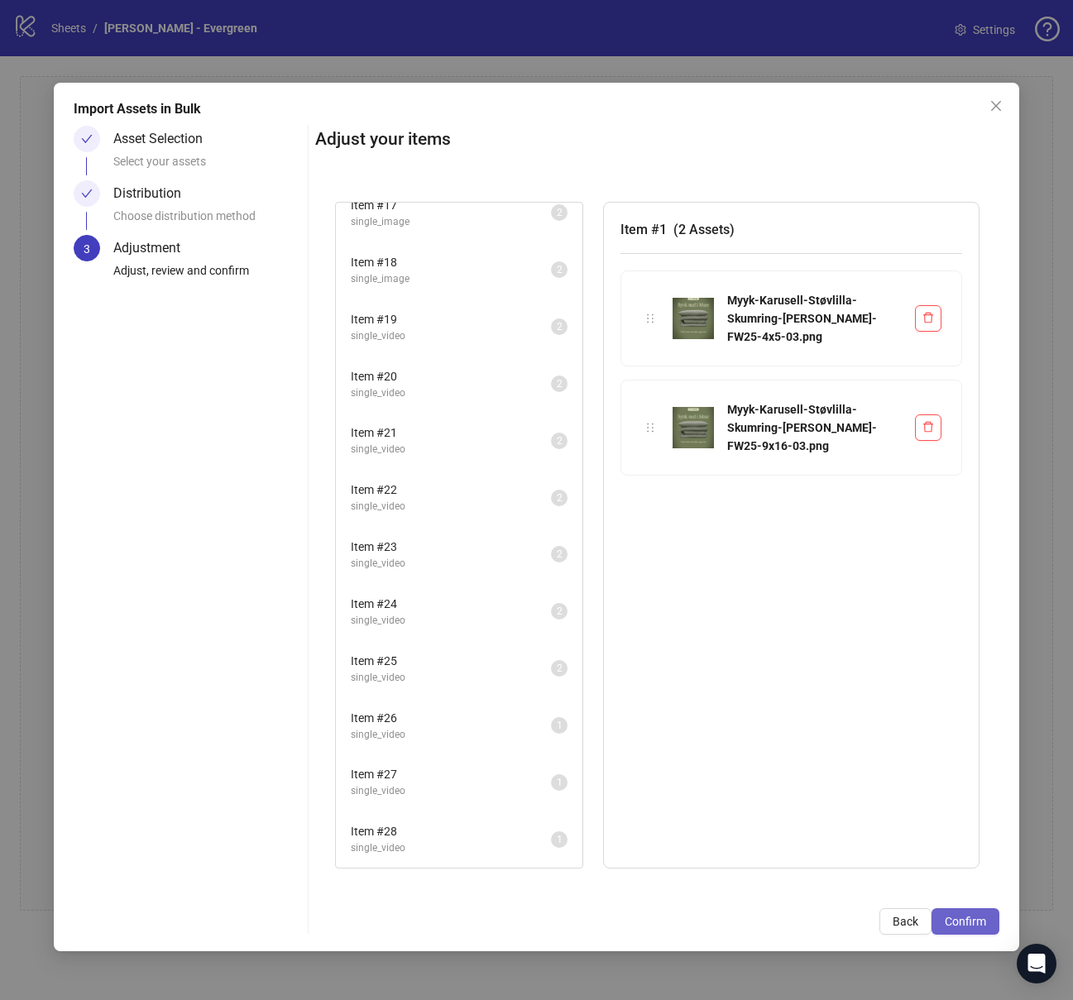
click at [955, 588] on span "Confirm" at bounding box center [964, 921] width 41 height 13
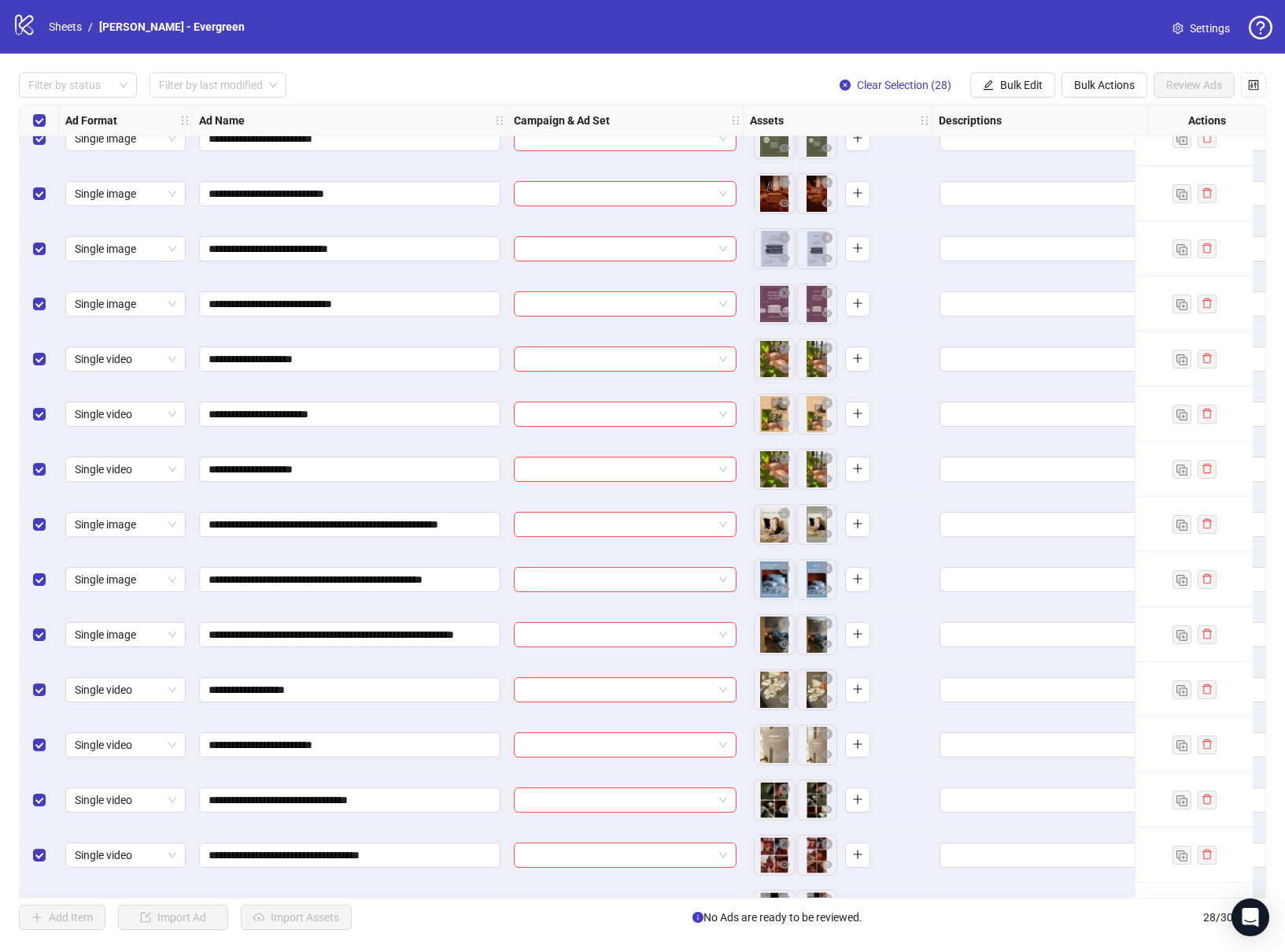
scroll to position [452, 0]
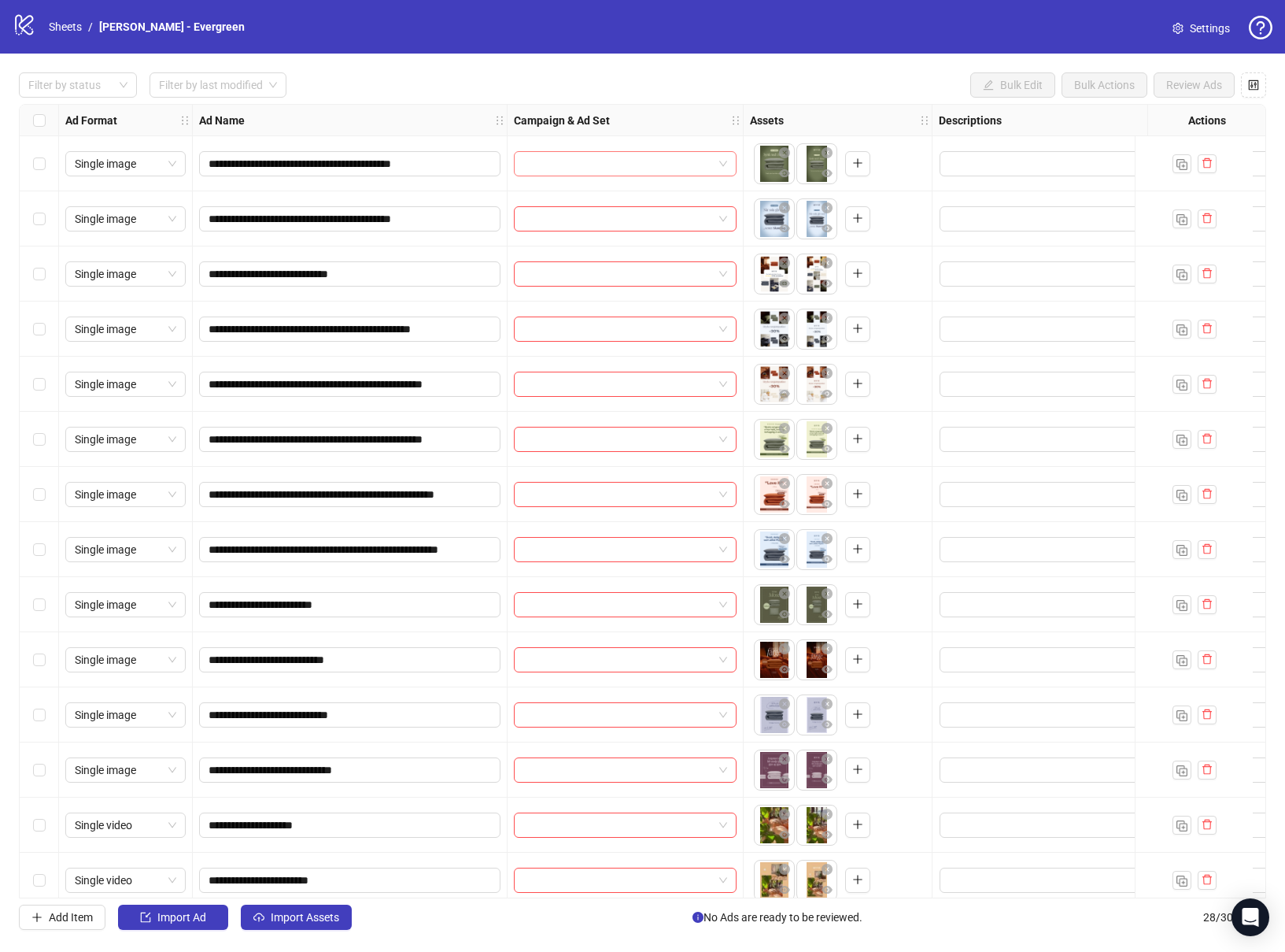
click at [666, 173] on input "search" at bounding box center [618, 164] width 189 height 24
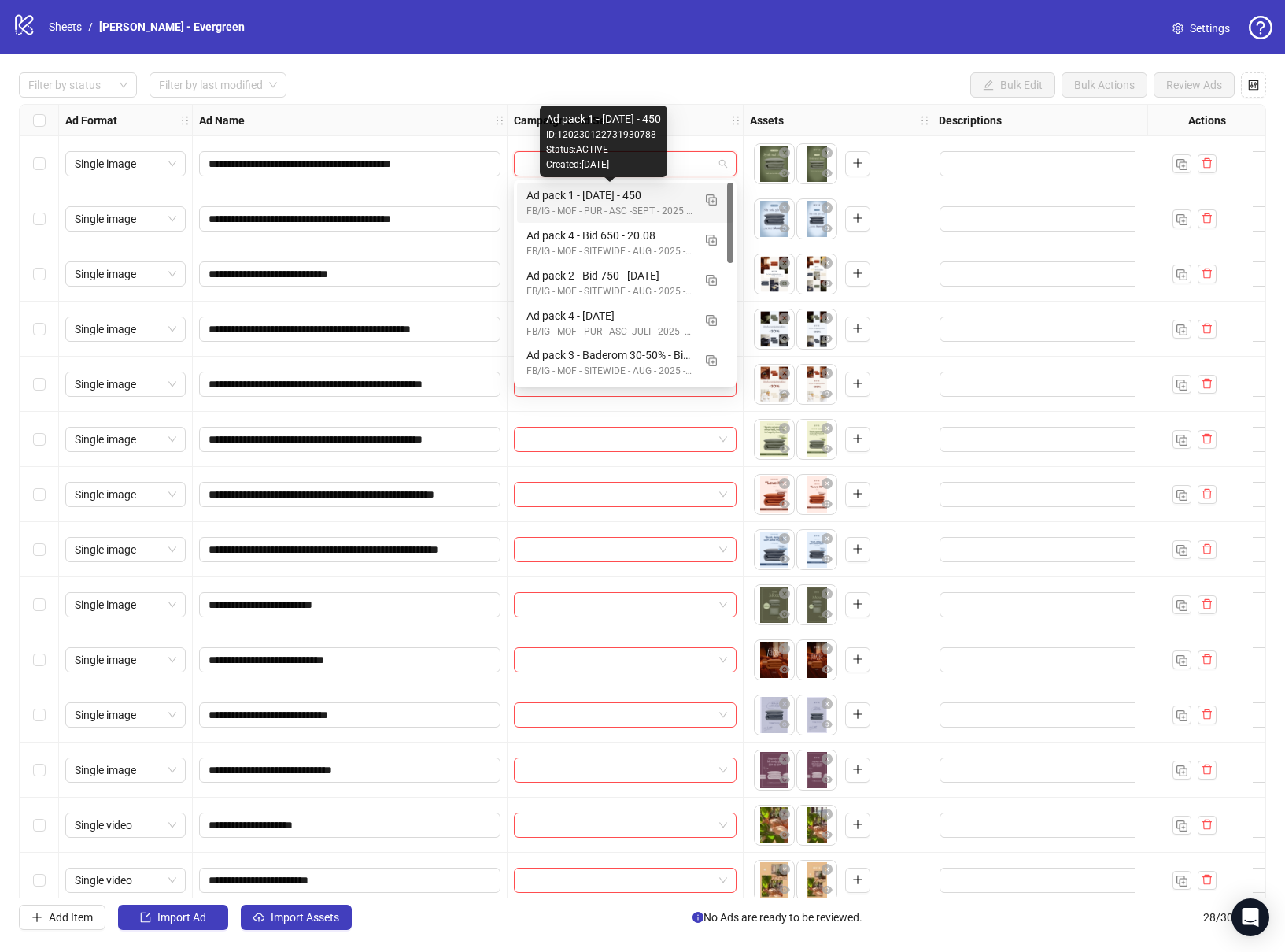
click at [648, 197] on div "Ad pack 1 - [DATE] - 450" at bounding box center [609, 195] width 166 height 17
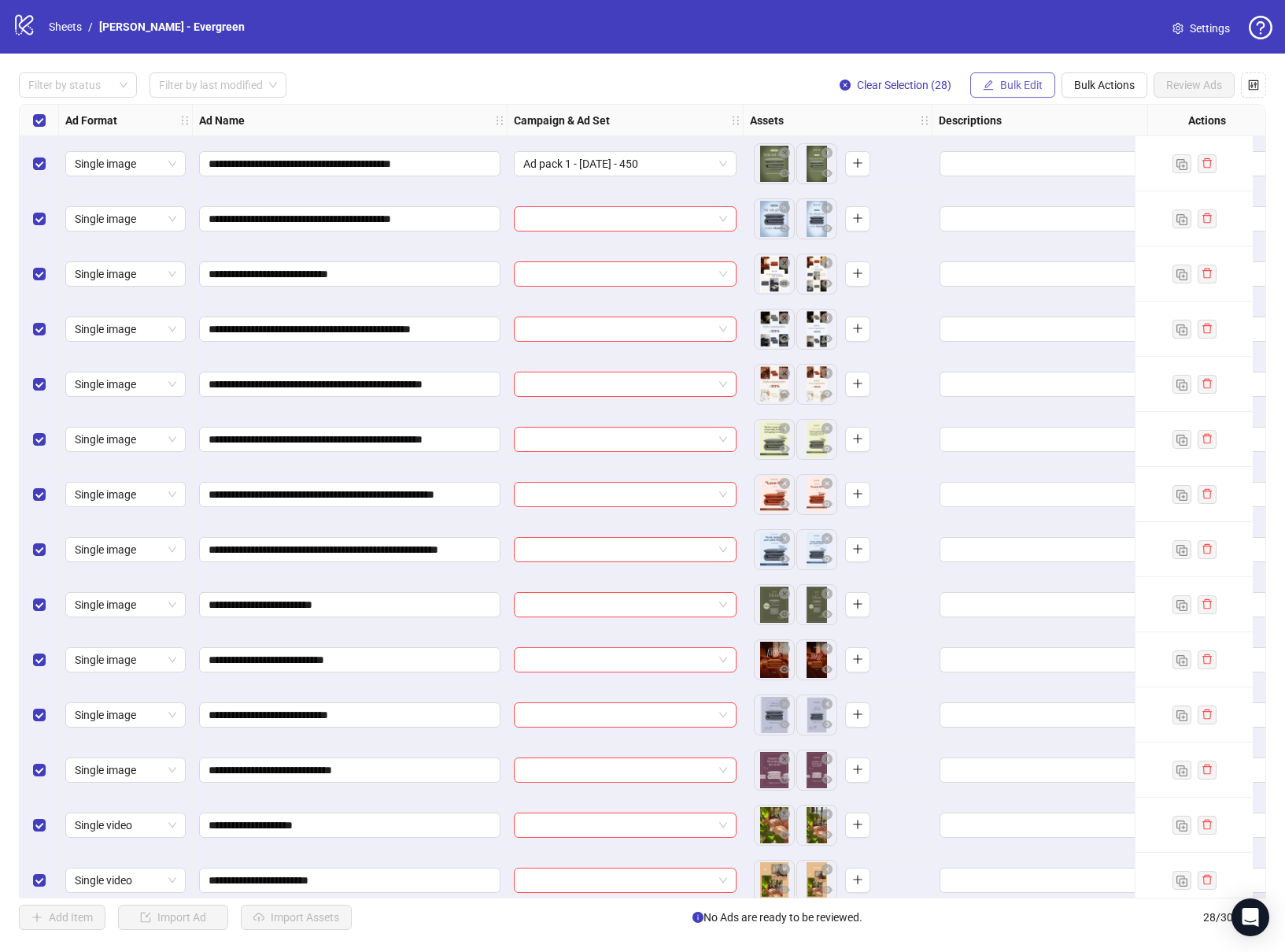
click at [1017, 88] on span "Bulk Edit" at bounding box center [1021, 85] width 43 height 12
click at [1018, 171] on span "Campaign & Ad Set" at bounding box center [1028, 168] width 93 height 17
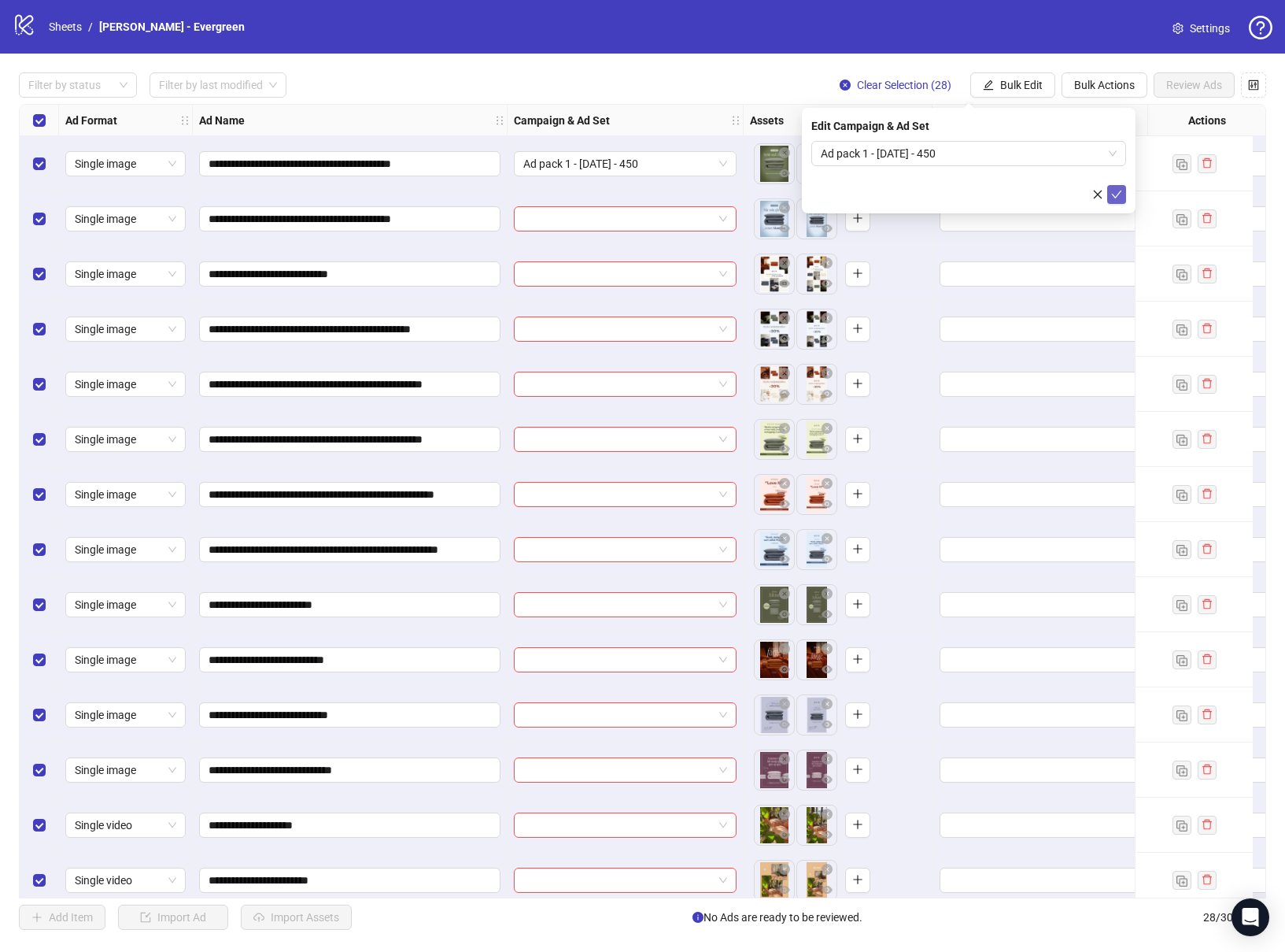
click at [1036, 191] on icon "check" at bounding box center [1117, 194] width 10 height 8
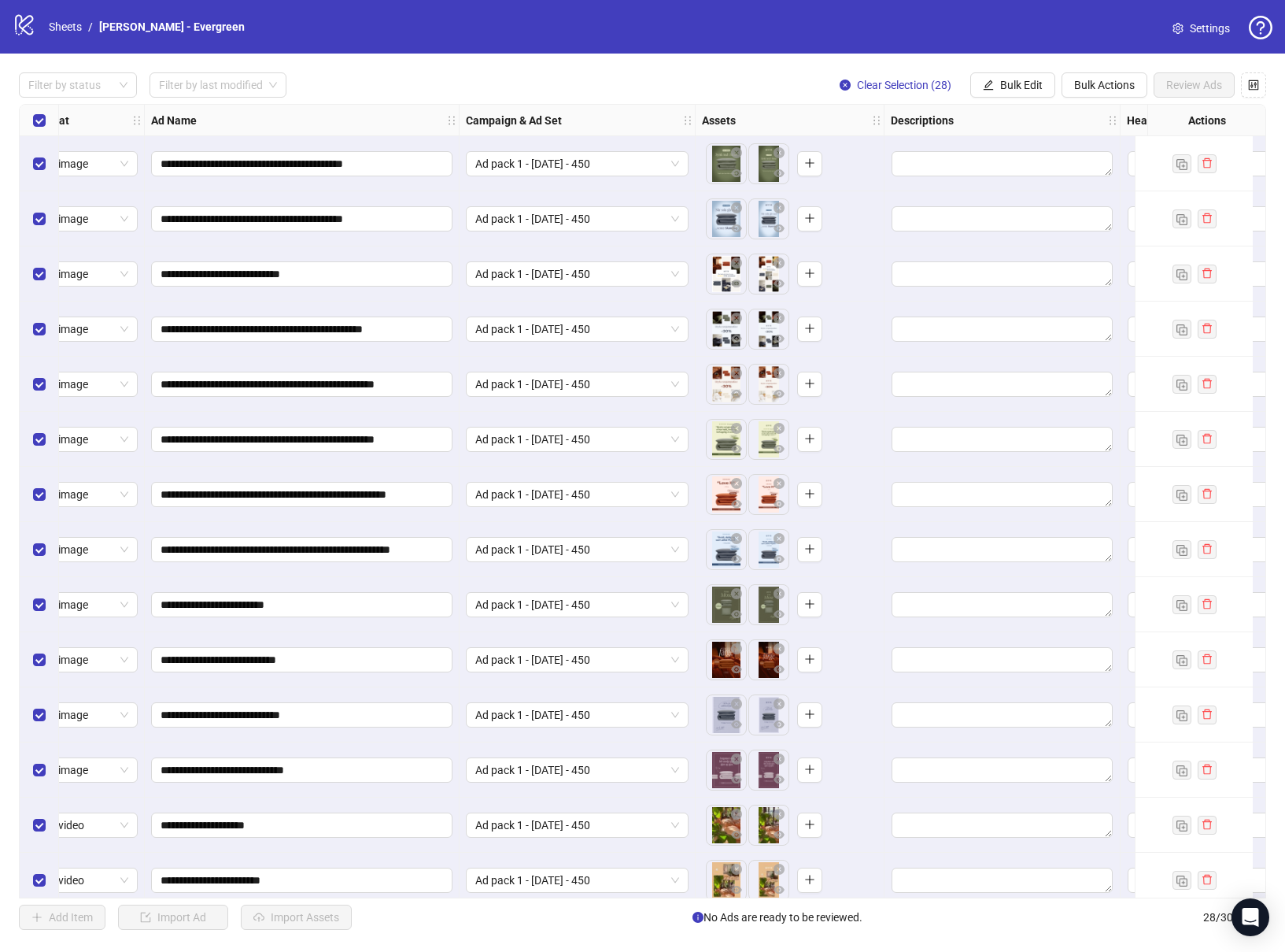
scroll to position [0, 256]
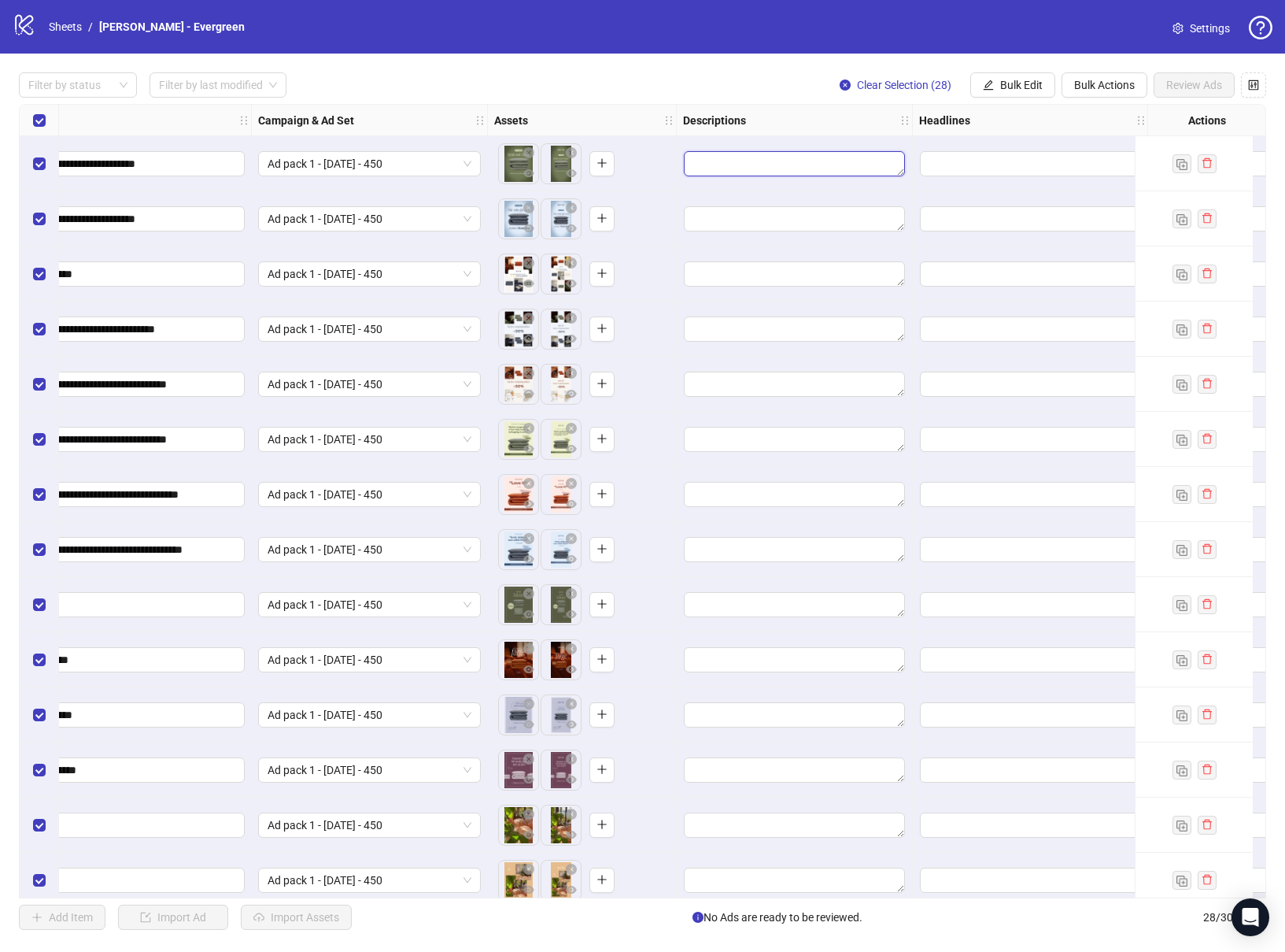
click at [776, 171] on textarea "Edit values" at bounding box center [795, 164] width 221 height 25
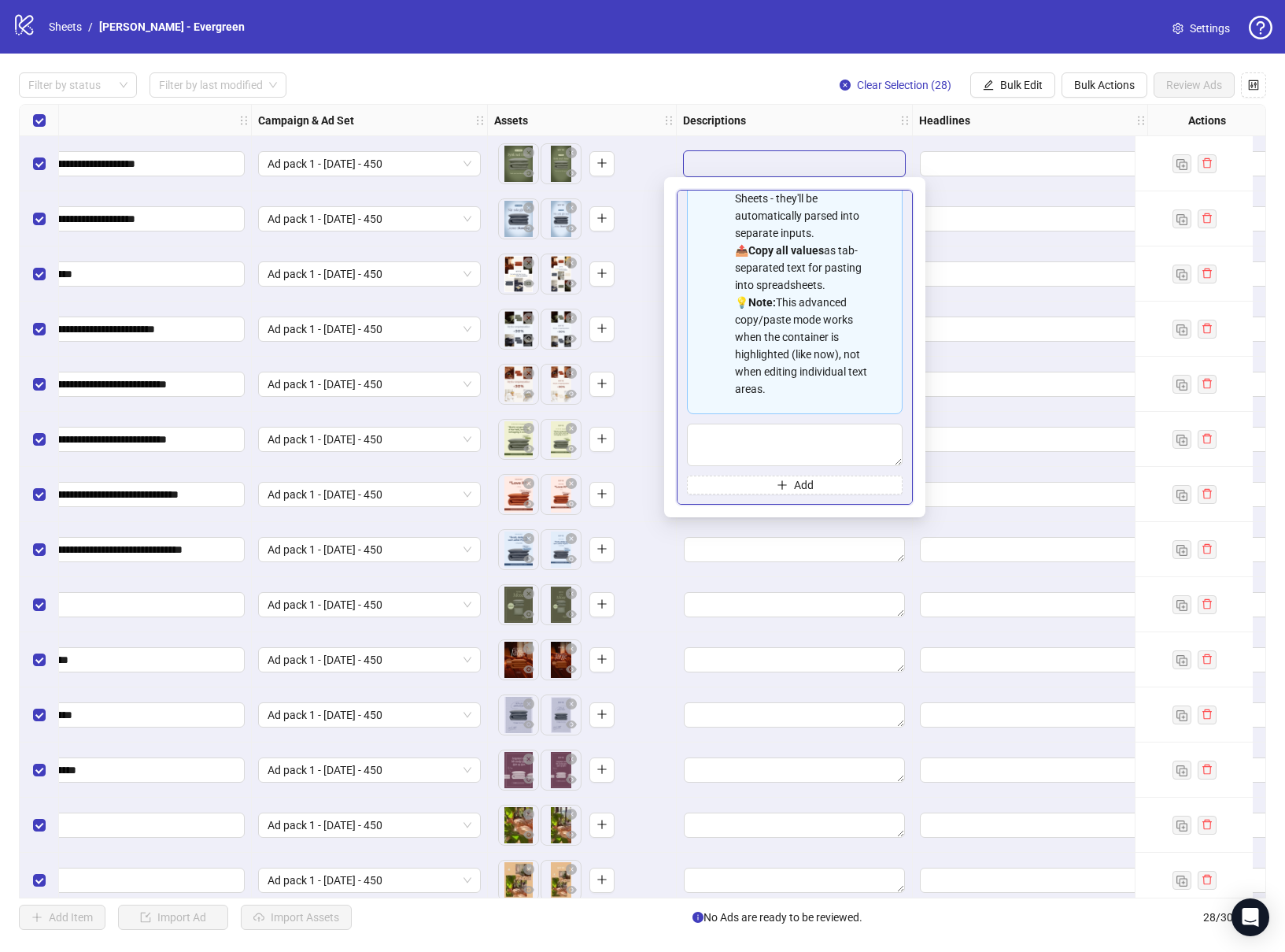
scroll to position [0, 0]
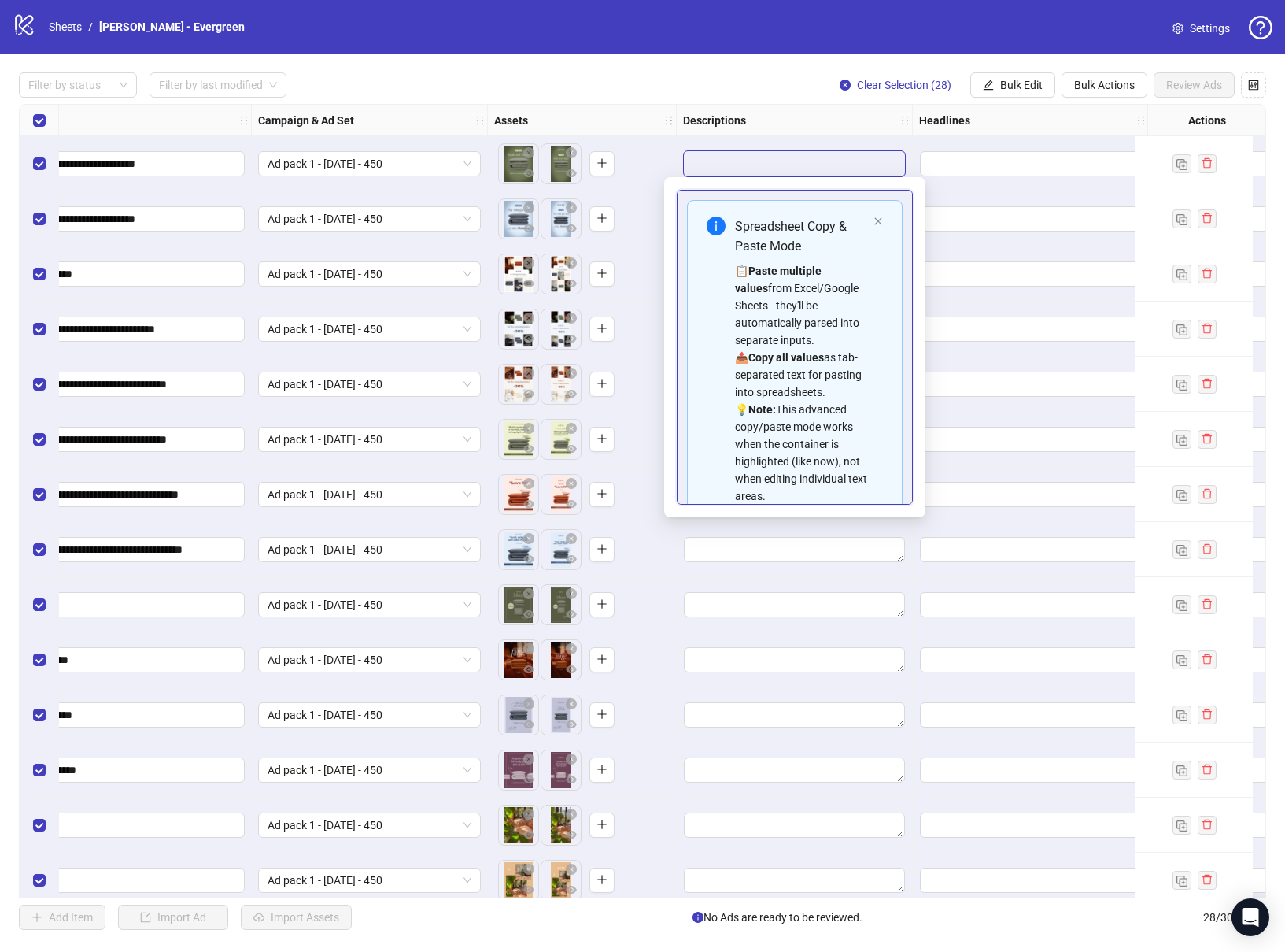
click at [1007, 204] on div at bounding box center [1031, 219] width 236 height 55
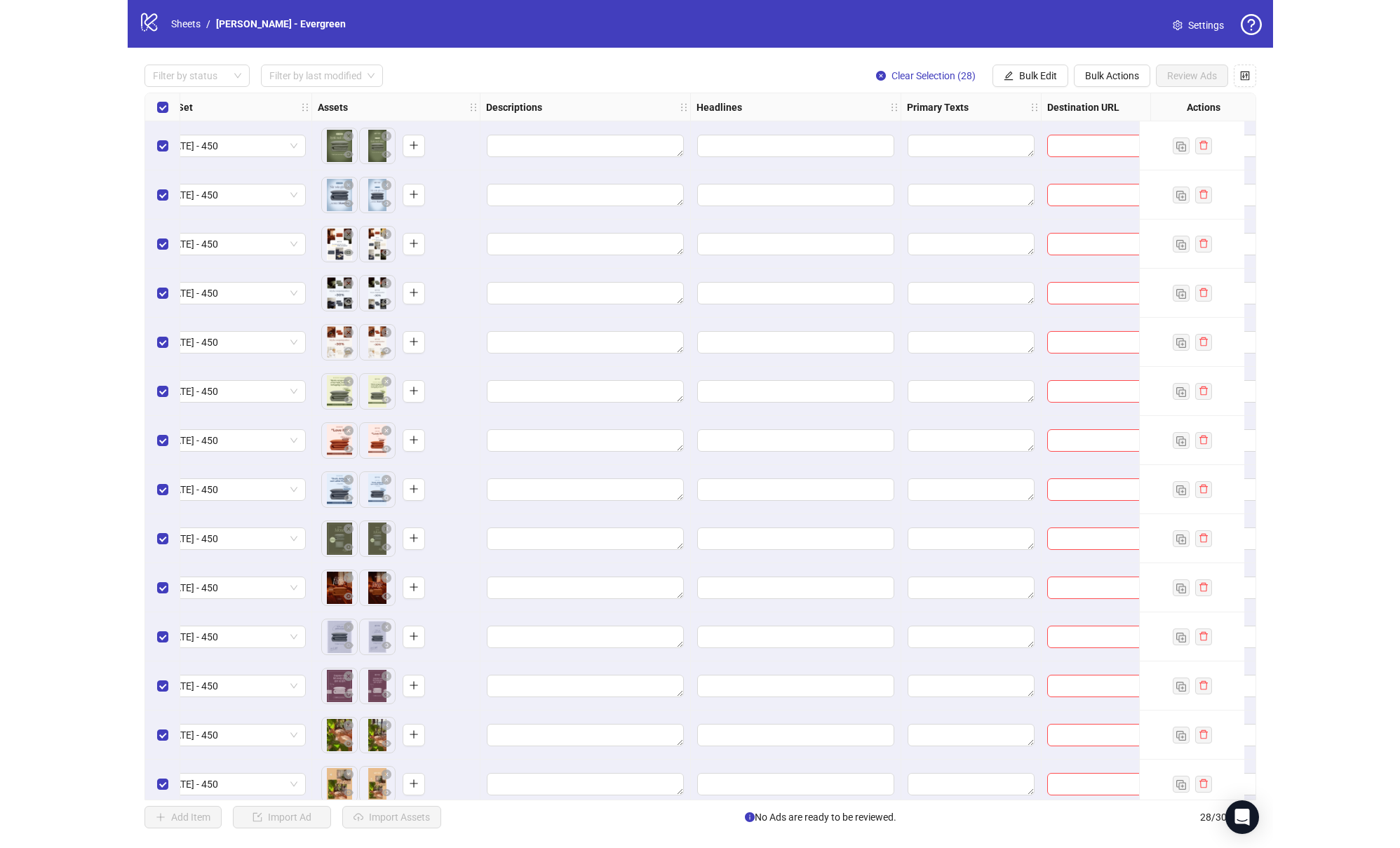
scroll to position [0, 604]
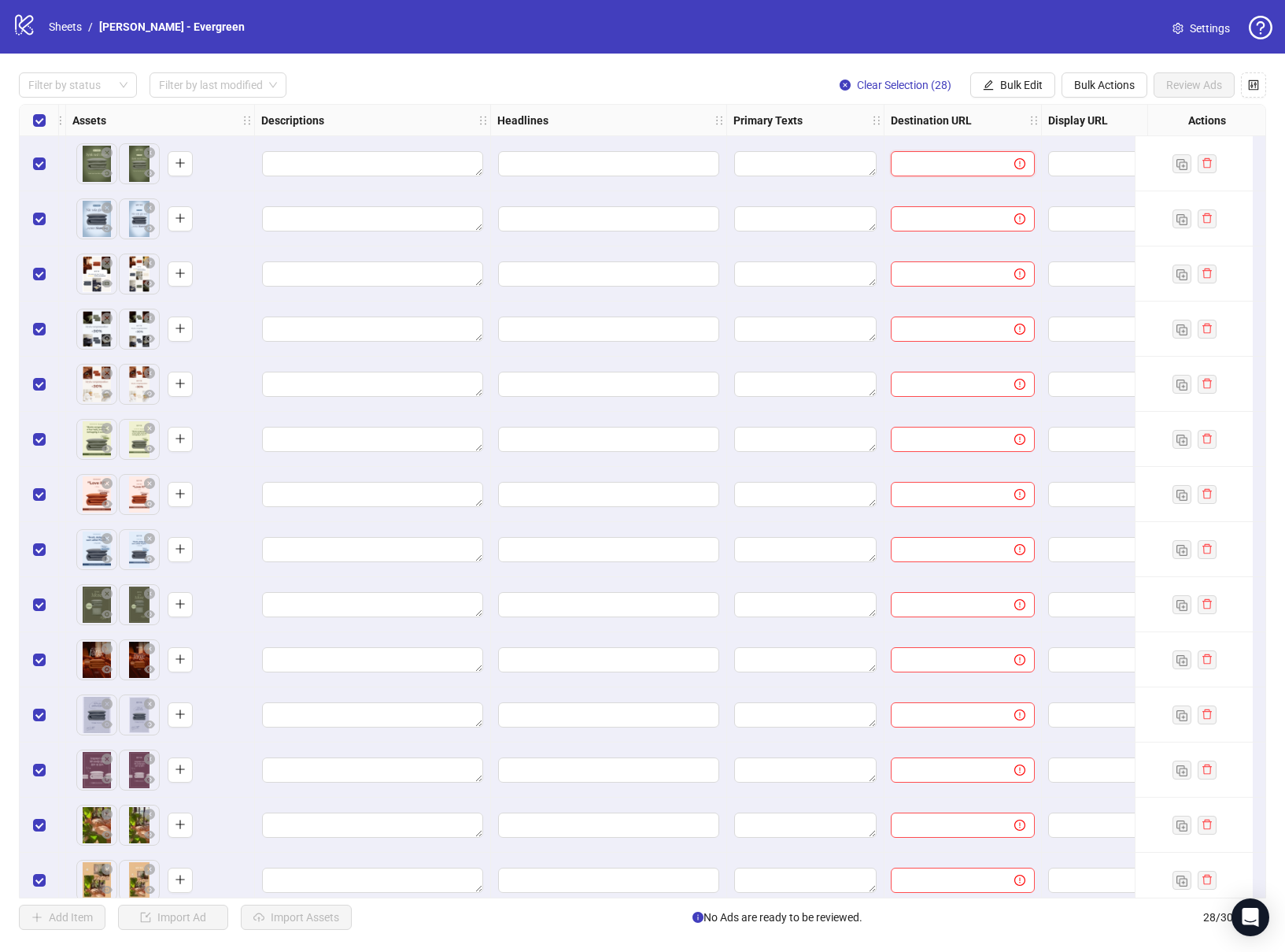
click at [968, 170] on input "text" at bounding box center [946, 164] width 92 height 17
click at [1026, 88] on span "Bulk Edit" at bounding box center [1021, 85] width 43 height 12
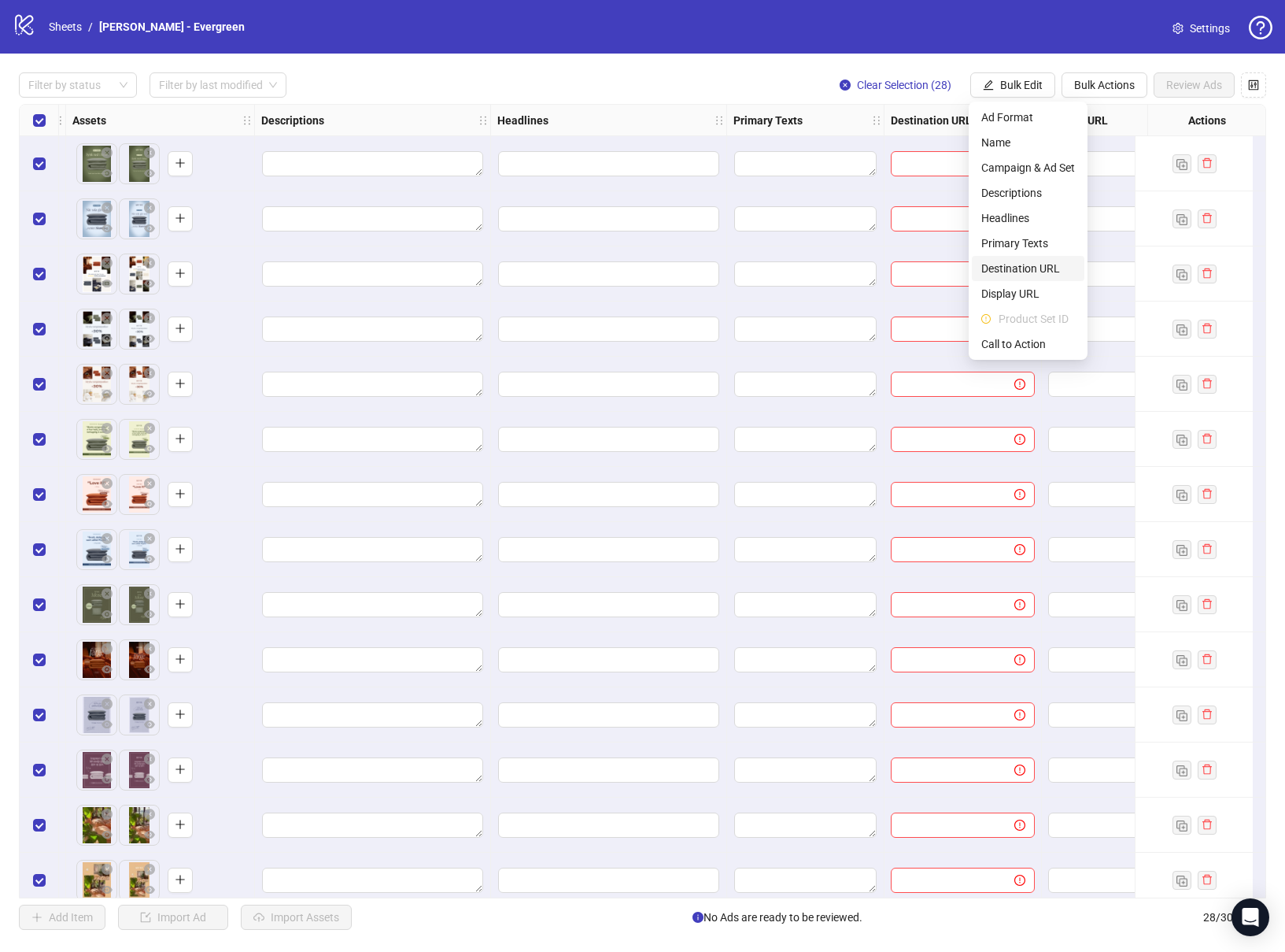
click at [1014, 271] on span "Destination URL" at bounding box center [1028, 268] width 93 height 17
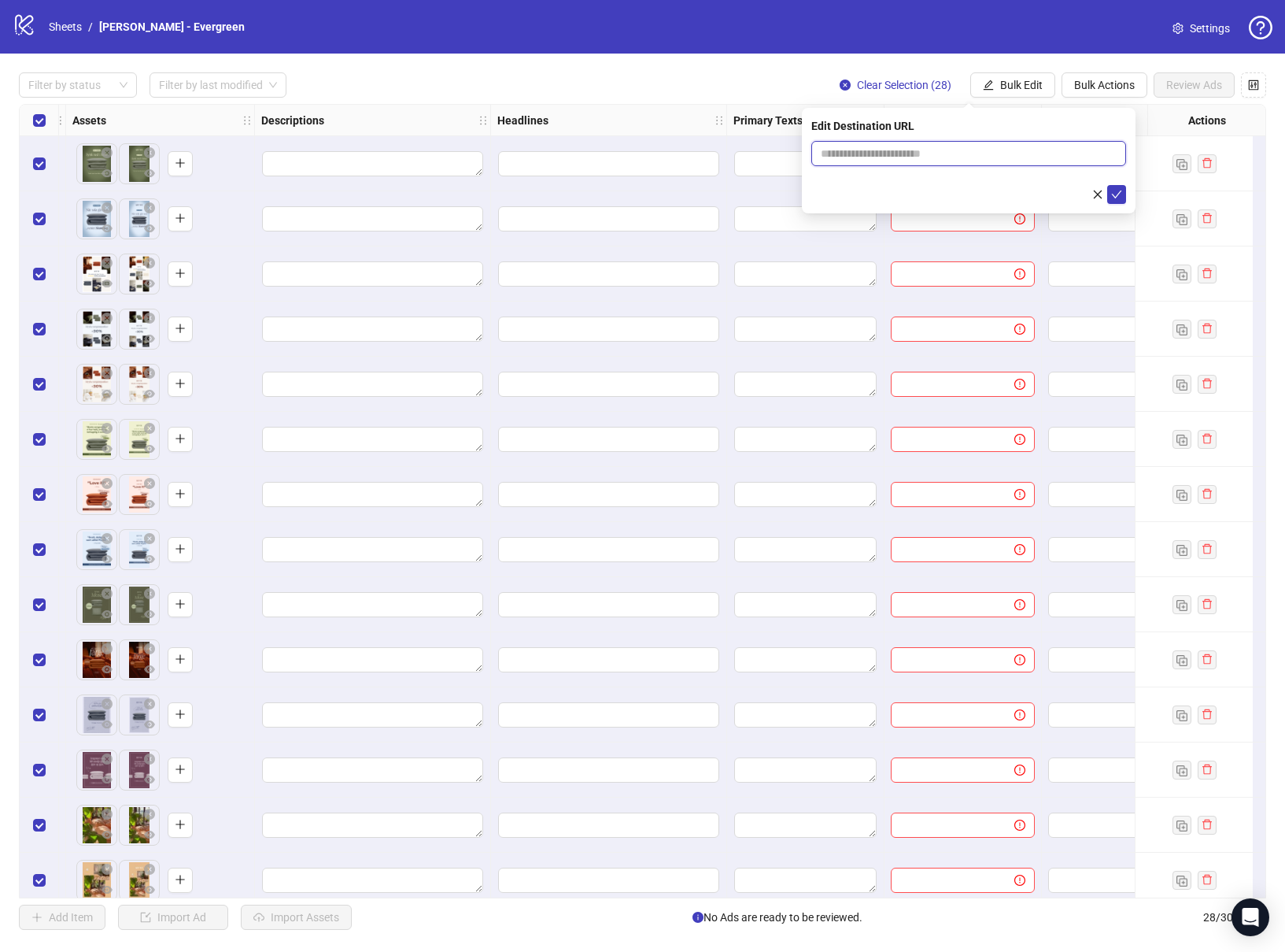
click at [890, 148] on input "text" at bounding box center [962, 153] width 284 height 17
paste input "**********"
type input "**********"
click at [1036, 193] on button "submit" at bounding box center [1117, 194] width 19 height 19
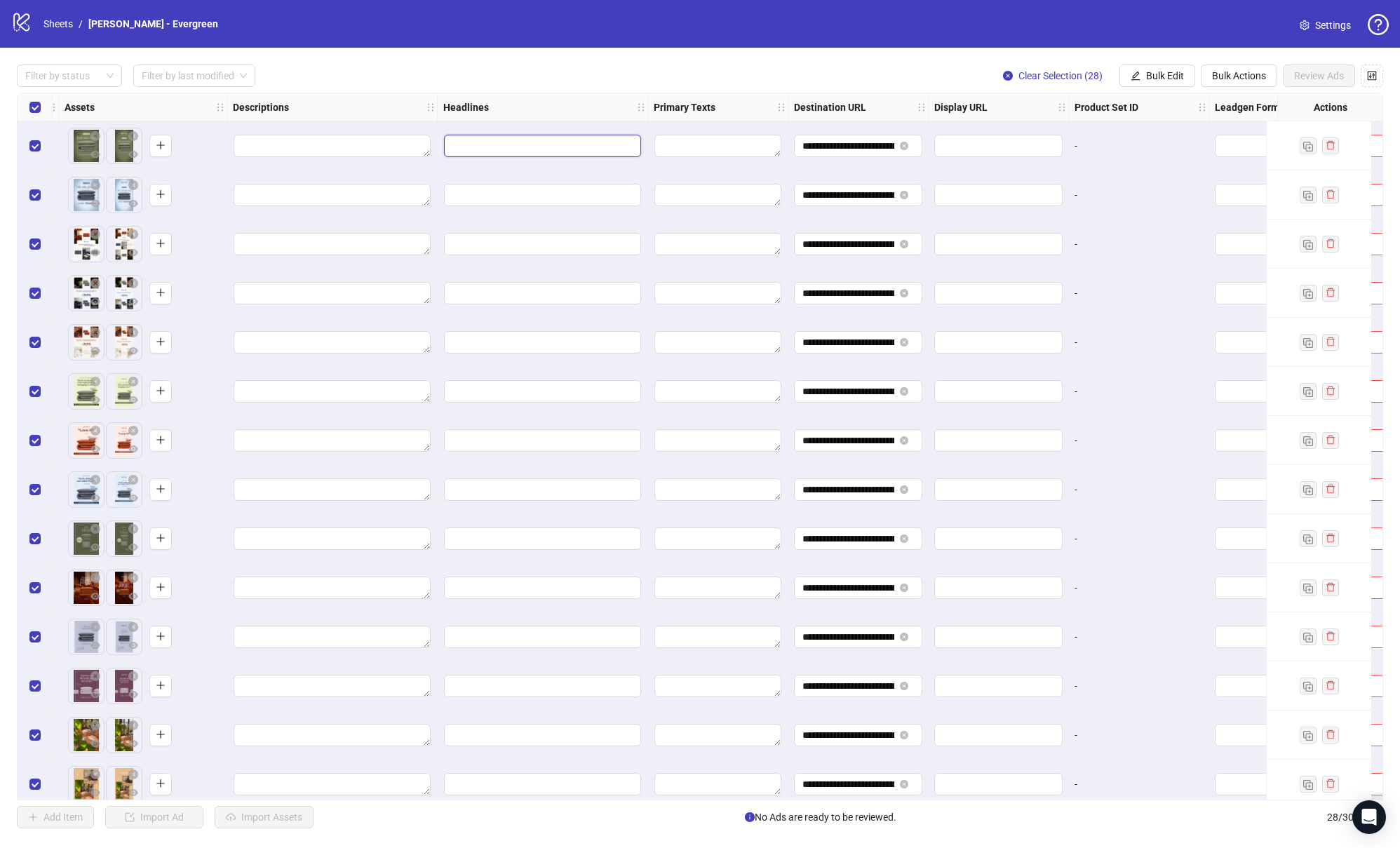
click at [511, 146] on input "Edit values" at bounding box center [542, 146] width 197 height 22
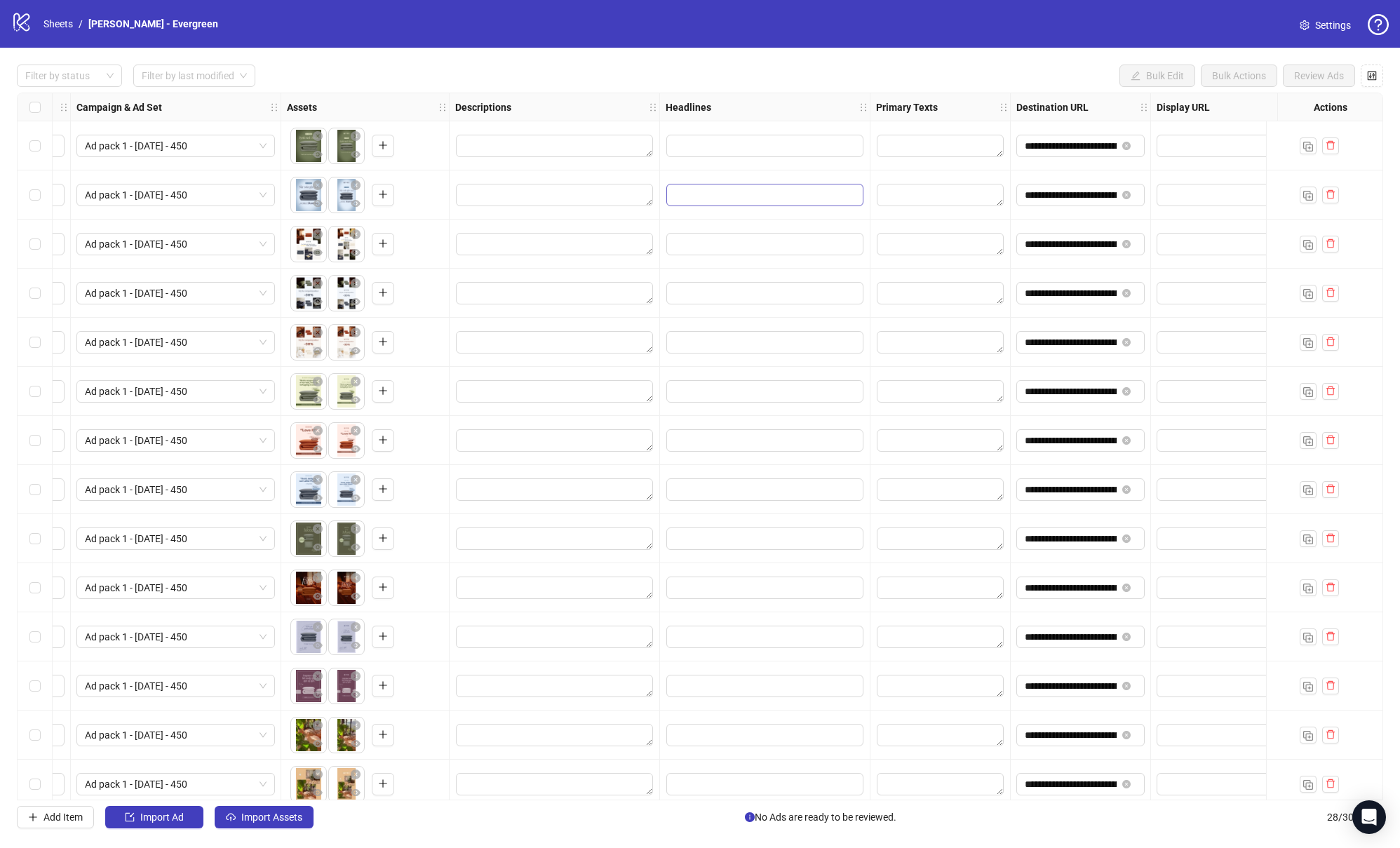
scroll to position [0, 374]
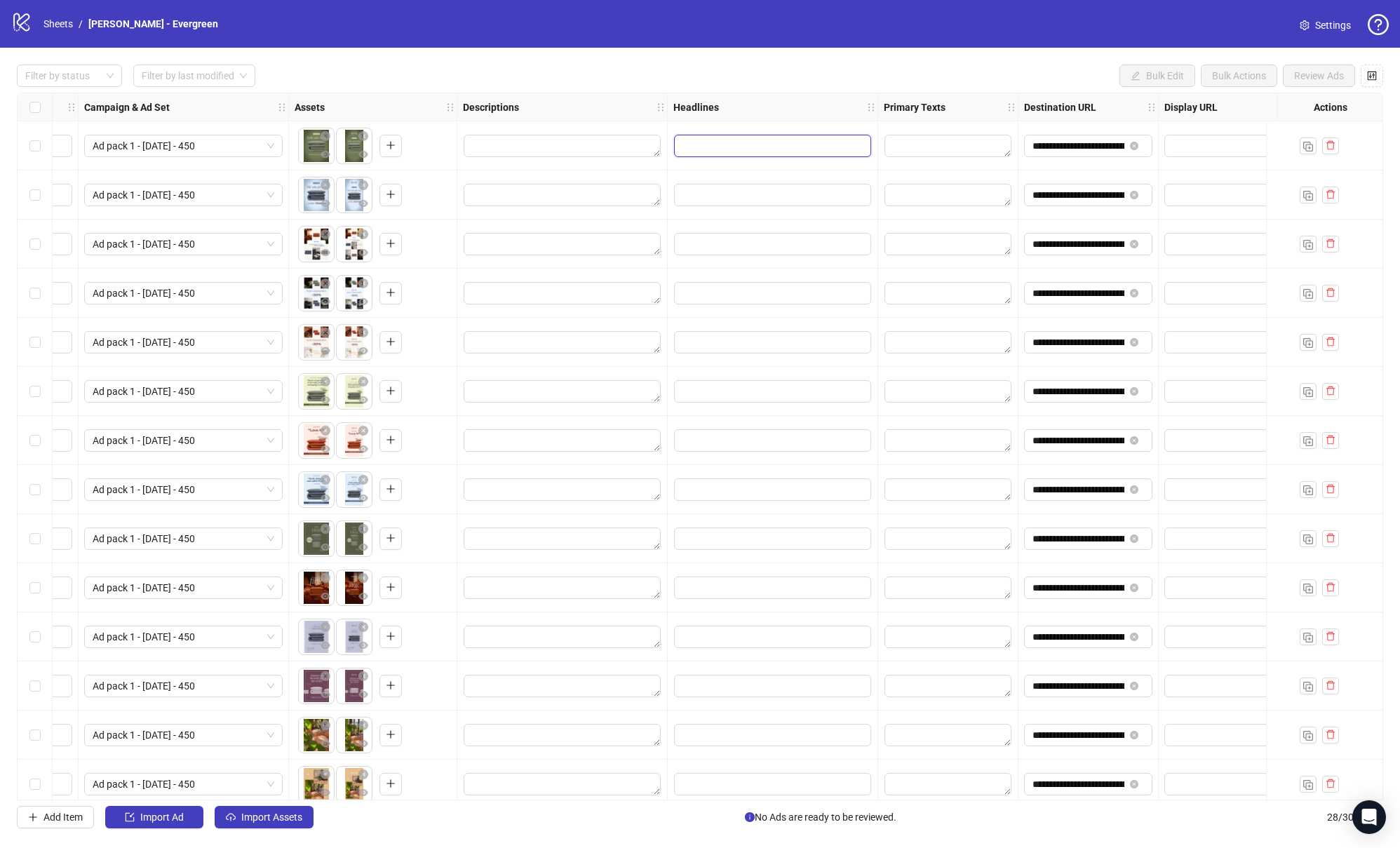
click at [751, 150] on input "Edit values" at bounding box center [773, 146] width 197 height 22
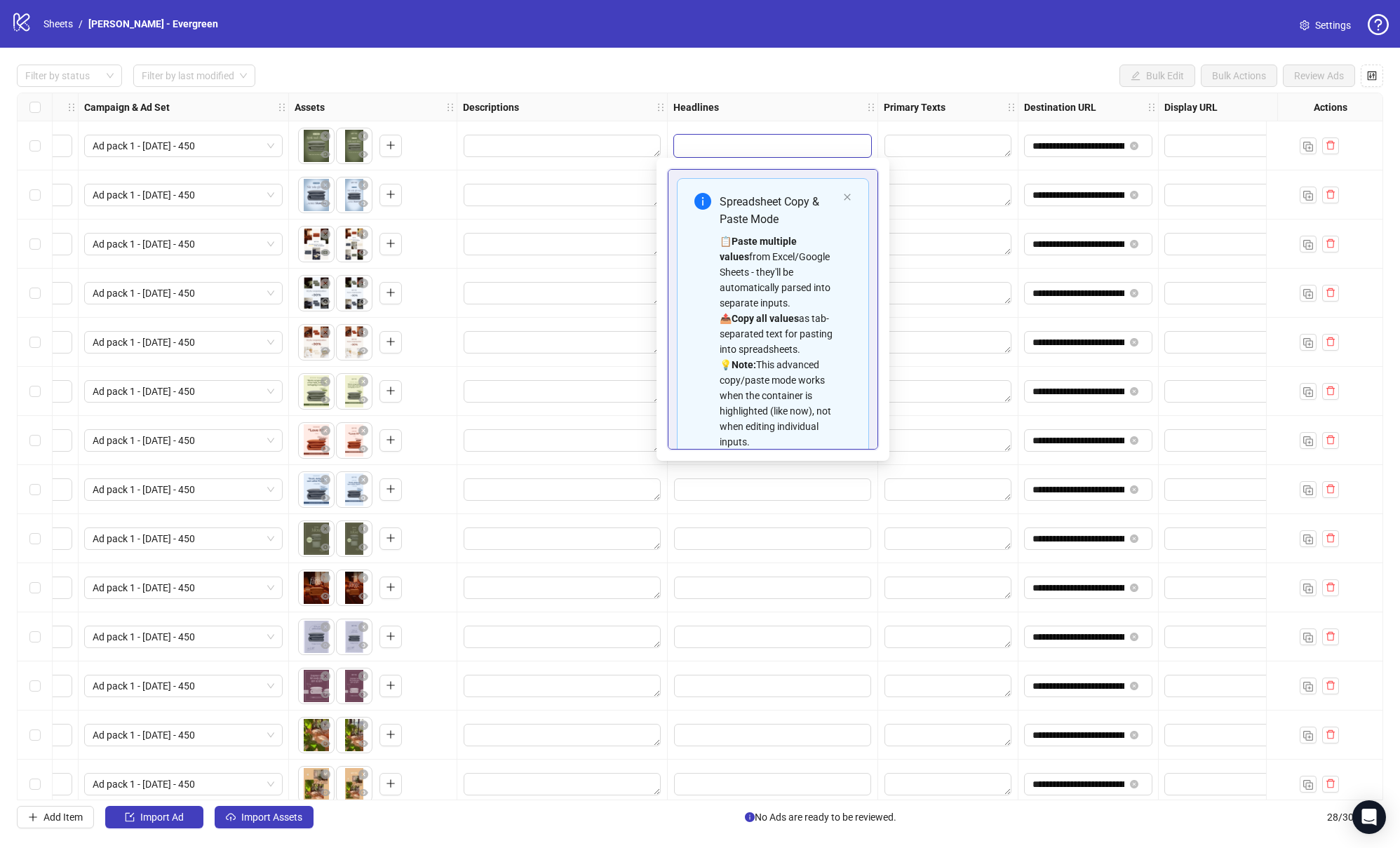
click at [751, 150] on input "Edit values" at bounding box center [773, 146] width 197 height 22
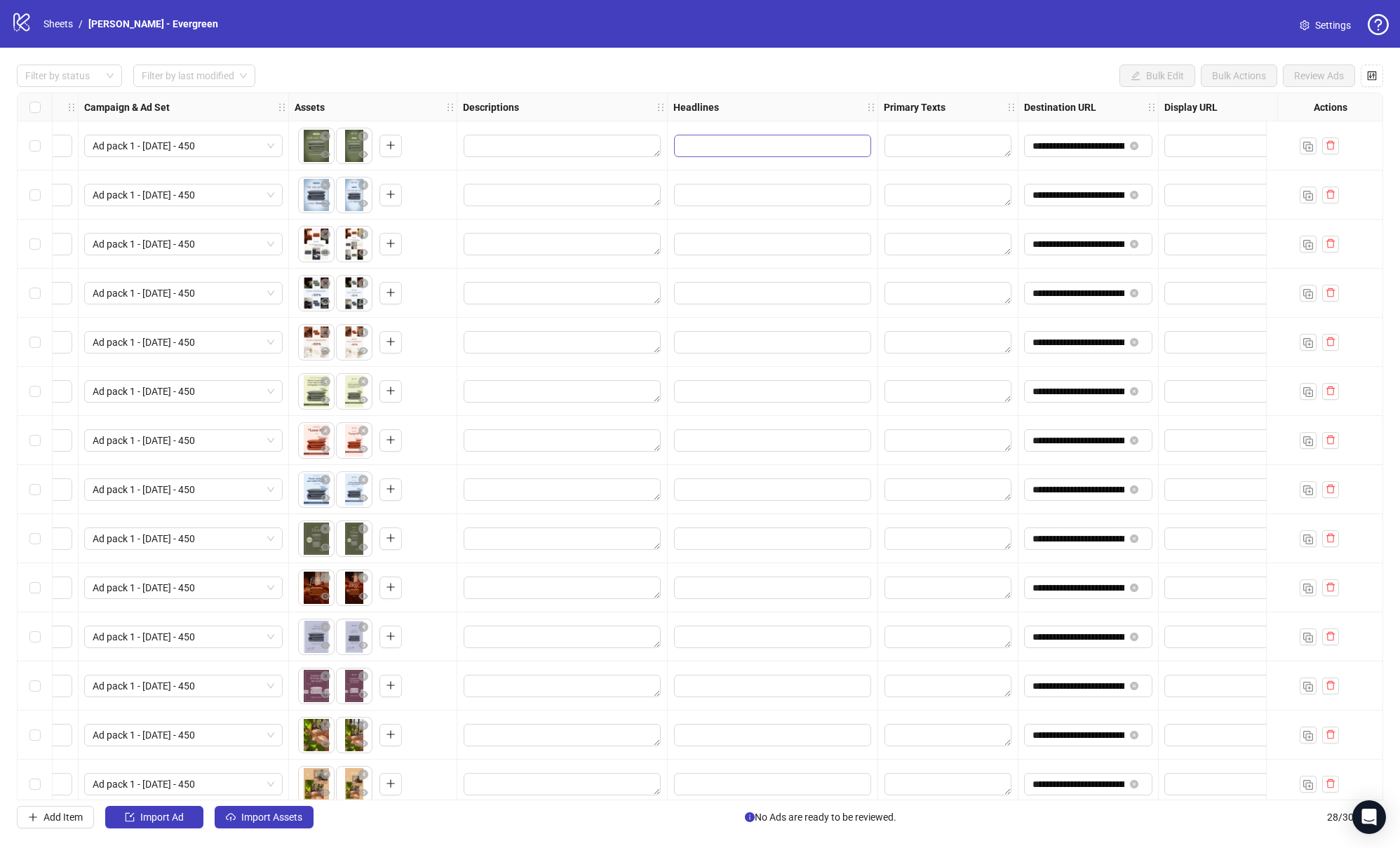
click at [751, 150] on input "Edit values" at bounding box center [773, 146] width 197 height 22
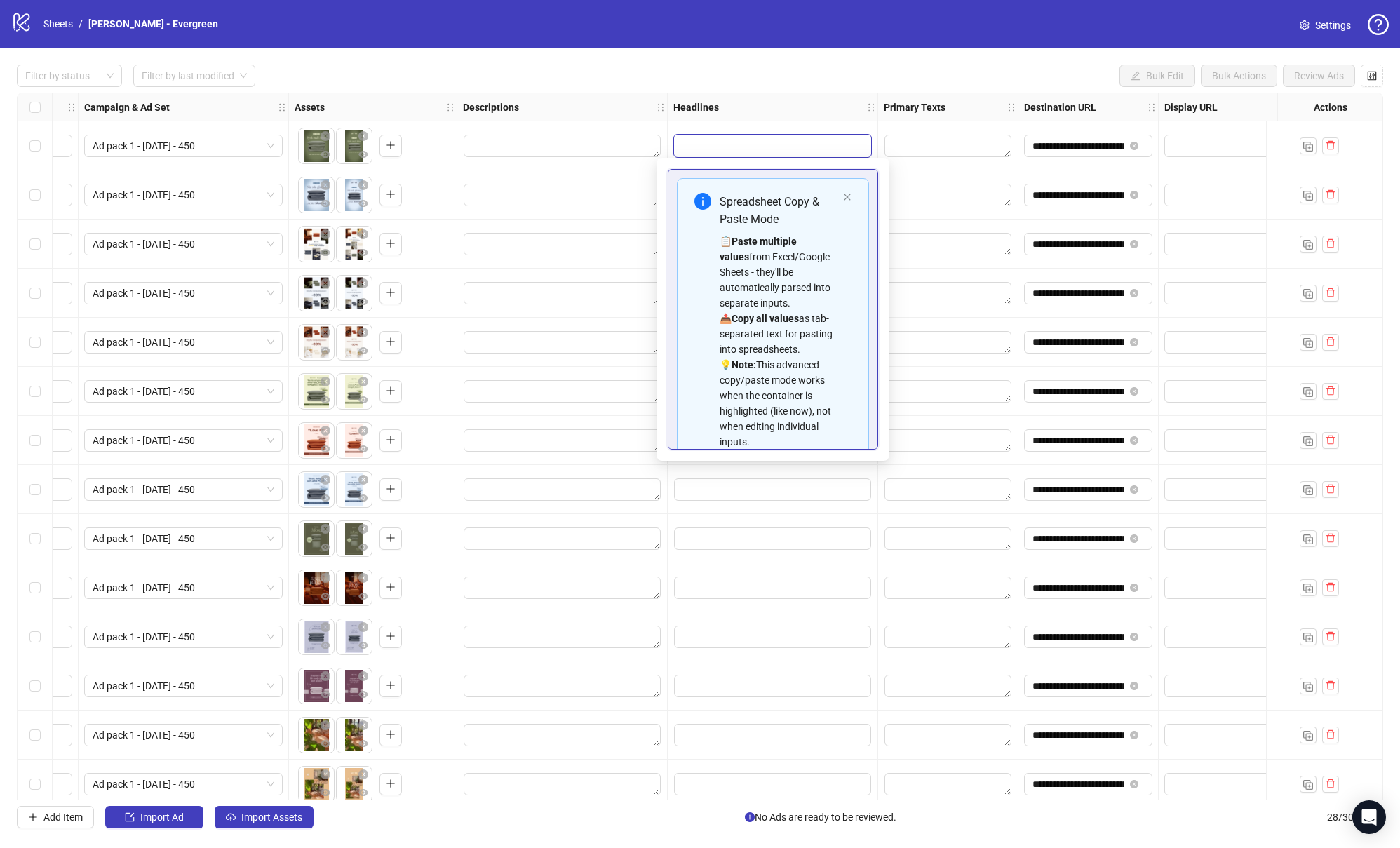
click at [751, 150] on input "Edit values" at bounding box center [773, 146] width 197 height 22
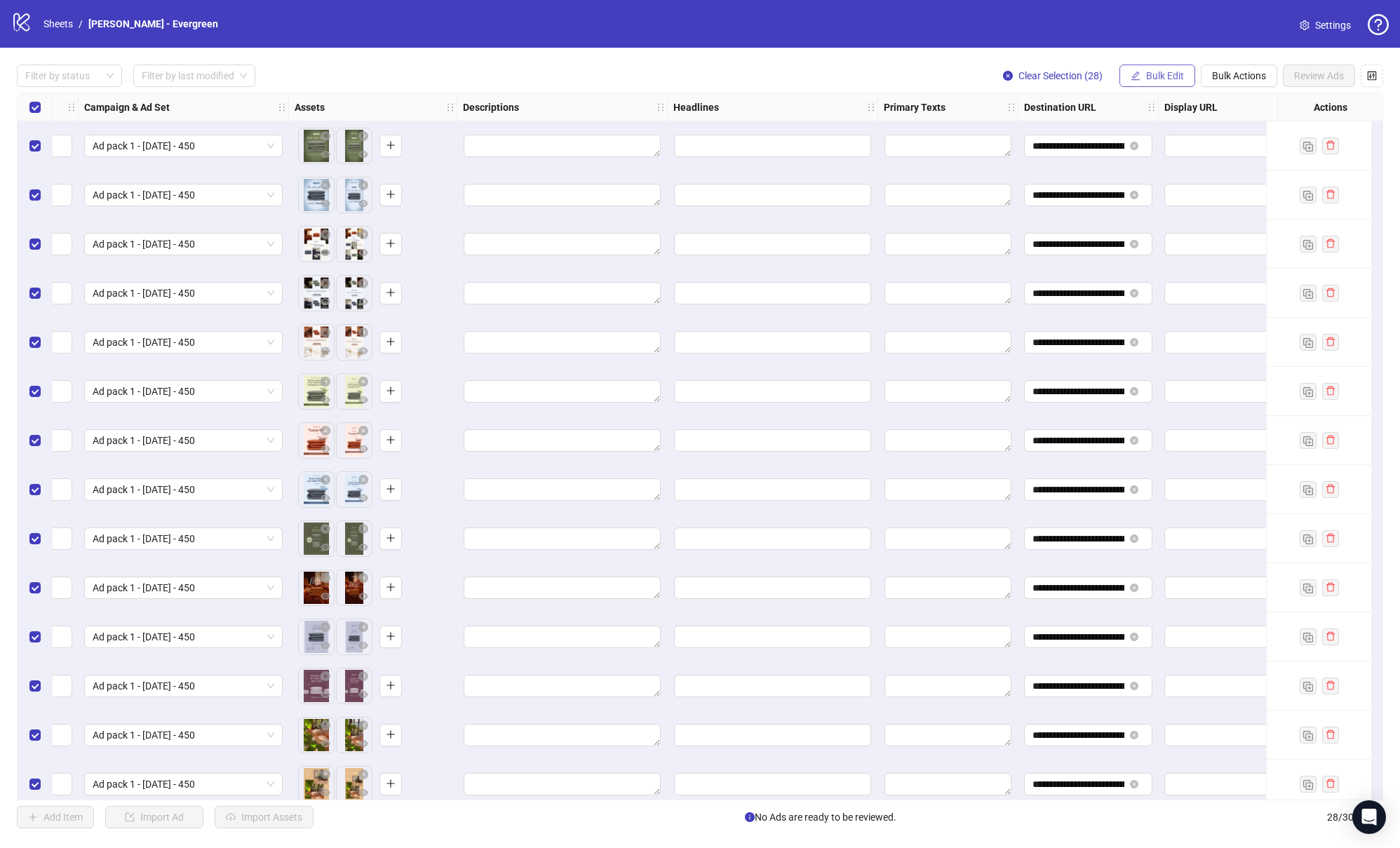
click at [1136, 81] on span "button" at bounding box center [1135, 75] width 10 height 11
click at [1154, 189] on span "Headlines" at bounding box center [1170, 194] width 83 height 15
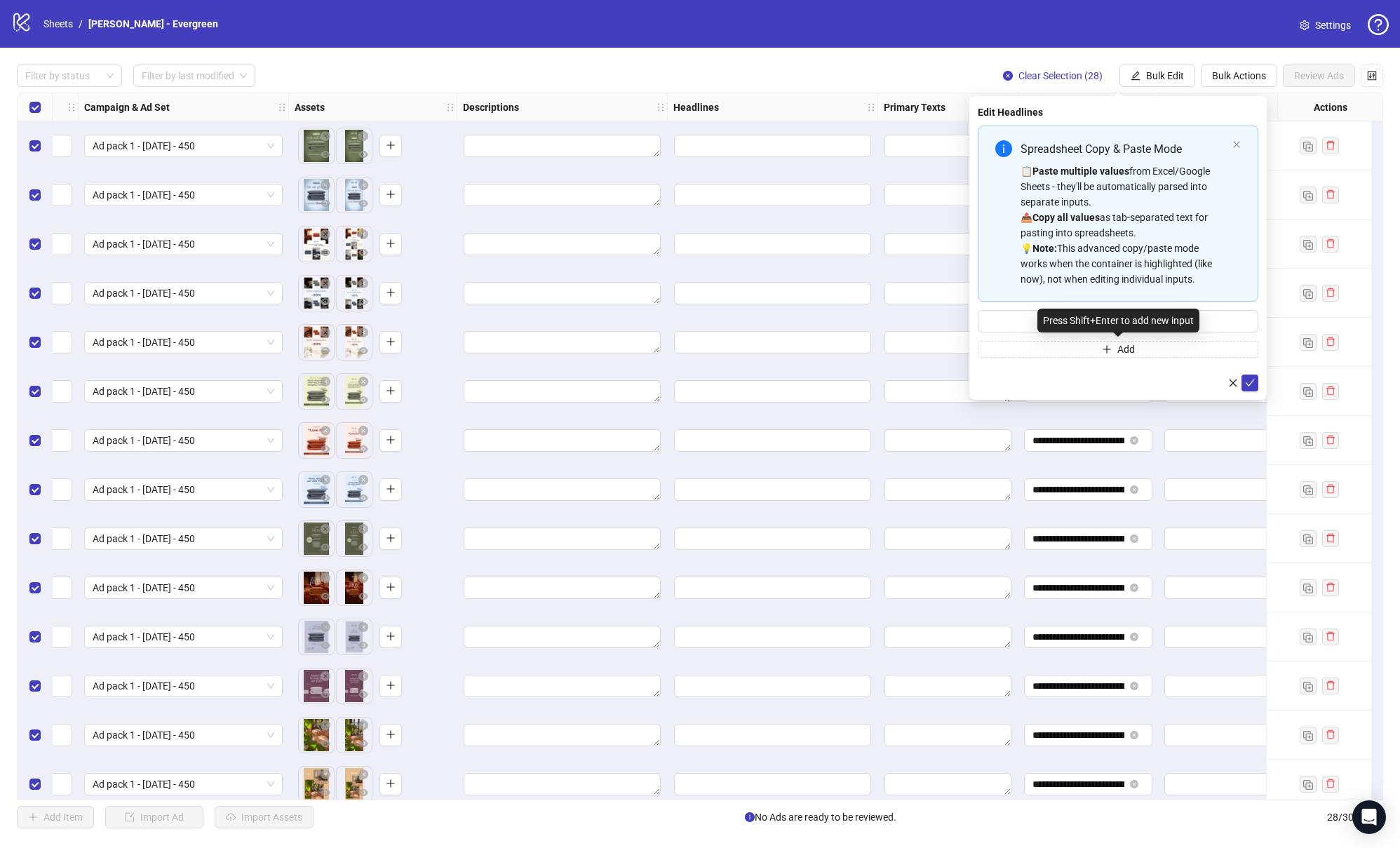
click at [1046, 322] on div "Press Shift+Enter to add new input" at bounding box center [1118, 321] width 162 height 24
click at [995, 325] on input "Multi-input container - paste or copy values" at bounding box center [1118, 321] width 281 height 22
paste input "**********"
type input "**********"
click at [1117, 350] on span "Add" at bounding box center [1125, 349] width 18 height 11
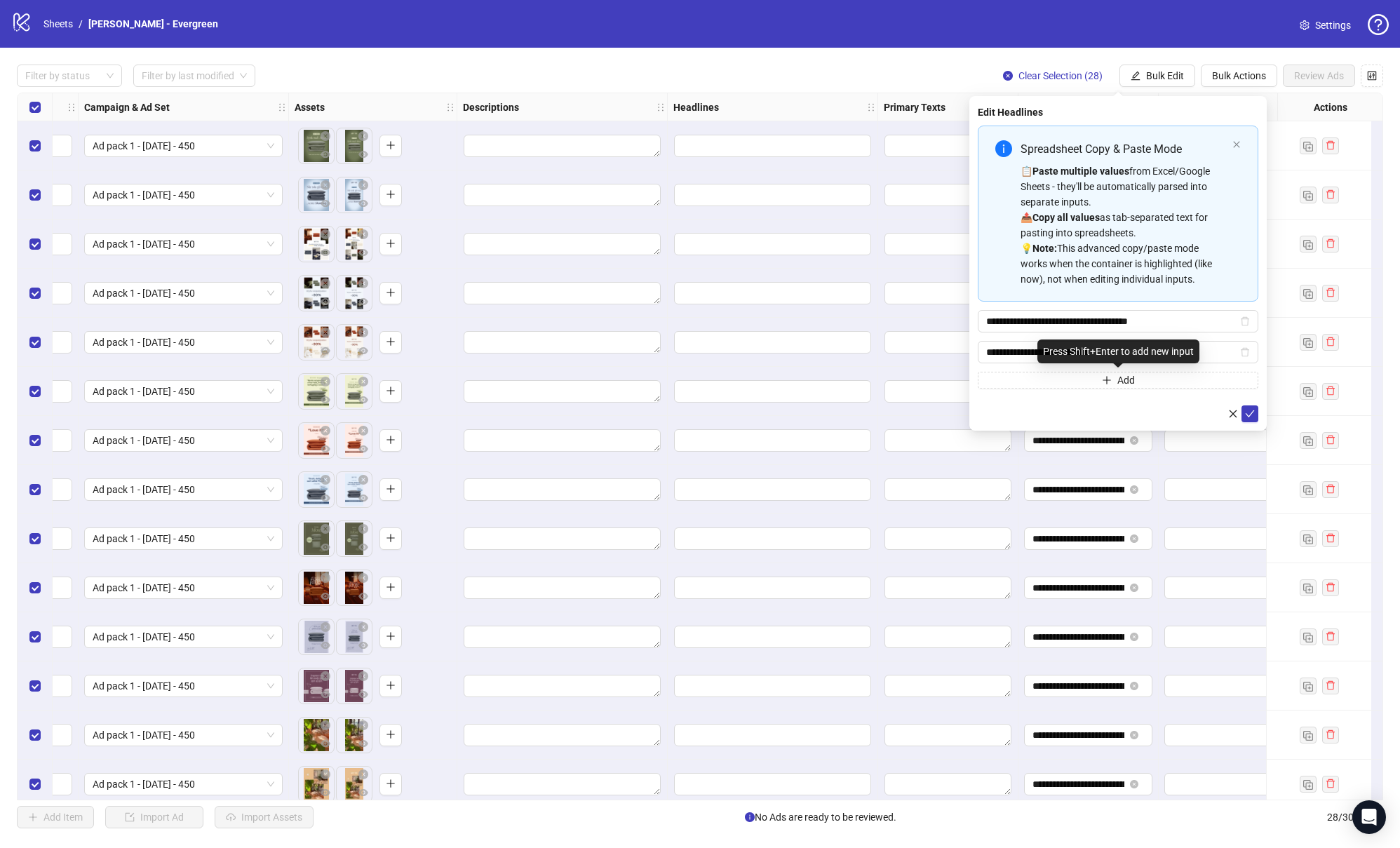
type input "**********"
click at [1042, 371] on div "**********" at bounding box center [1118, 257] width 281 height 263
click at [1040, 379] on button "Add" at bounding box center [1118, 380] width 281 height 17
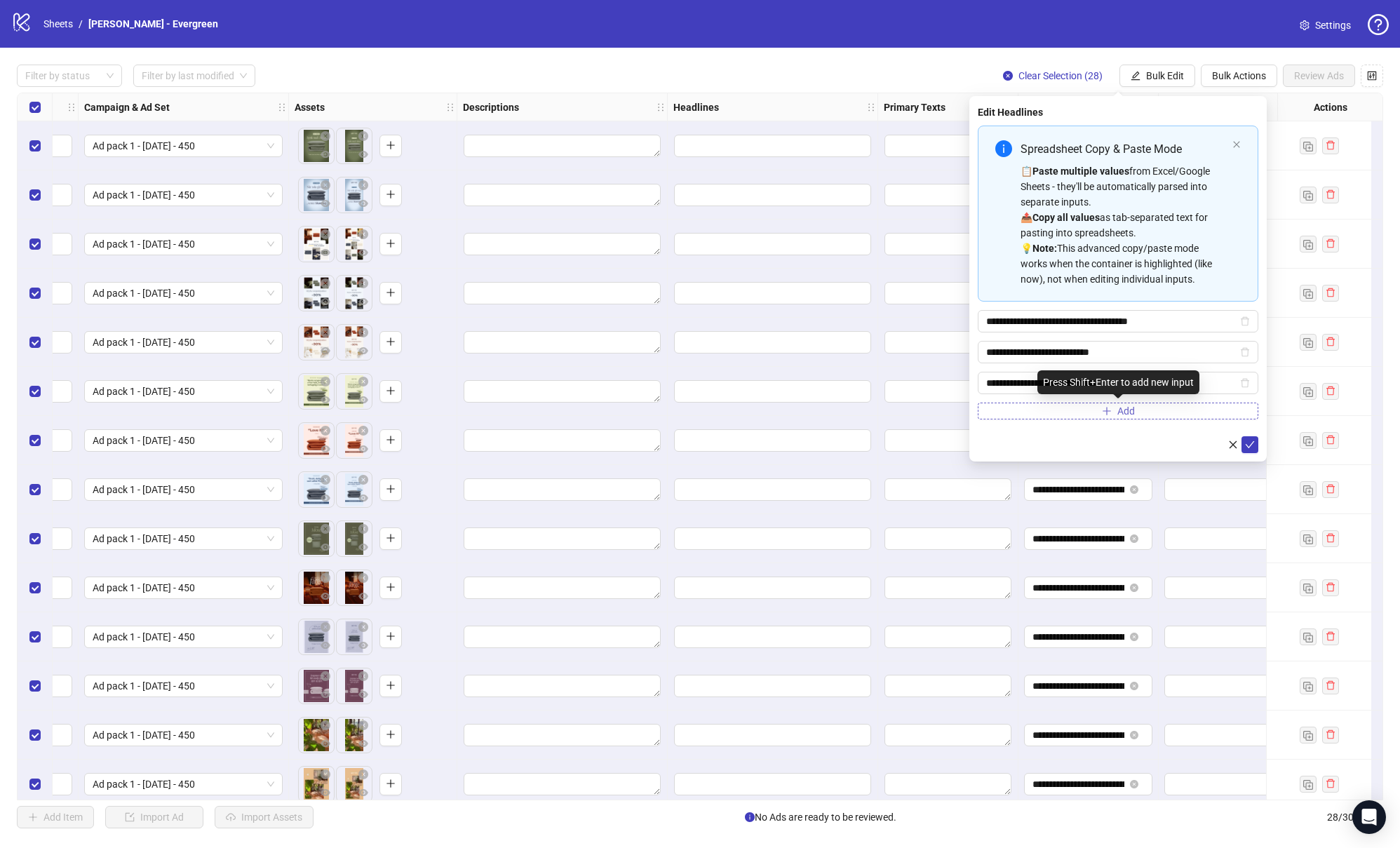
type input "**********"
click at [1084, 406] on button "Add" at bounding box center [1118, 411] width 281 height 17
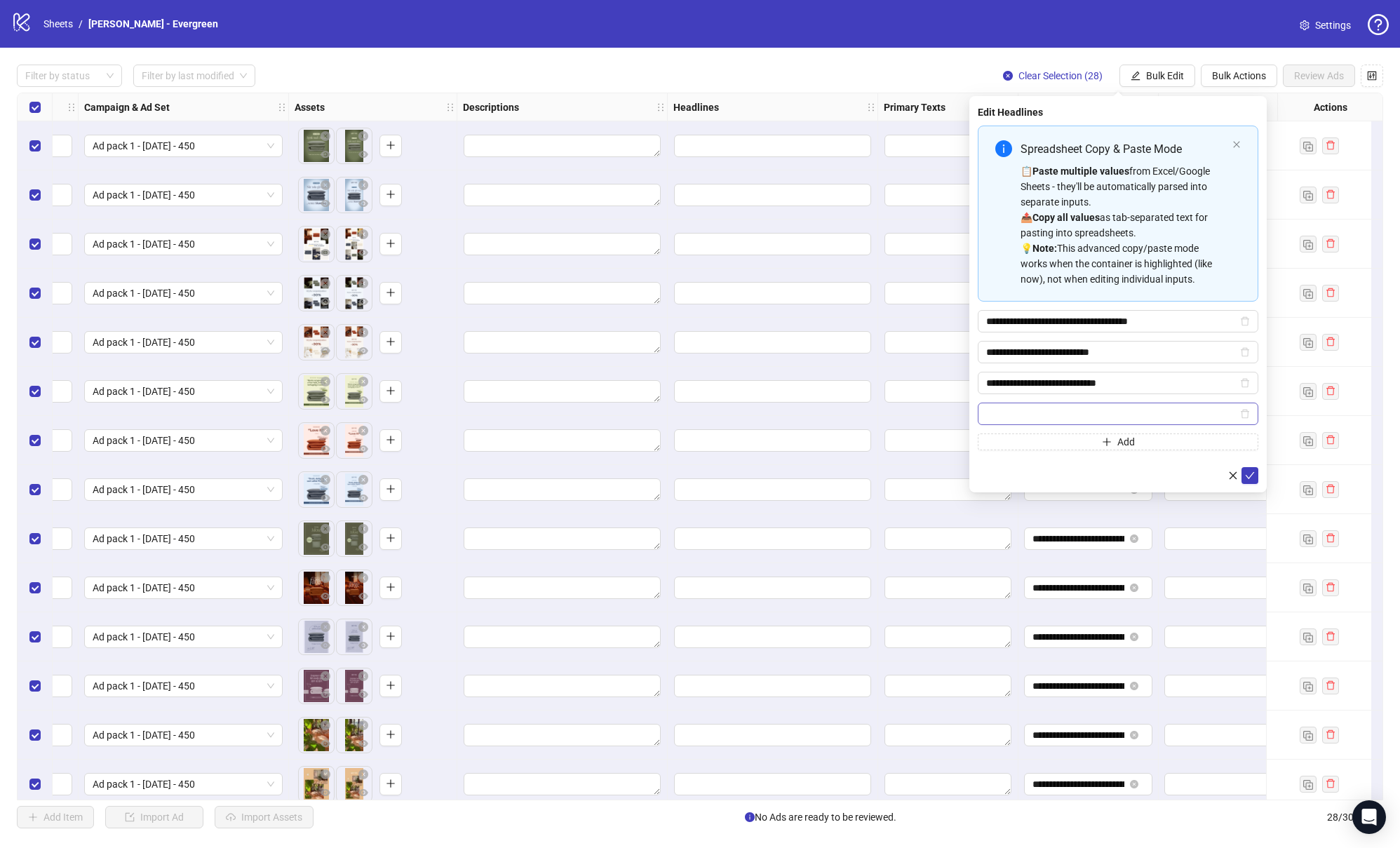
click at [1007, 409] on input "Multi-input container - paste or copy values" at bounding box center [1112, 414] width 251 height 15
type input "**********"
click at [1256, 476] on button "submit" at bounding box center [1250, 476] width 17 height 17
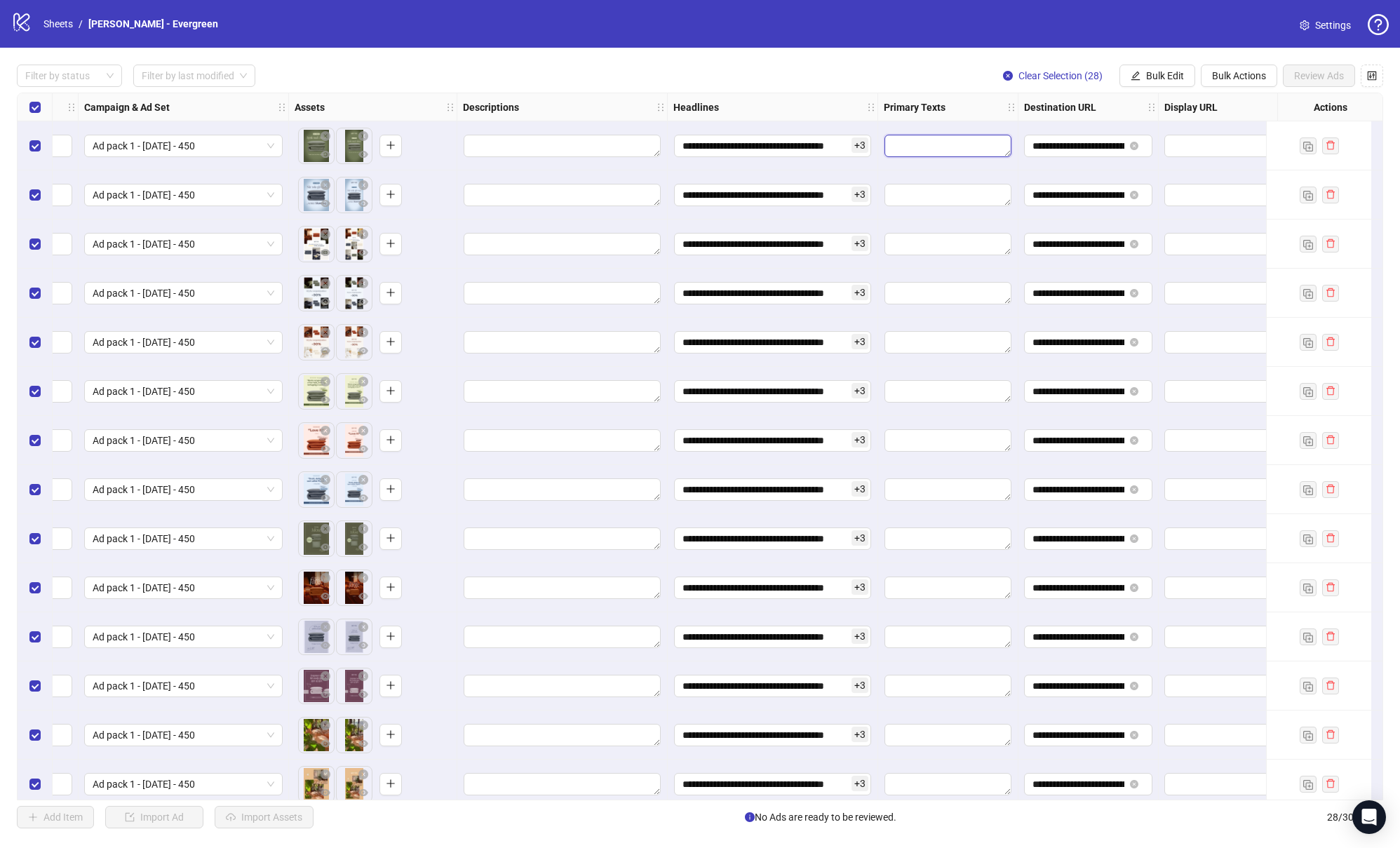
click at [938, 150] on textarea "Edit values" at bounding box center [948, 146] width 127 height 22
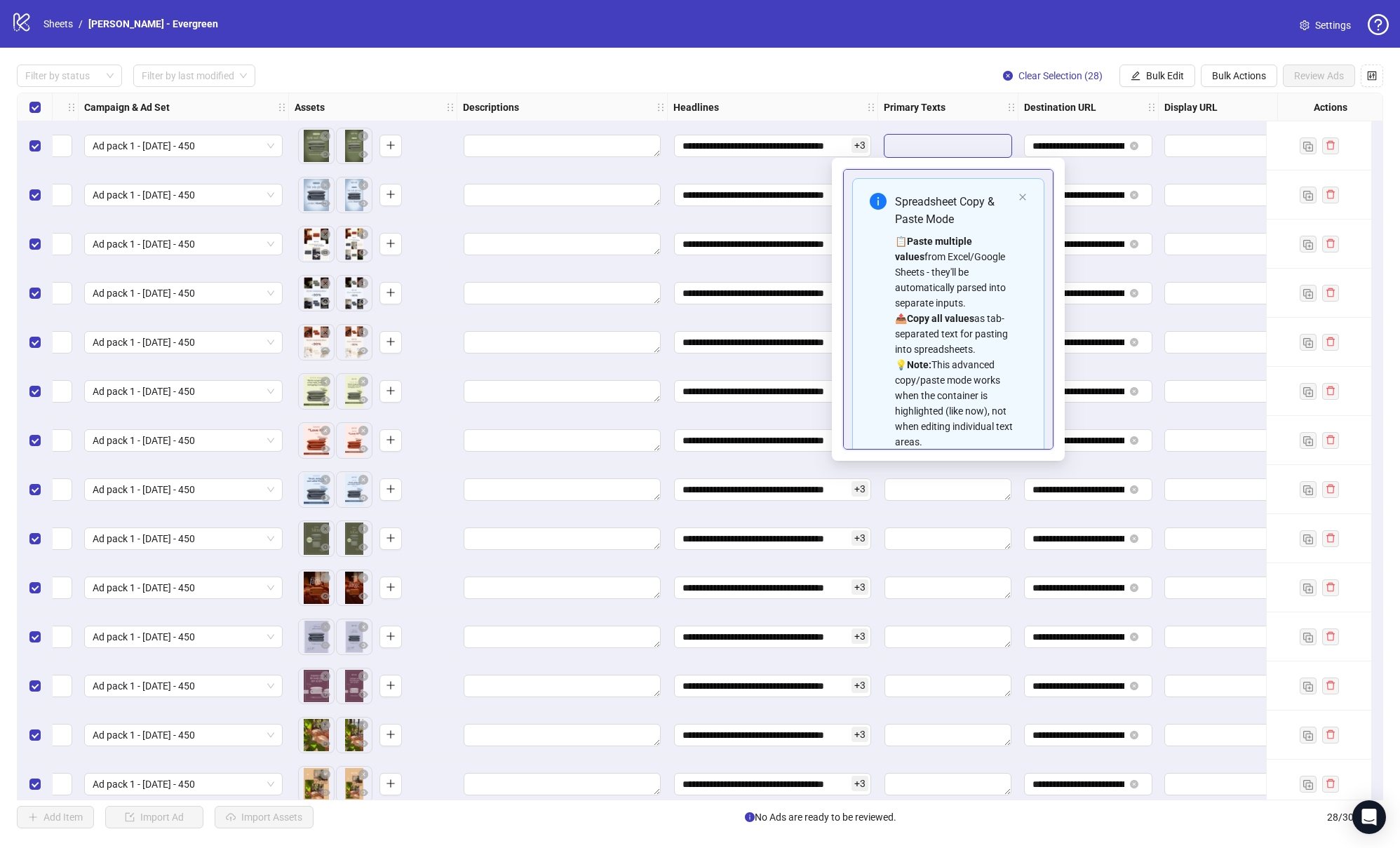
type textarea "**********"
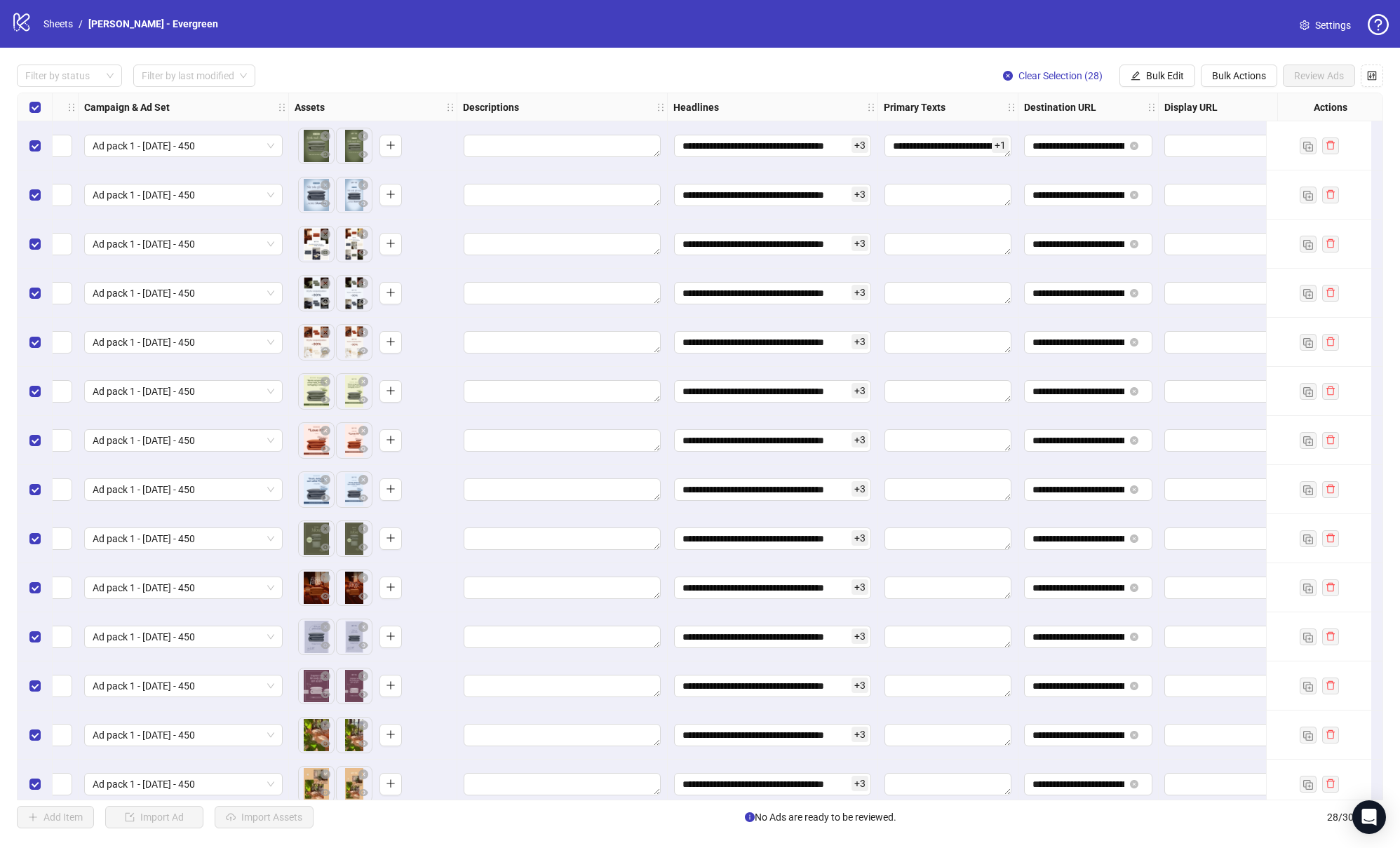
click at [938, 150] on textarea "**********" at bounding box center [948, 146] width 127 height 22
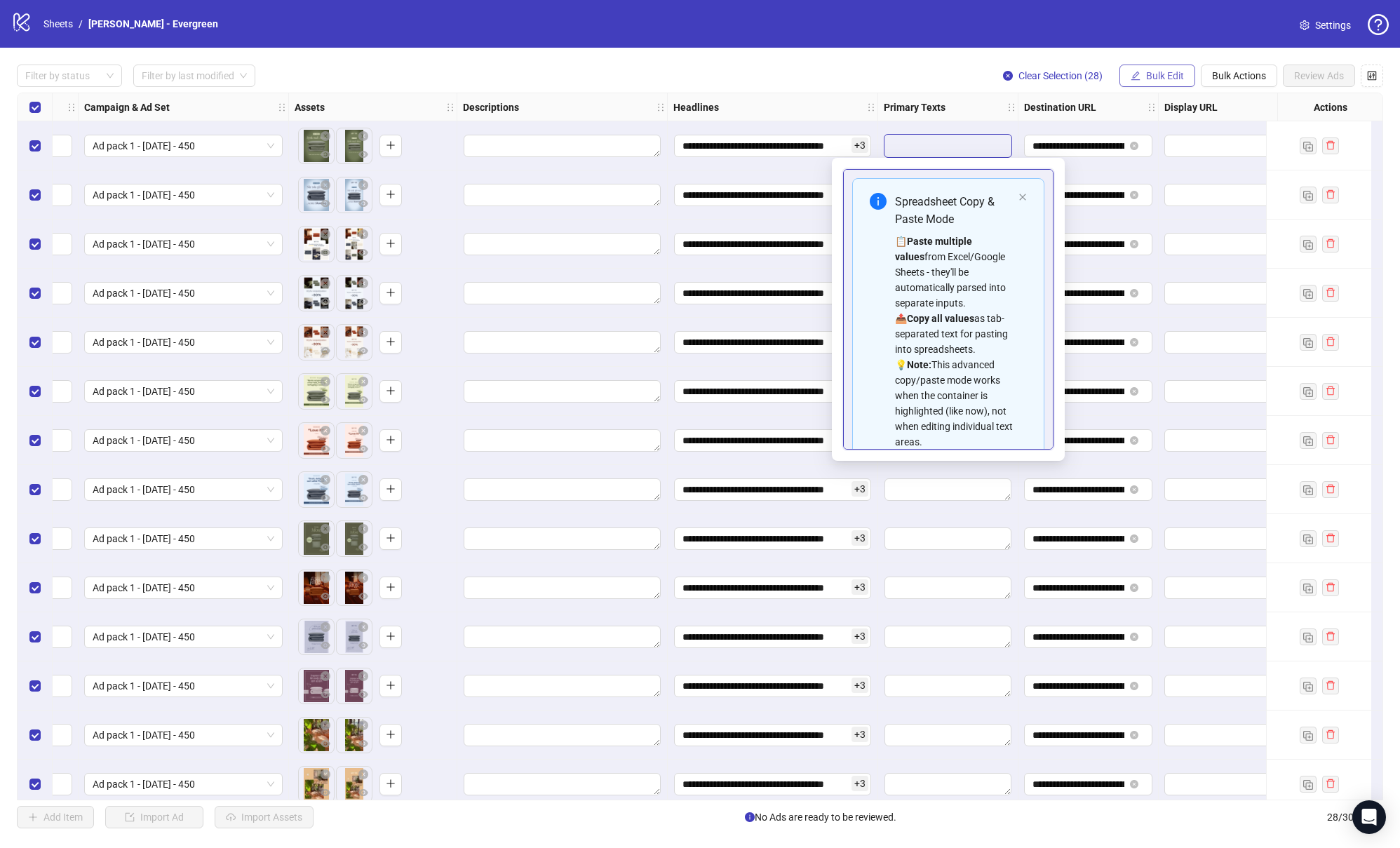
click at [1150, 74] on span "Bulk Edit" at bounding box center [1164, 75] width 38 height 11
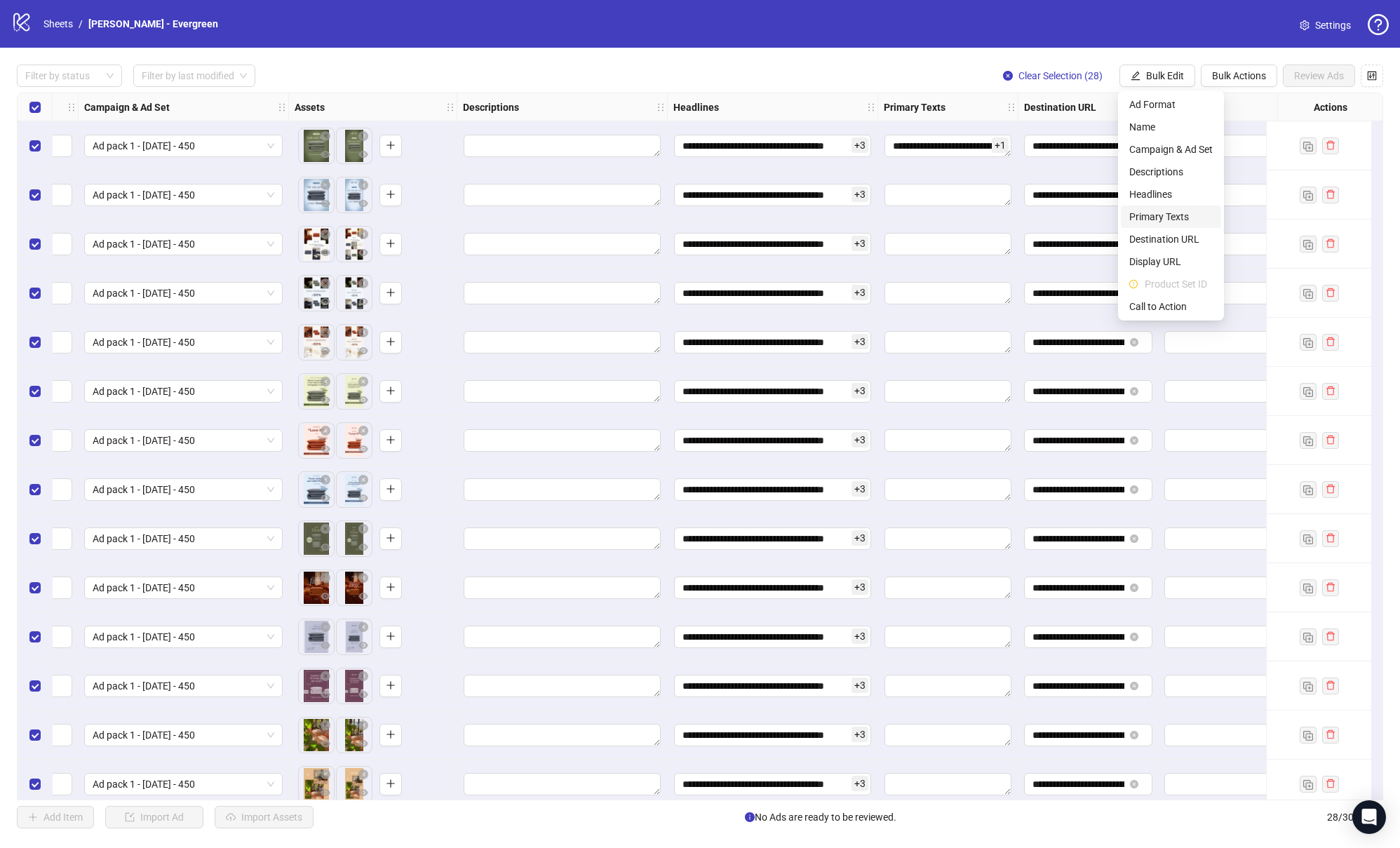
click at [1163, 214] on span "Primary Texts" at bounding box center [1170, 216] width 83 height 15
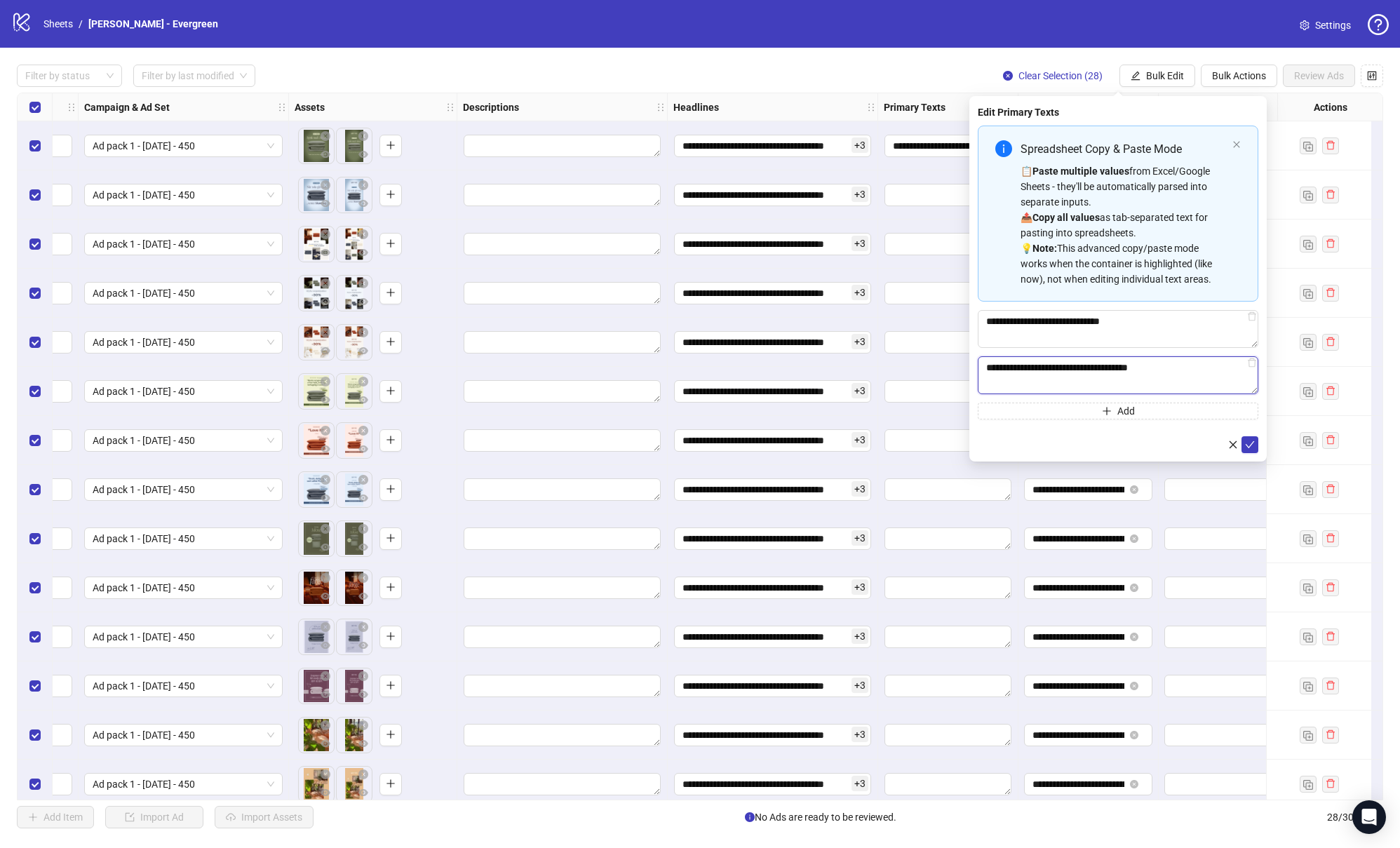
drag, startPoint x: 1190, startPoint y: 369, endPoint x: 851, endPoint y: 370, distance: 339.0
click at [851, 370] on body "**********" at bounding box center [700, 424] width 1400 height 848
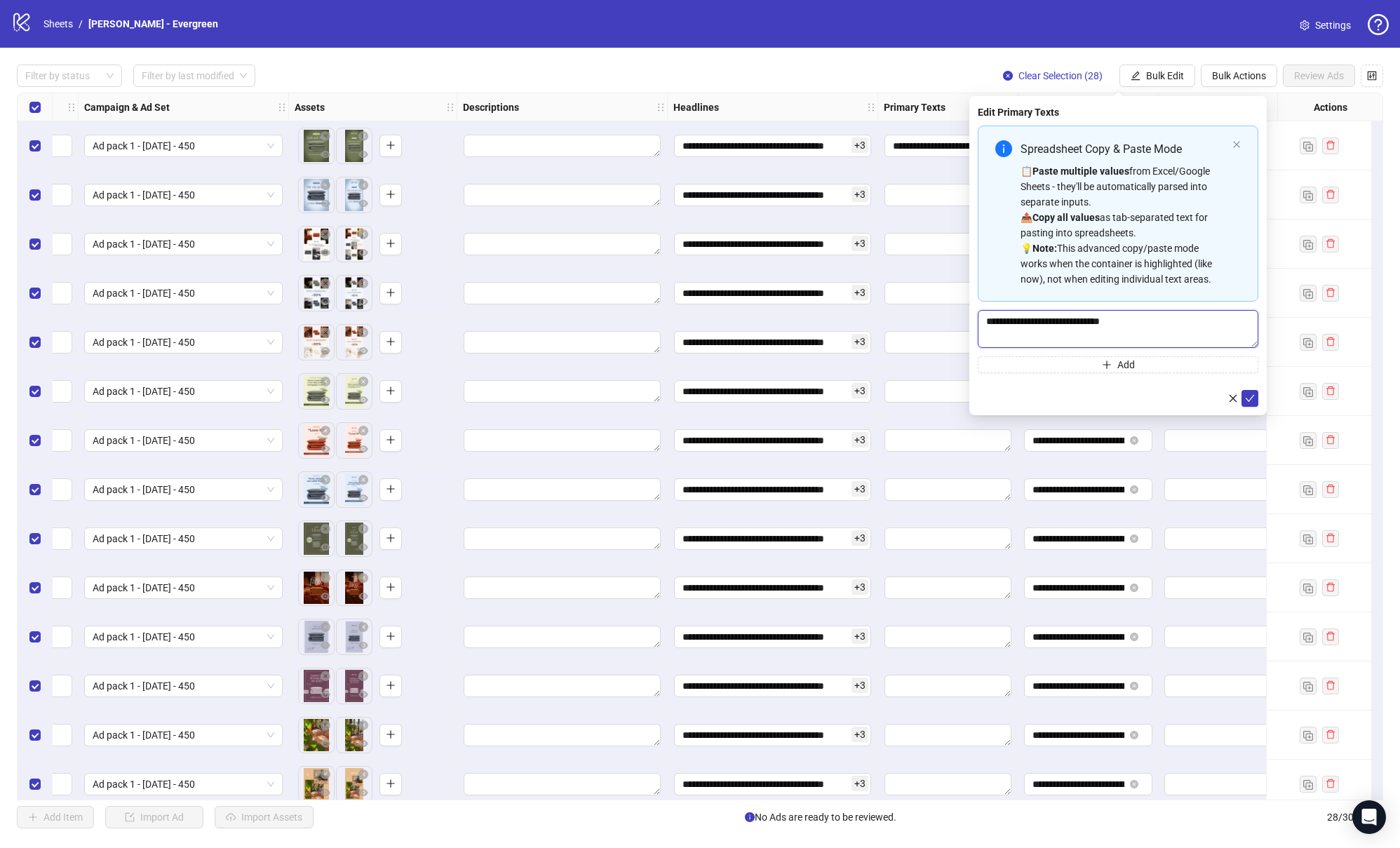
click at [1152, 333] on textarea "**********" at bounding box center [1118, 328] width 281 height 38
drag, startPoint x: 1152, startPoint y: 325, endPoint x: 970, endPoint y: 322, distance: 182.0
click at [970, 322] on div "**********" at bounding box center [1118, 255] width 298 height 319
paste textarea "**********"
type textarea "**********"
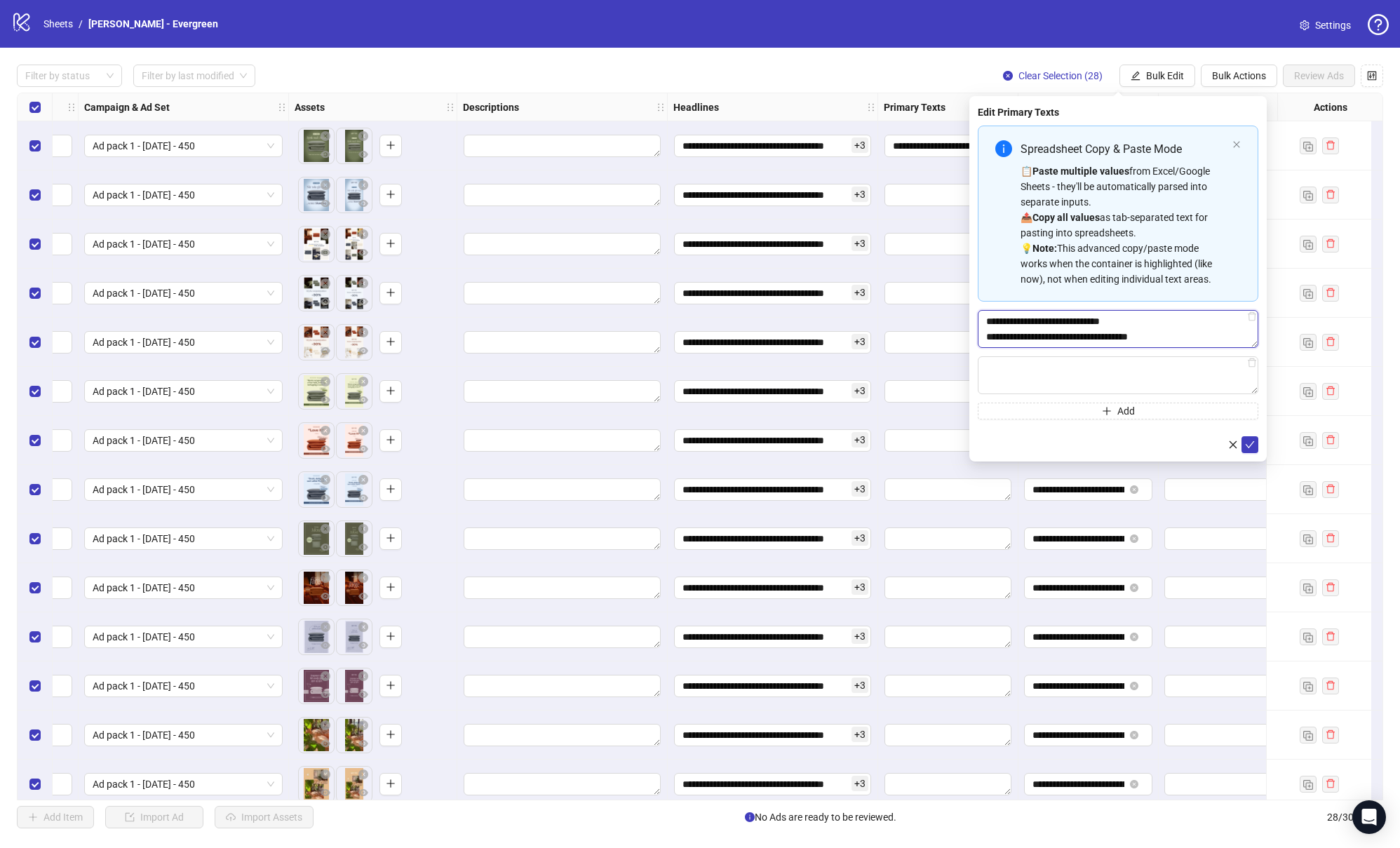
click at [1208, 338] on textarea "**********" at bounding box center [1118, 328] width 281 height 38
click at [1253, 410] on icon "delete" at bounding box center [1252, 409] width 10 height 10
drag, startPoint x: 1205, startPoint y: 333, endPoint x: 933, endPoint y: 317, distance: 272.5
click at [933, 317] on body "**********" at bounding box center [700, 424] width 1400 height 848
click at [1165, 329] on textarea "**********" at bounding box center [1118, 328] width 281 height 38
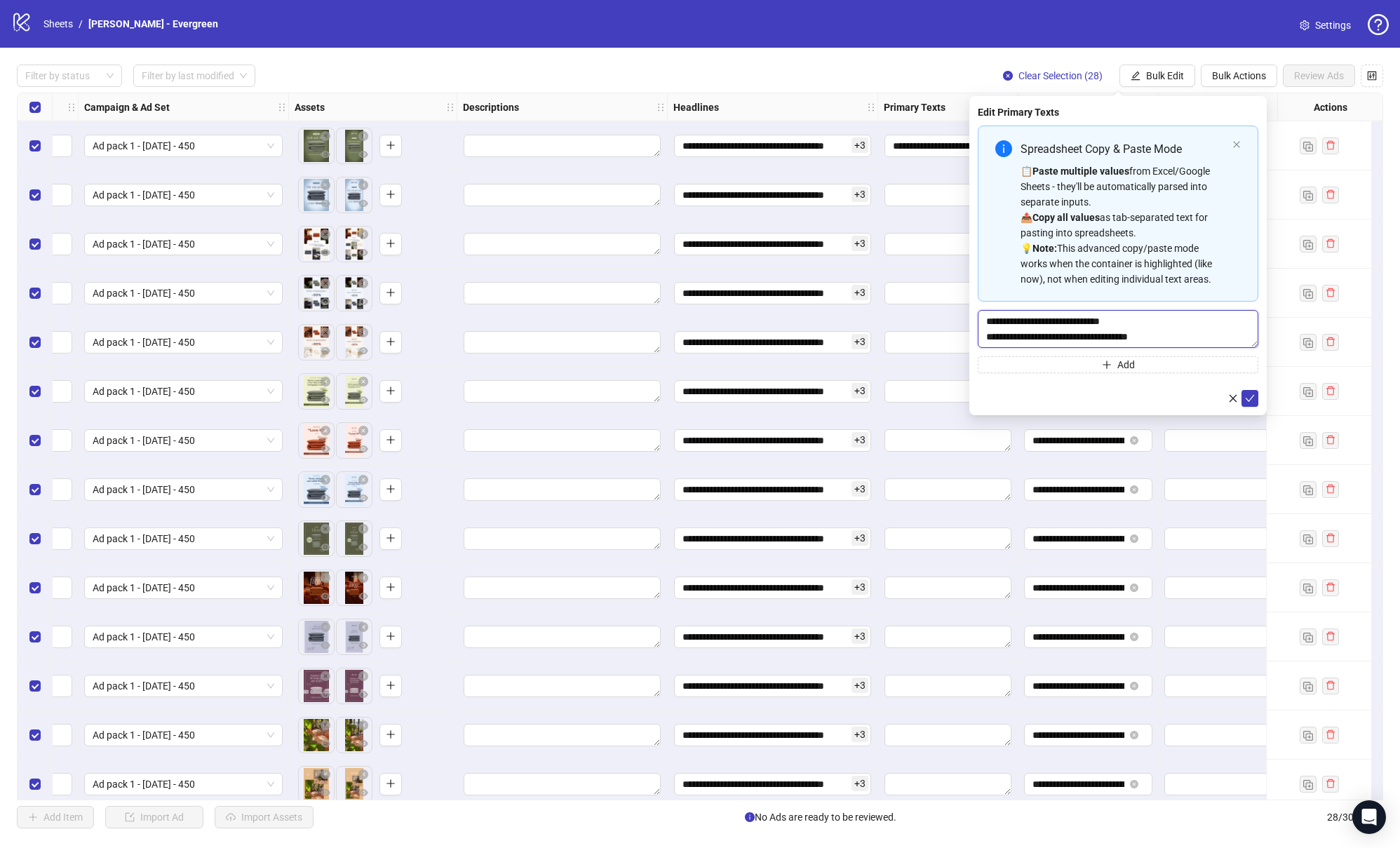
drag, startPoint x: 1171, startPoint y: 335, endPoint x: 923, endPoint y: 320, distance: 248.5
click at [923, 320] on body "**********" at bounding box center [700, 424] width 1400 height 848
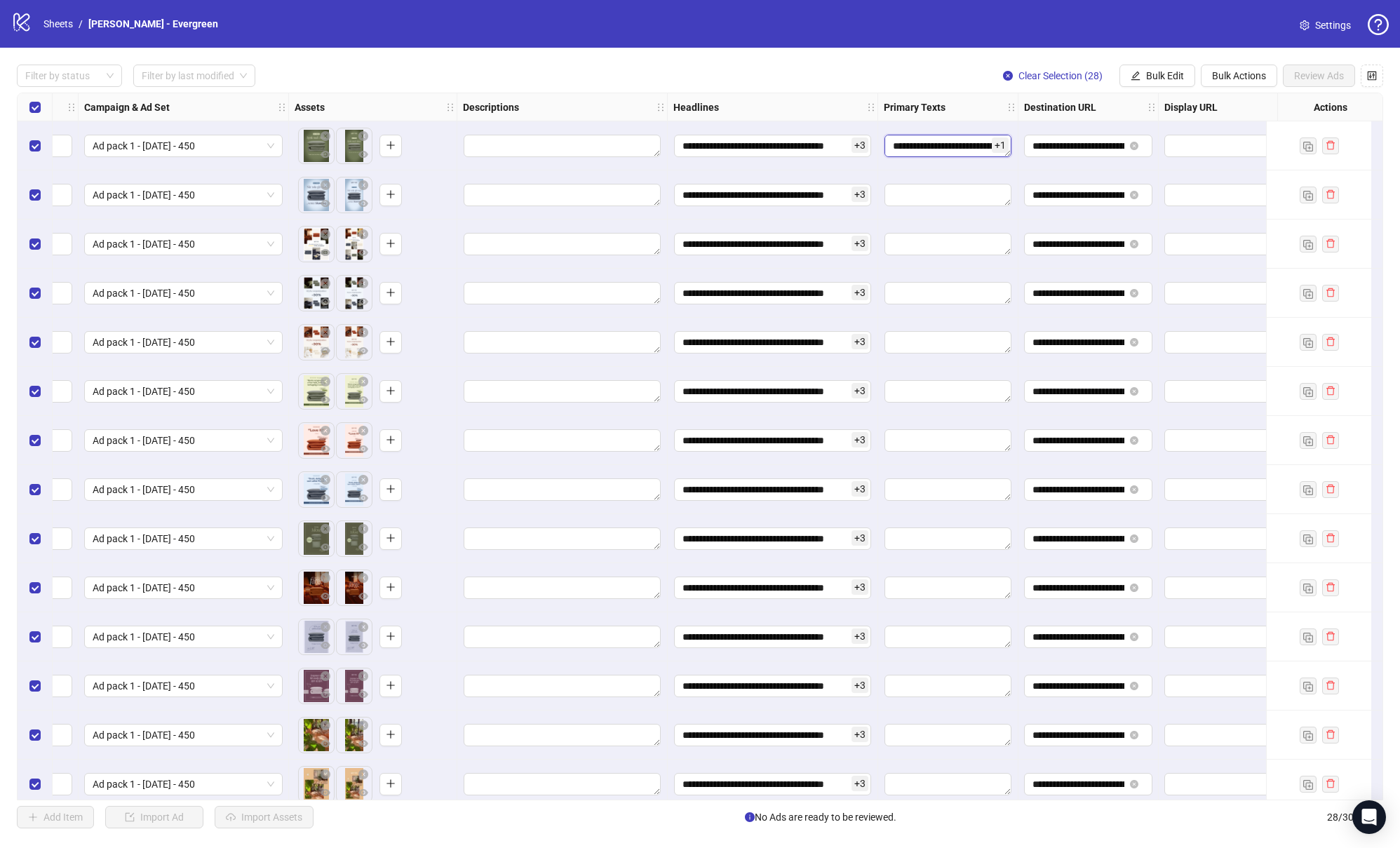
click at [916, 140] on textarea "**********" at bounding box center [948, 146] width 127 height 22
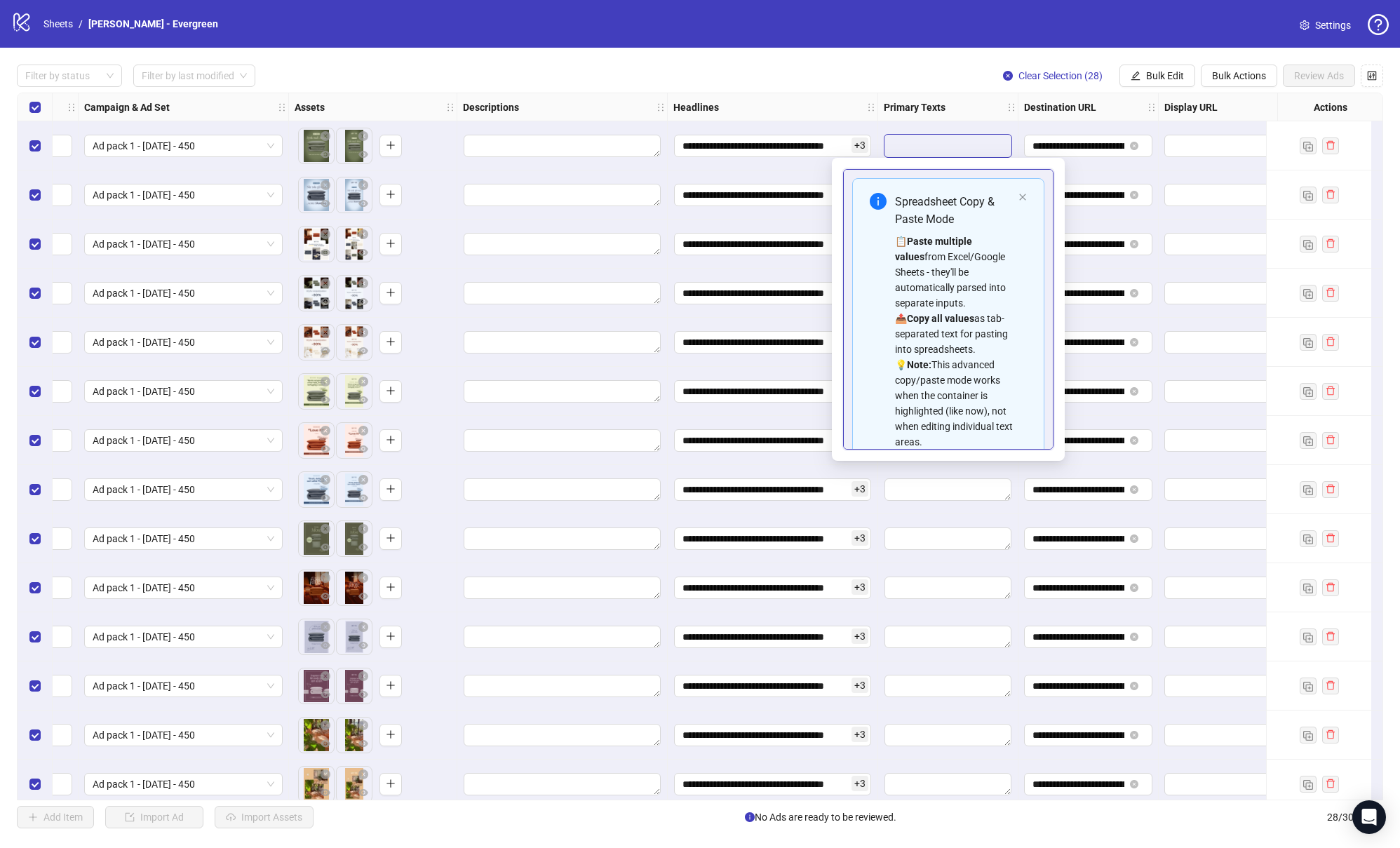
click at [918, 143] on textarea "**********" at bounding box center [948, 146] width 127 height 22
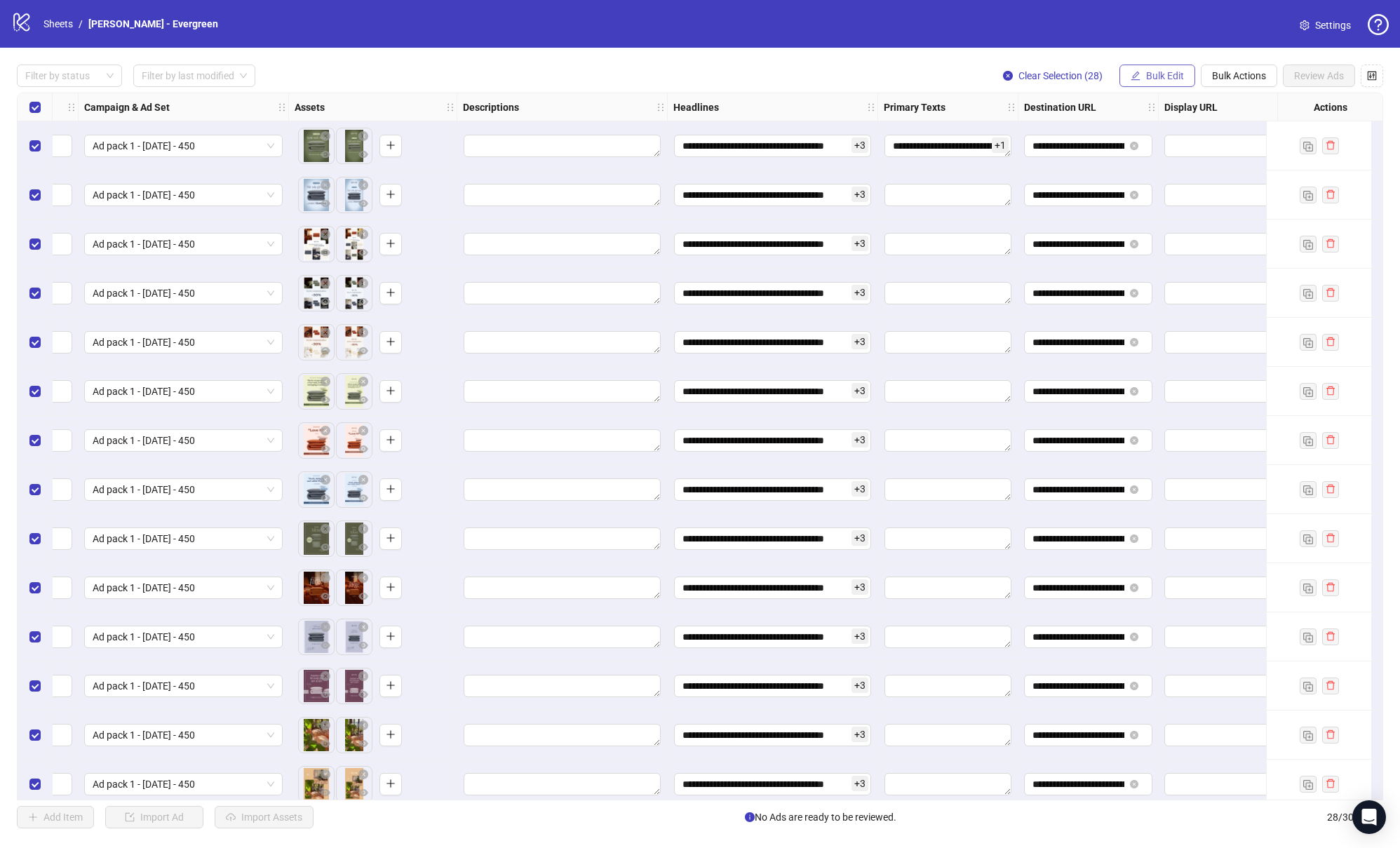
click at [1146, 75] on span "Bulk Edit" at bounding box center [1164, 75] width 38 height 11
click at [1166, 212] on span "Primary Texts" at bounding box center [1170, 216] width 83 height 15
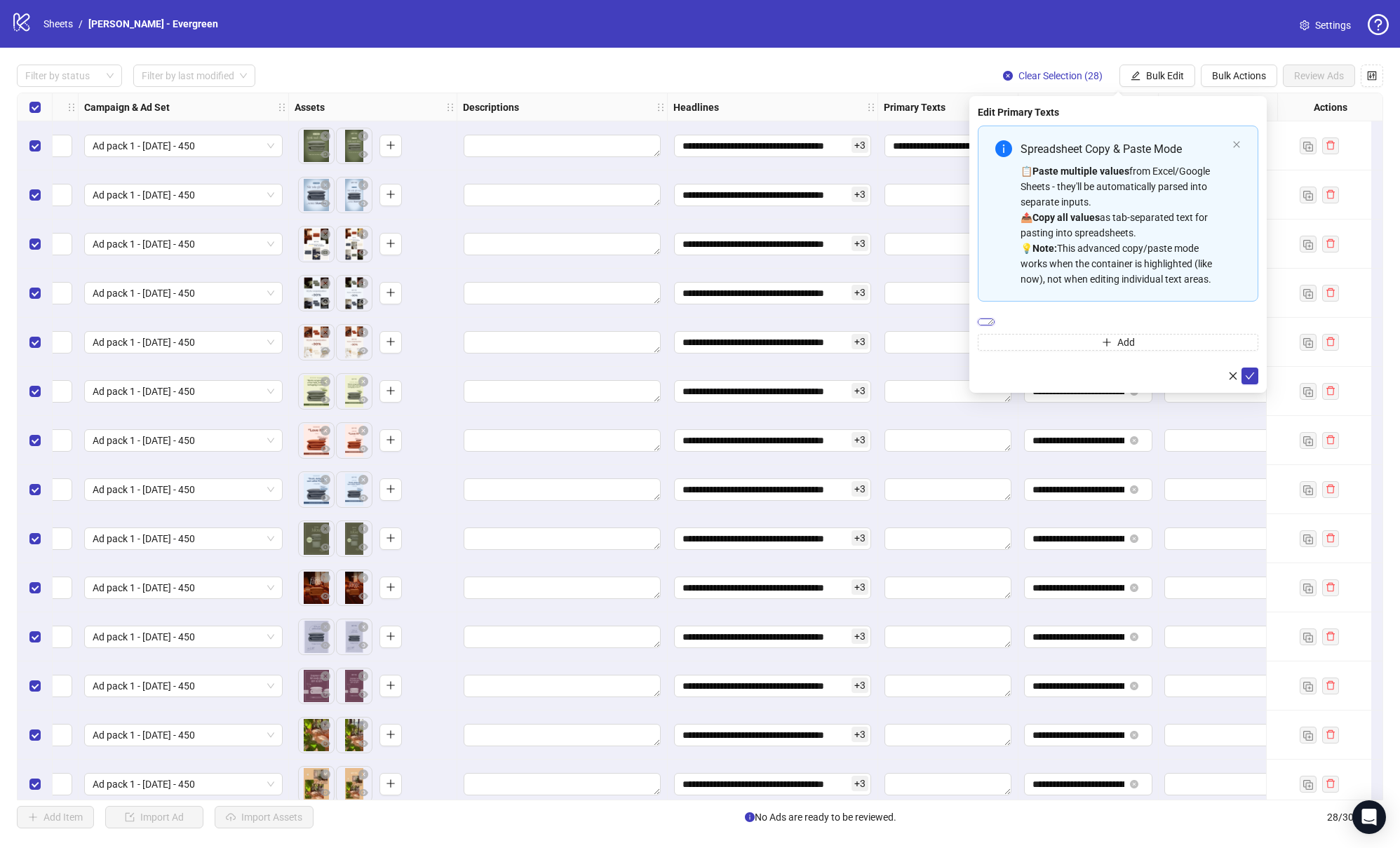
click at [995, 325] on textarea "Multi-text input container - paste or copy values" at bounding box center [986, 321] width 17 height 7
paste textarea "**********"
type textarea "**********"
click at [1252, 394] on icon "check" at bounding box center [1250, 399] width 10 height 10
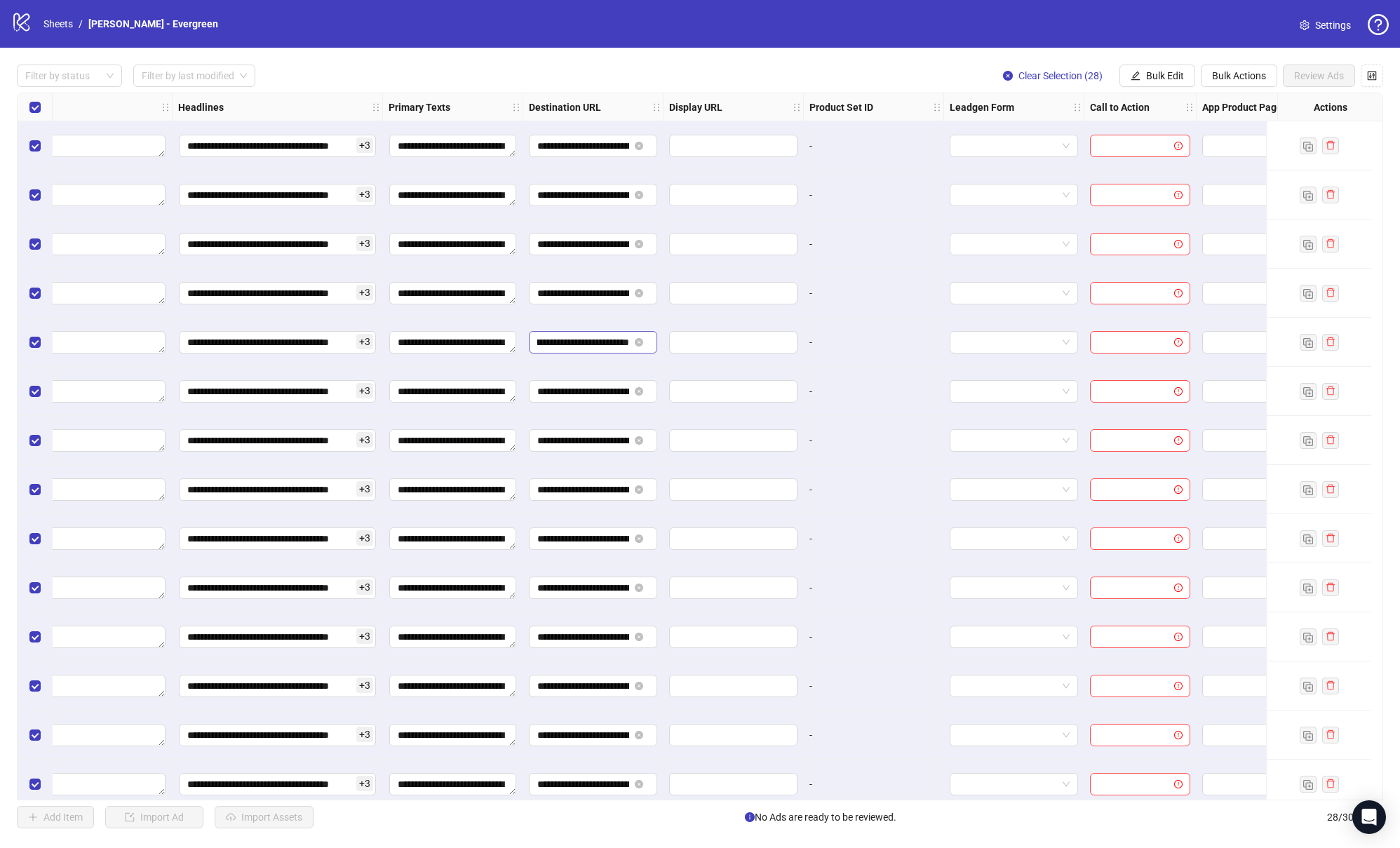
scroll to position [0, 940]
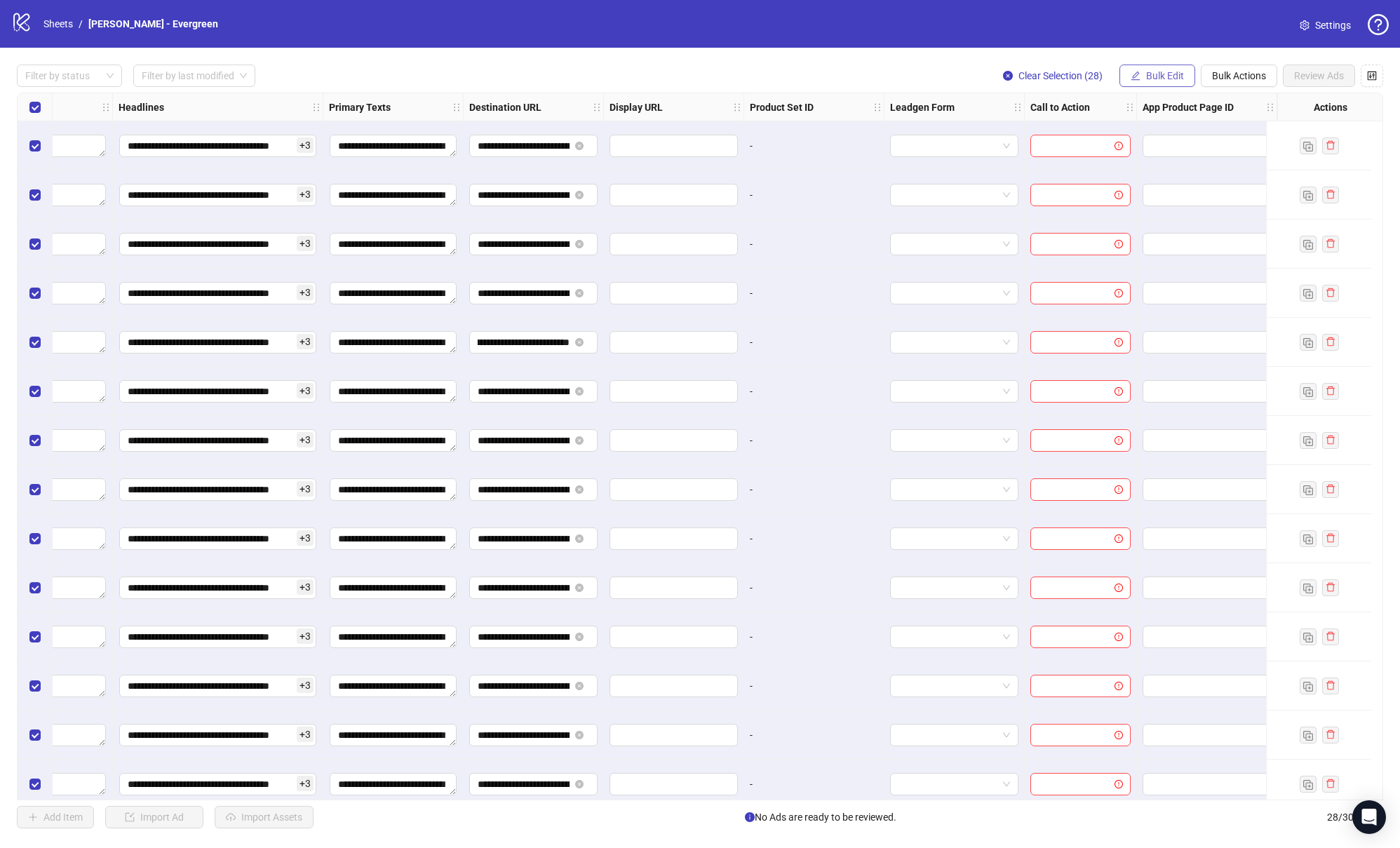
click at [1141, 70] on button "Bulk Edit" at bounding box center [1157, 75] width 75 height 22
click at [1161, 302] on span "Call to Action" at bounding box center [1170, 306] width 83 height 15
click at [1088, 144] on input "search" at bounding box center [1112, 137] width 251 height 21
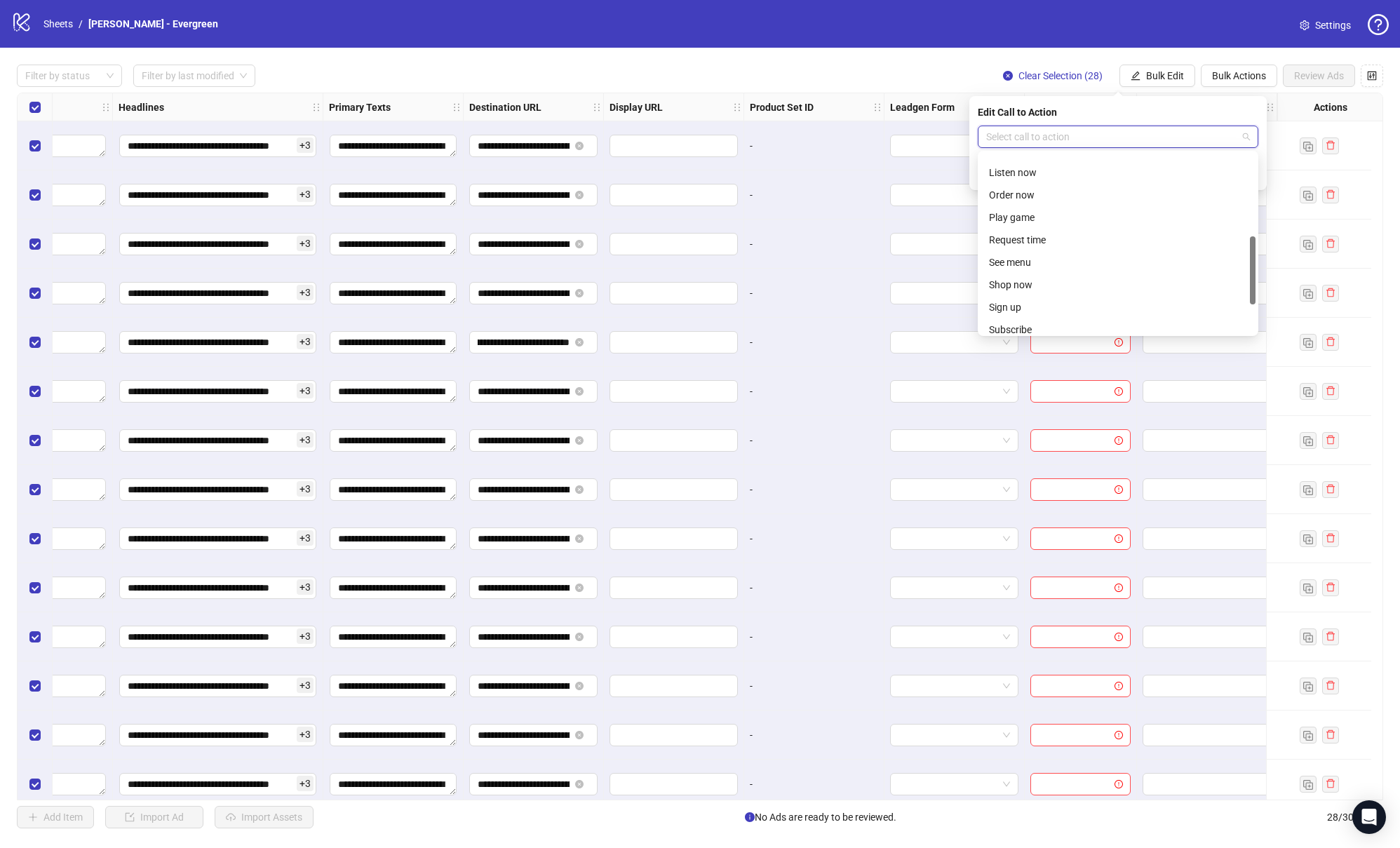
scroll to position [292, 0]
click at [1054, 210] on div "Shop now" at bounding box center [1118, 209] width 258 height 15
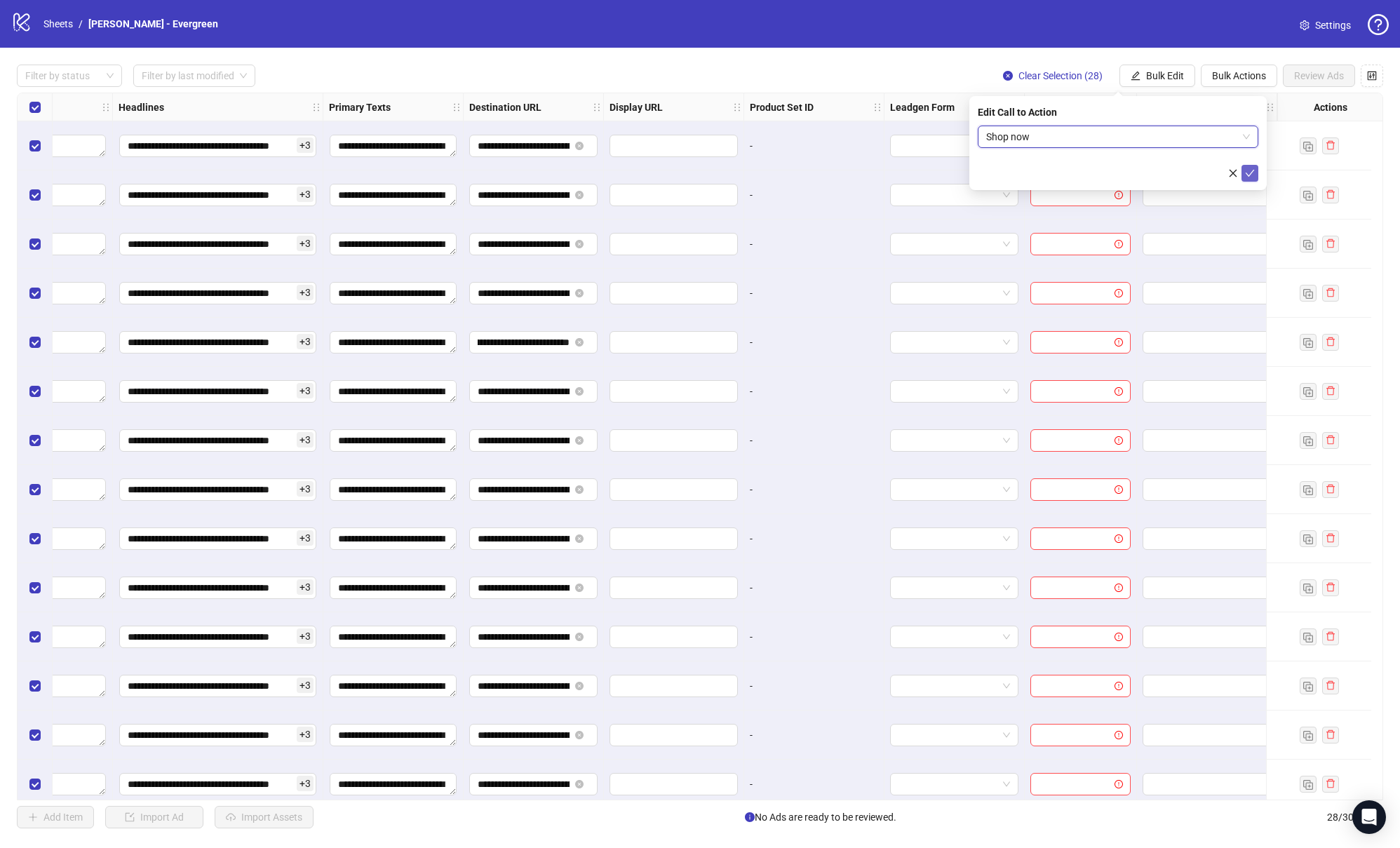
click at [1249, 175] on icon "check" at bounding box center [1250, 173] width 9 height 7
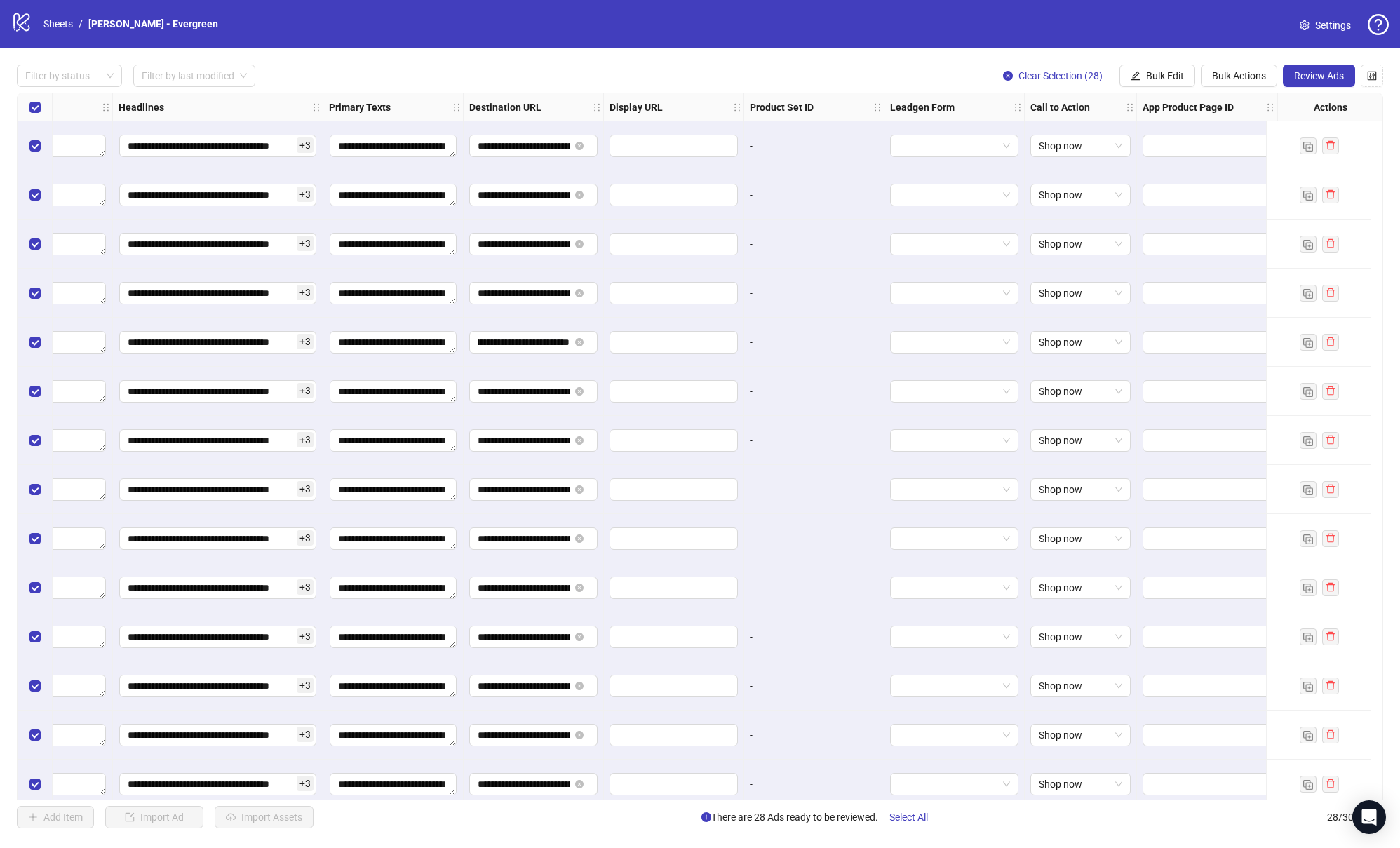
scroll to position [0, 0]
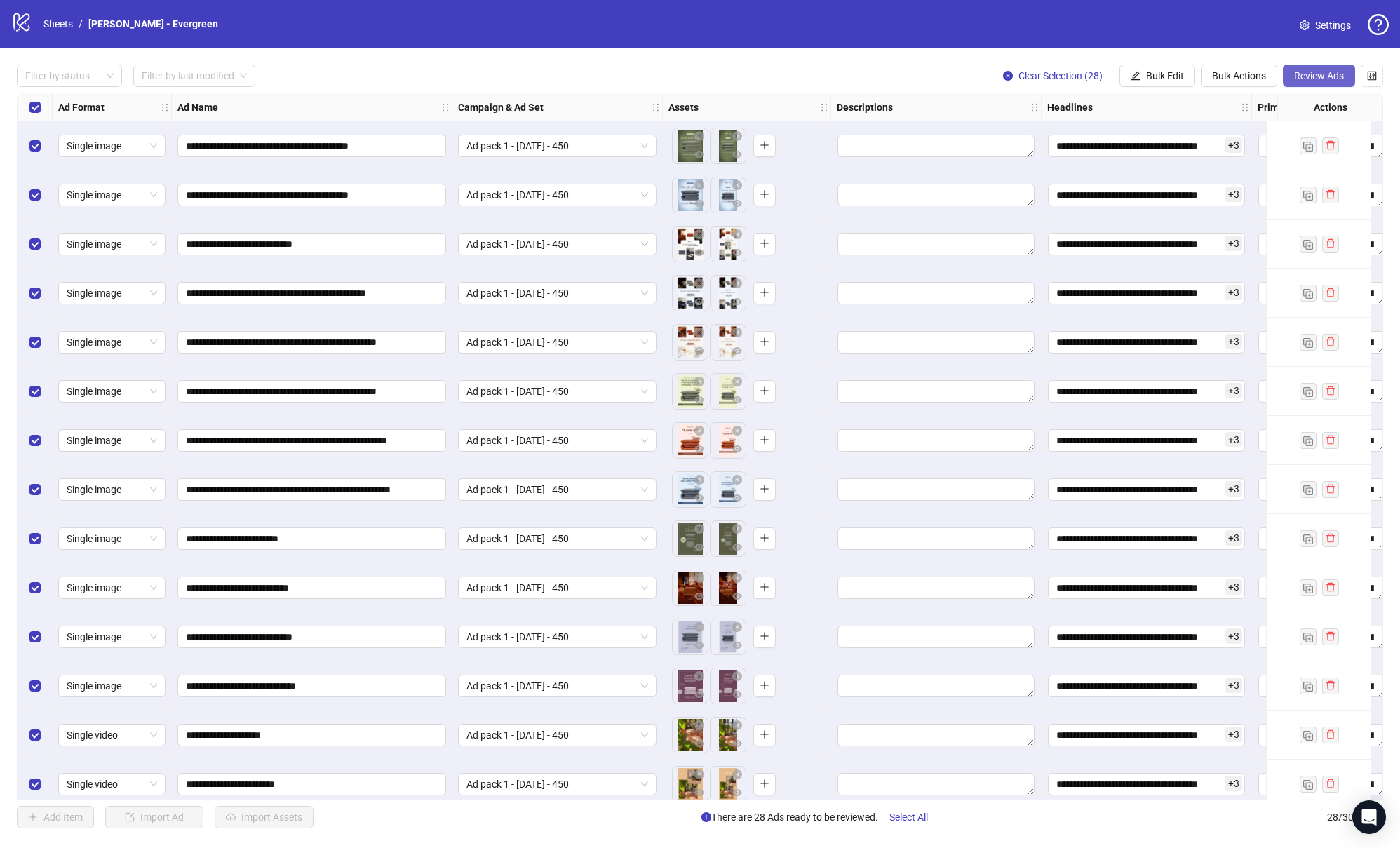
click at [1314, 80] on span "Review Ads" at bounding box center [1319, 75] width 50 height 11
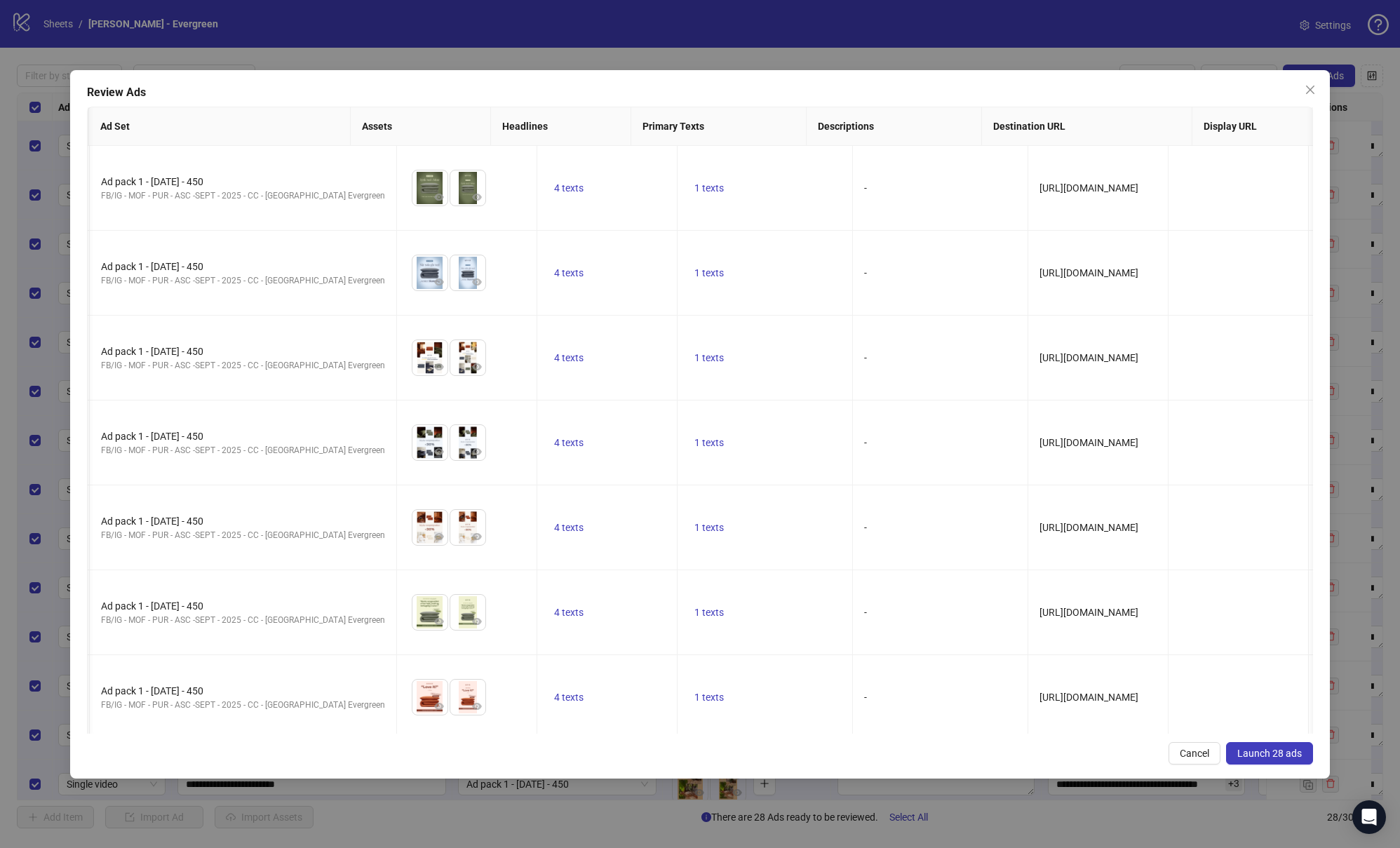
click at [1267, 756] on span "Launch 28 ads" at bounding box center [1269, 752] width 64 height 11
